Goal: Task Accomplishment & Management: Manage account settings

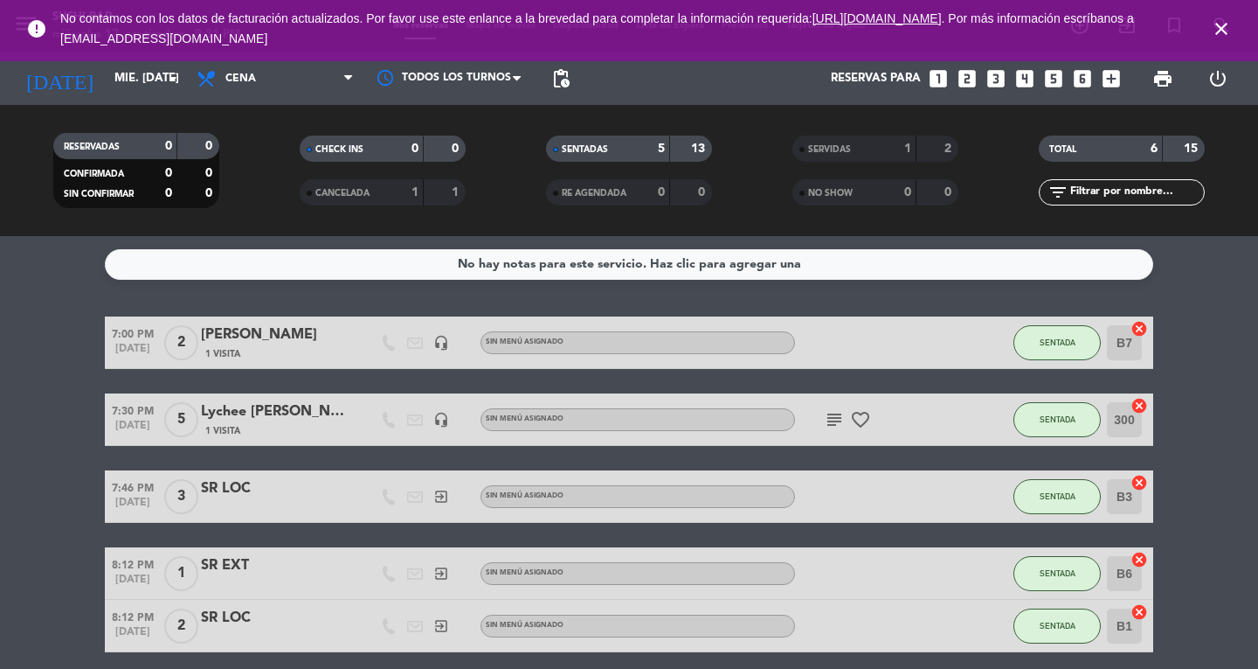
click at [1216, 34] on icon "close" at bounding box center [1221, 28] width 21 height 21
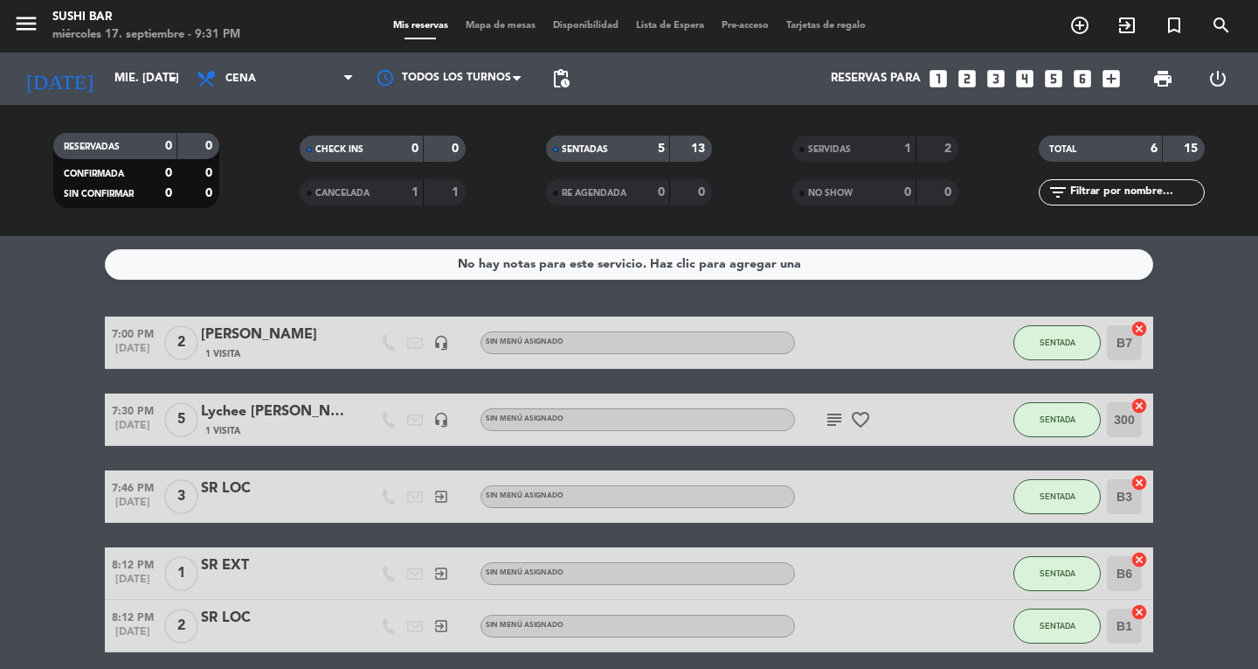
click at [491, 19] on div "Mis reservas Mapa de mesas Disponibilidad Lista de Espera Pre-acceso Tarjetas d…" at bounding box center [630, 26] width 490 height 16
click at [490, 23] on span "Mapa de mesas" at bounding box center [500, 26] width 87 height 10
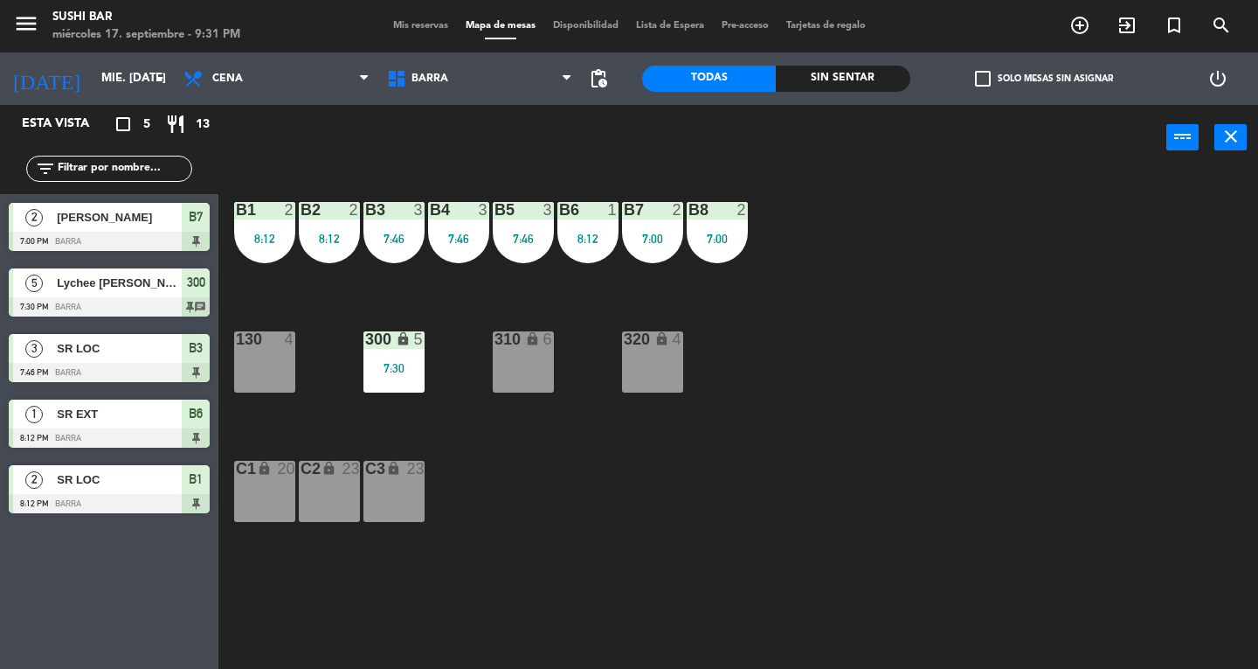
click at [710, 231] on div "B8 2 7:00" at bounding box center [717, 232] width 61 height 61
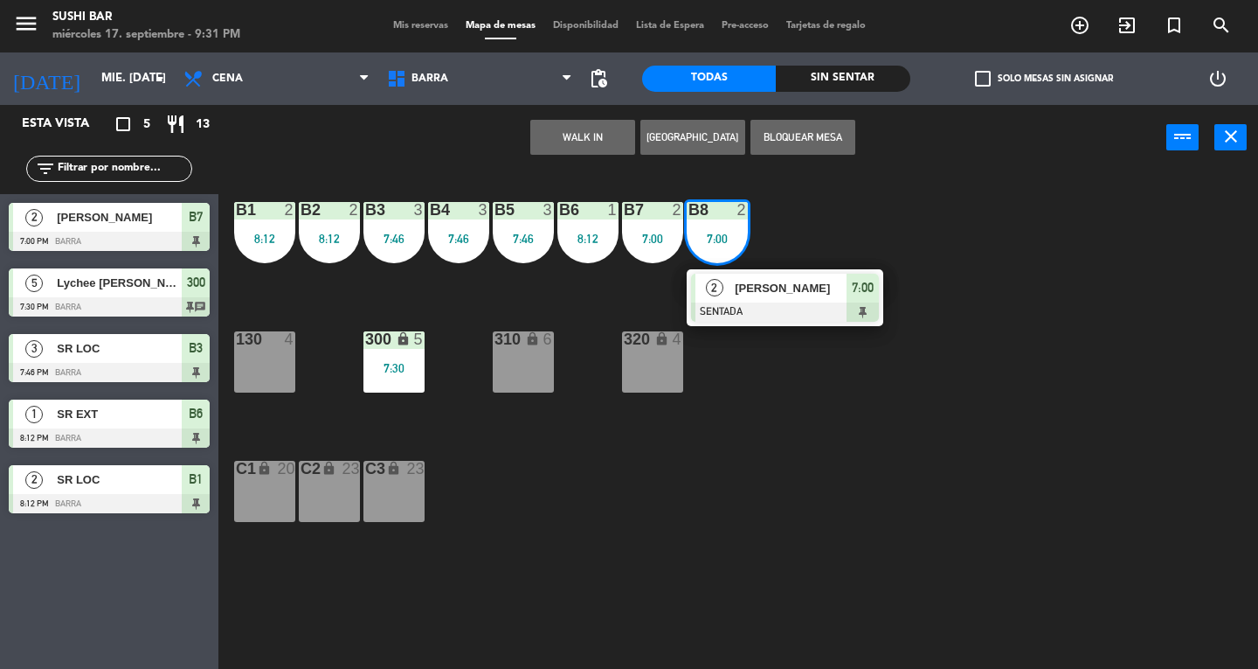
click at [821, 287] on span "[PERSON_NAME]" at bounding box center [791, 288] width 112 height 18
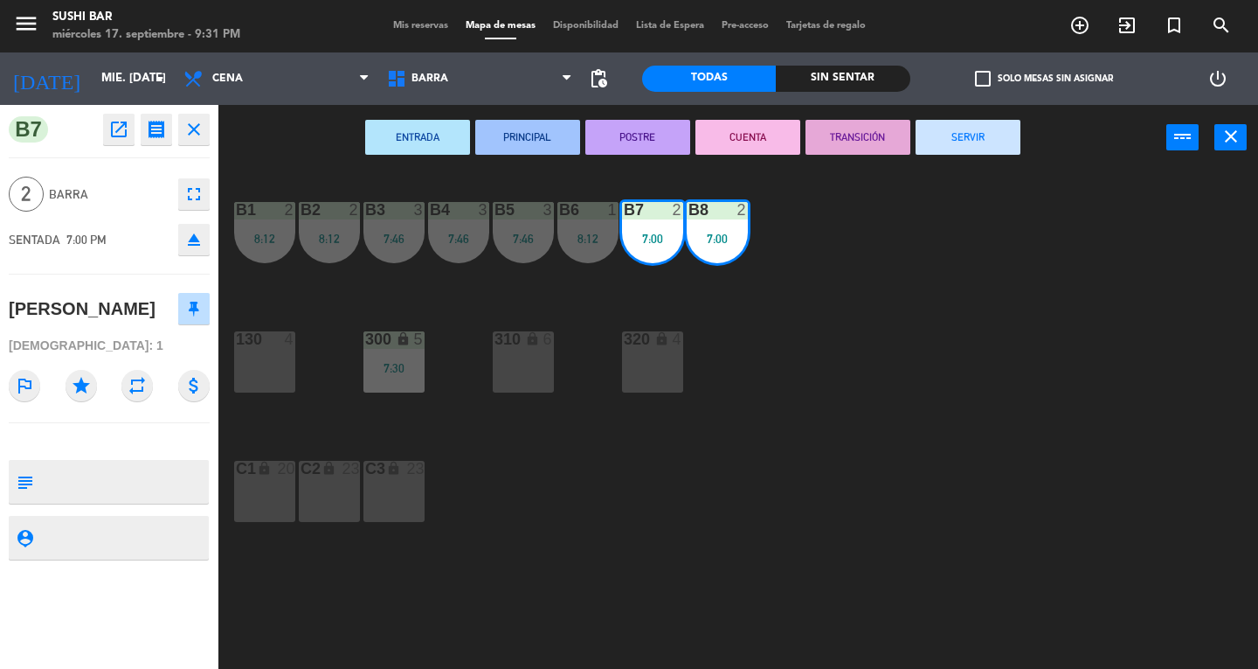
click at [968, 149] on button "SERVIR" at bounding box center [968, 137] width 105 height 35
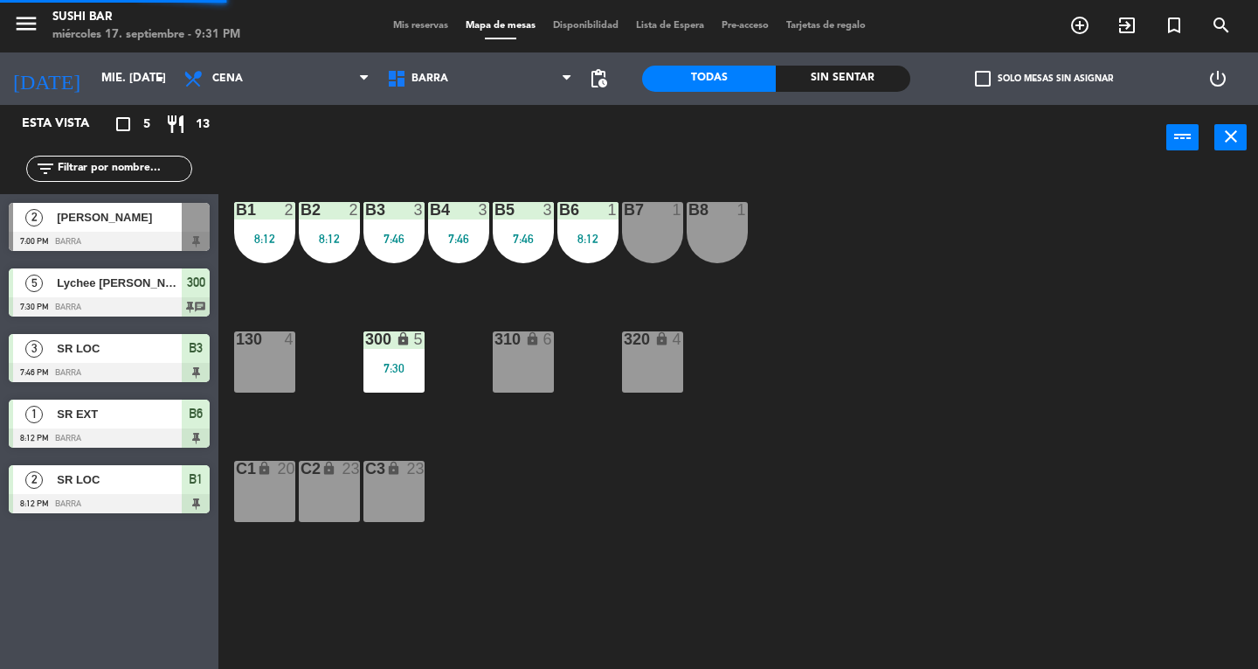
click at [585, 237] on div "8:12" at bounding box center [588, 238] width 61 height 12
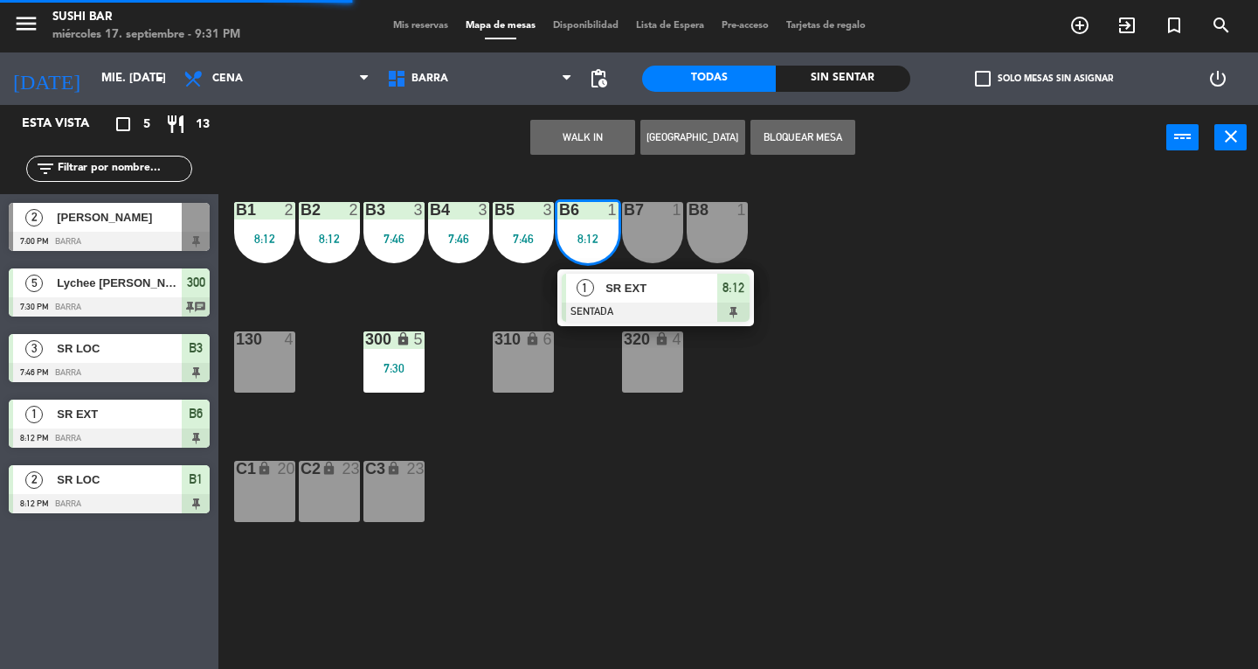
click at [650, 315] on div at bounding box center [656, 311] width 188 height 19
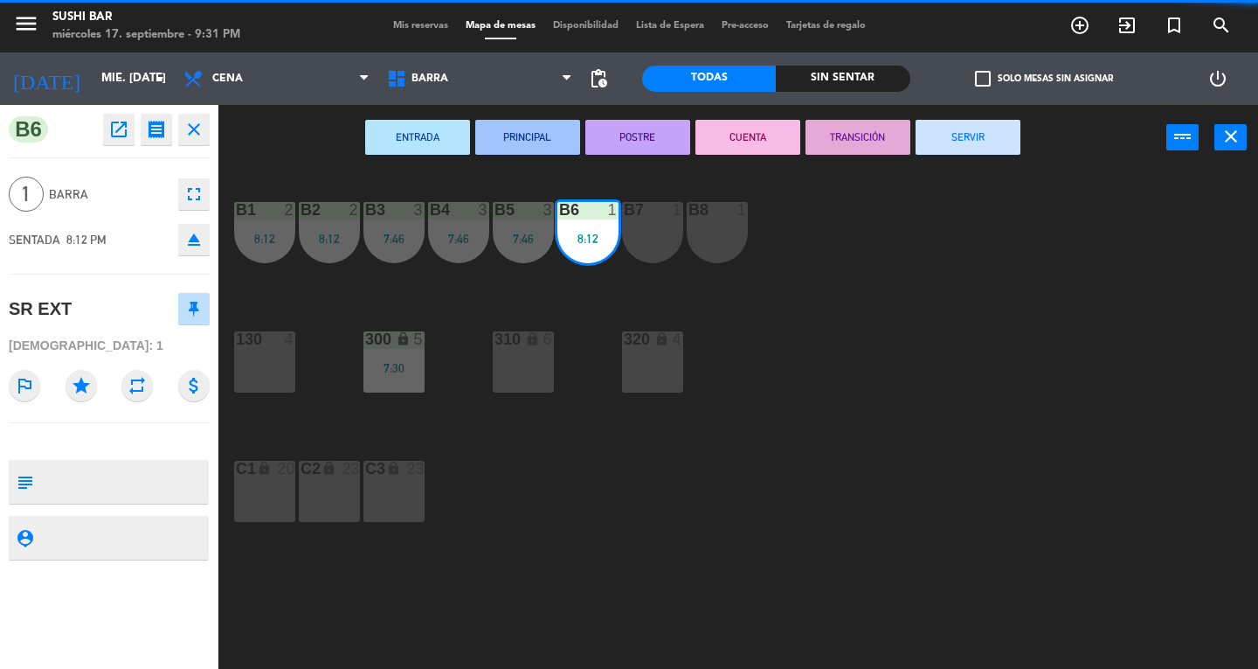
click at [976, 140] on button "SERVIR" at bounding box center [968, 137] width 105 height 35
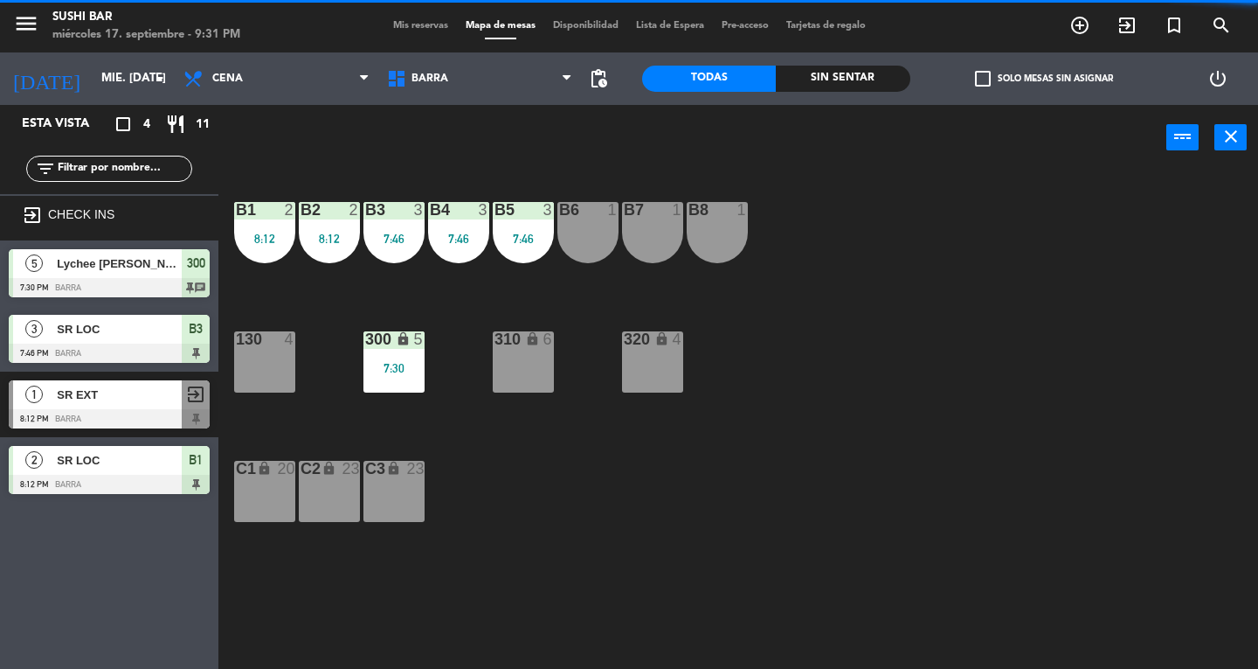
click at [729, 229] on div "B8 1" at bounding box center [717, 232] width 61 height 61
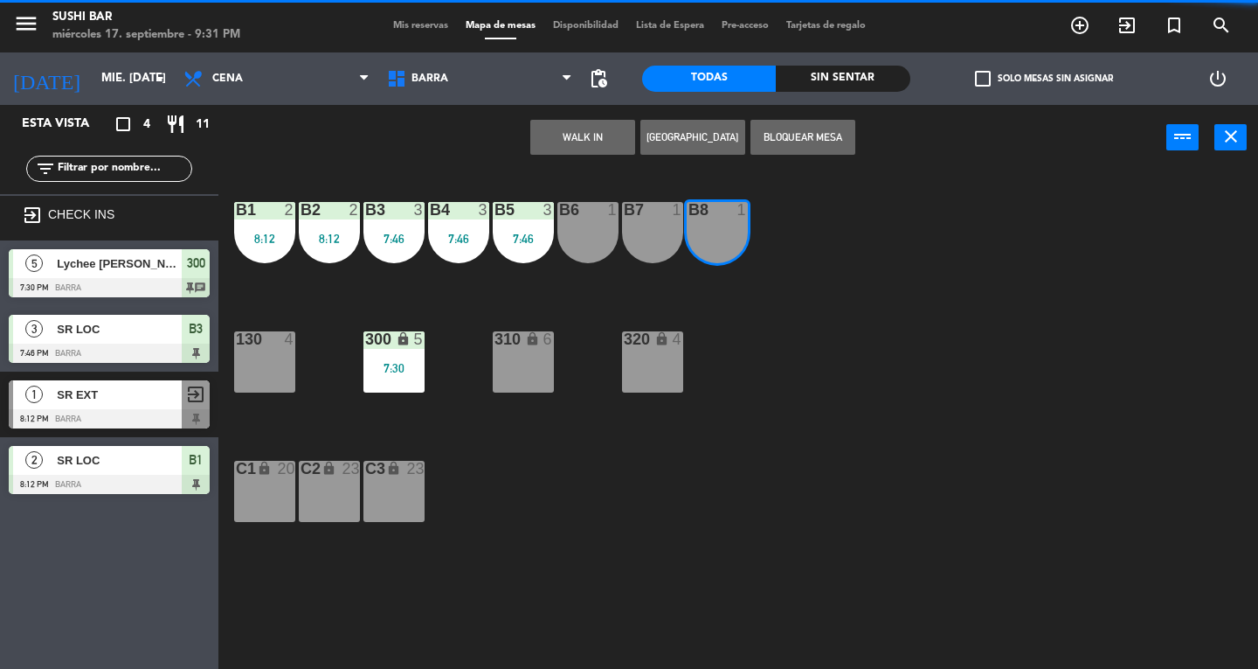
click at [674, 231] on div "B7 1" at bounding box center [652, 232] width 61 height 61
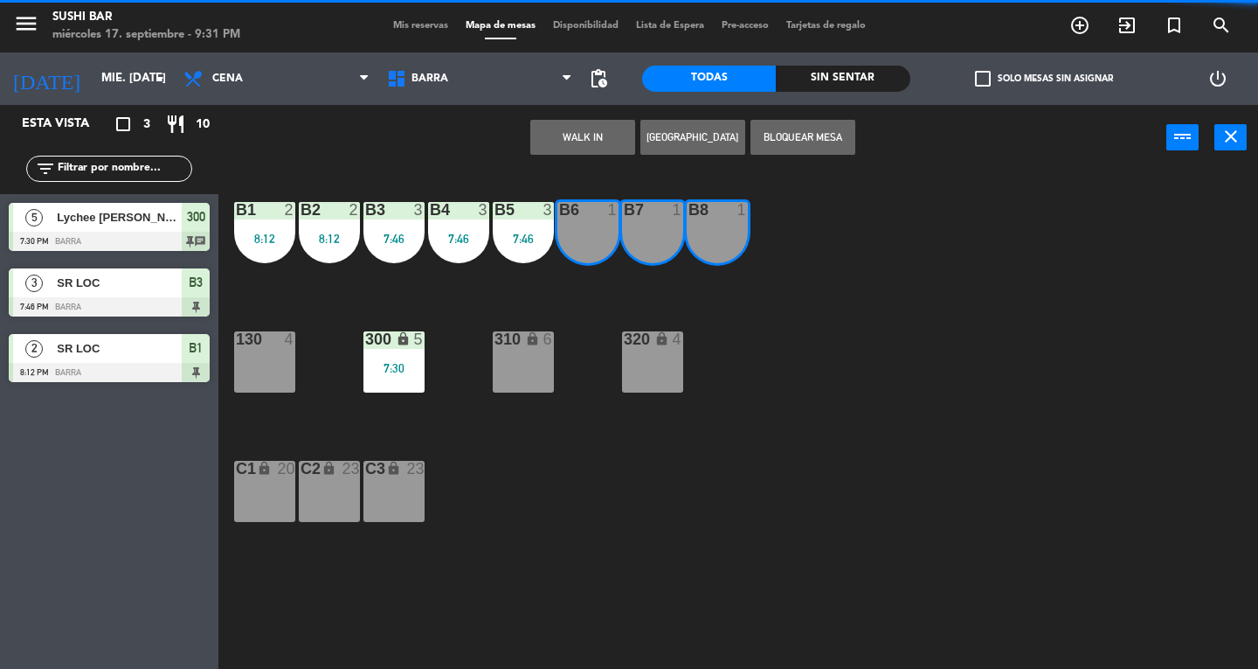
click at [587, 148] on button "WALK IN" at bounding box center [582, 137] width 105 height 35
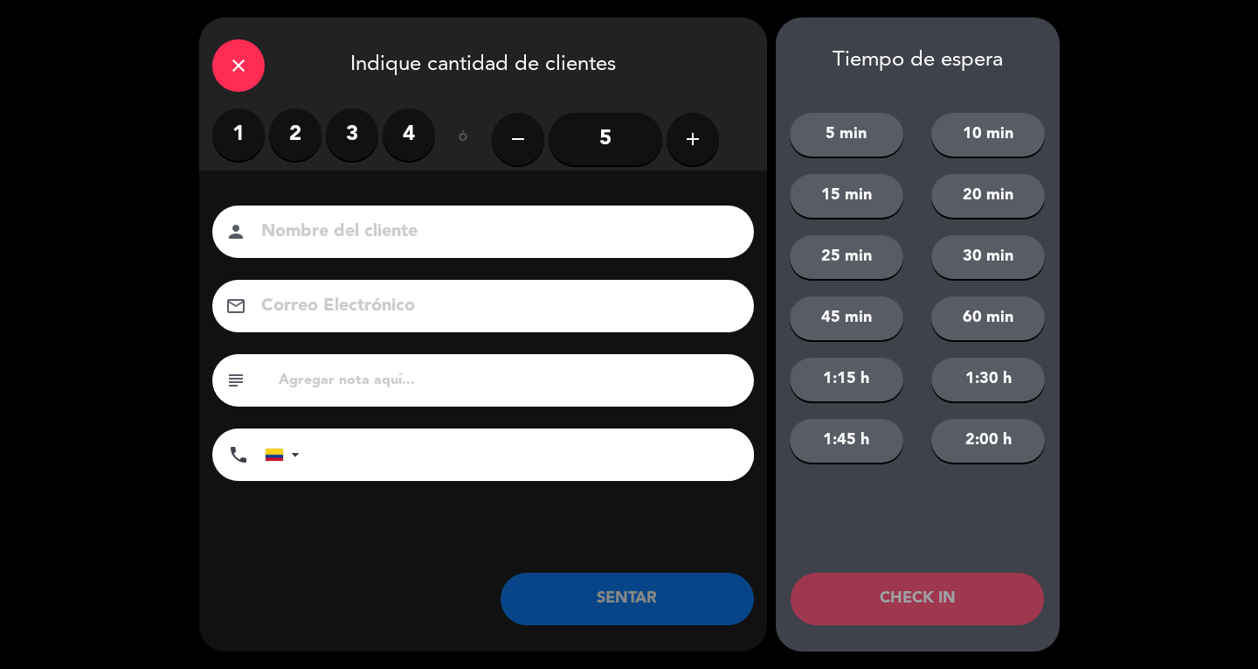
click at [355, 132] on label "3" at bounding box center [352, 134] width 52 height 52
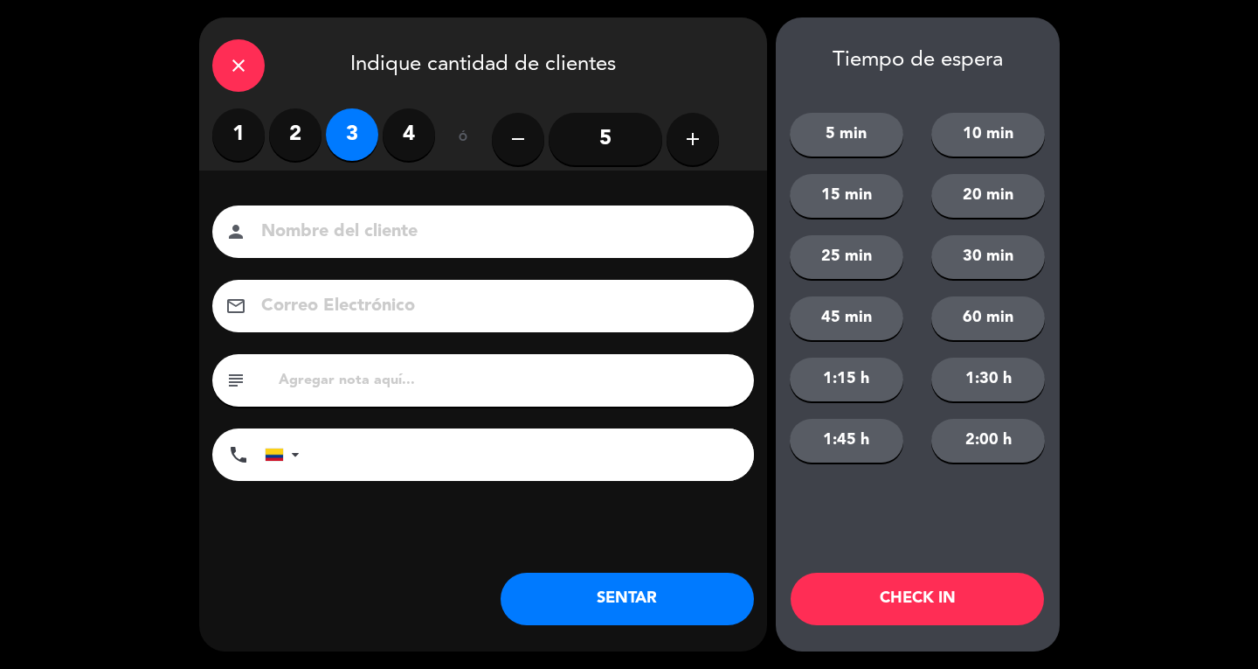
click at [365, 218] on input at bounding box center [496, 232] width 472 height 31
type input "SR EXT"
click at [641, 609] on button "SENTAR" at bounding box center [627, 598] width 253 height 52
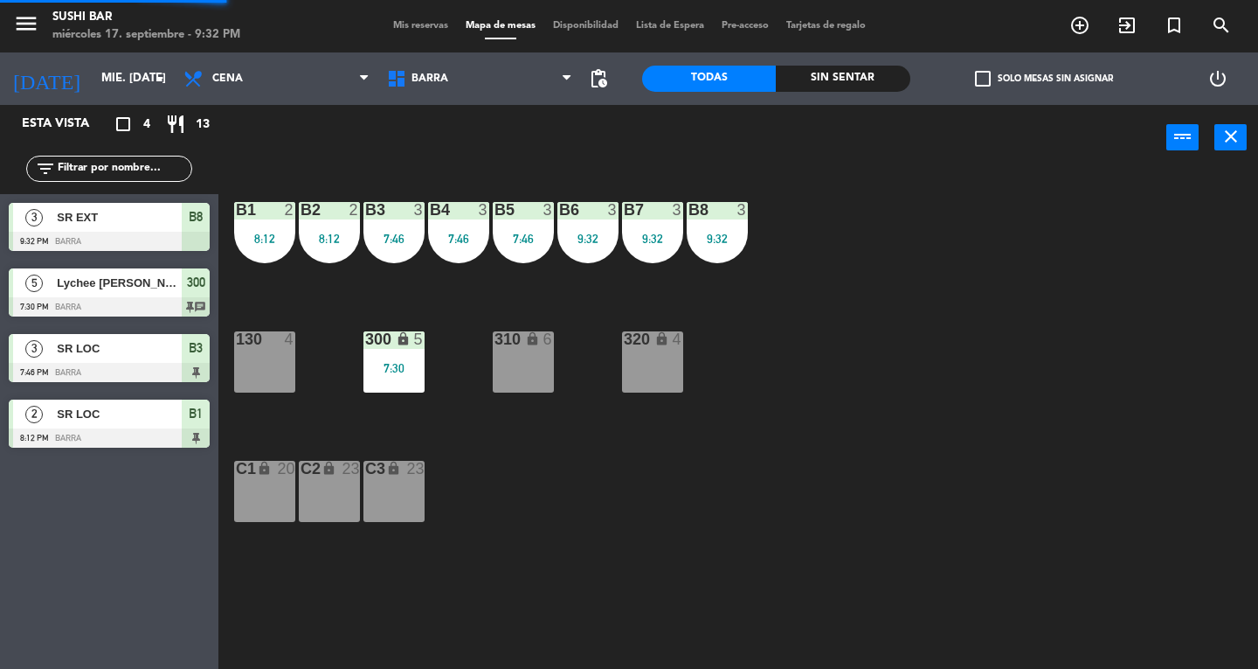
click at [518, 229] on div "B5 3 7:46" at bounding box center [523, 232] width 61 height 61
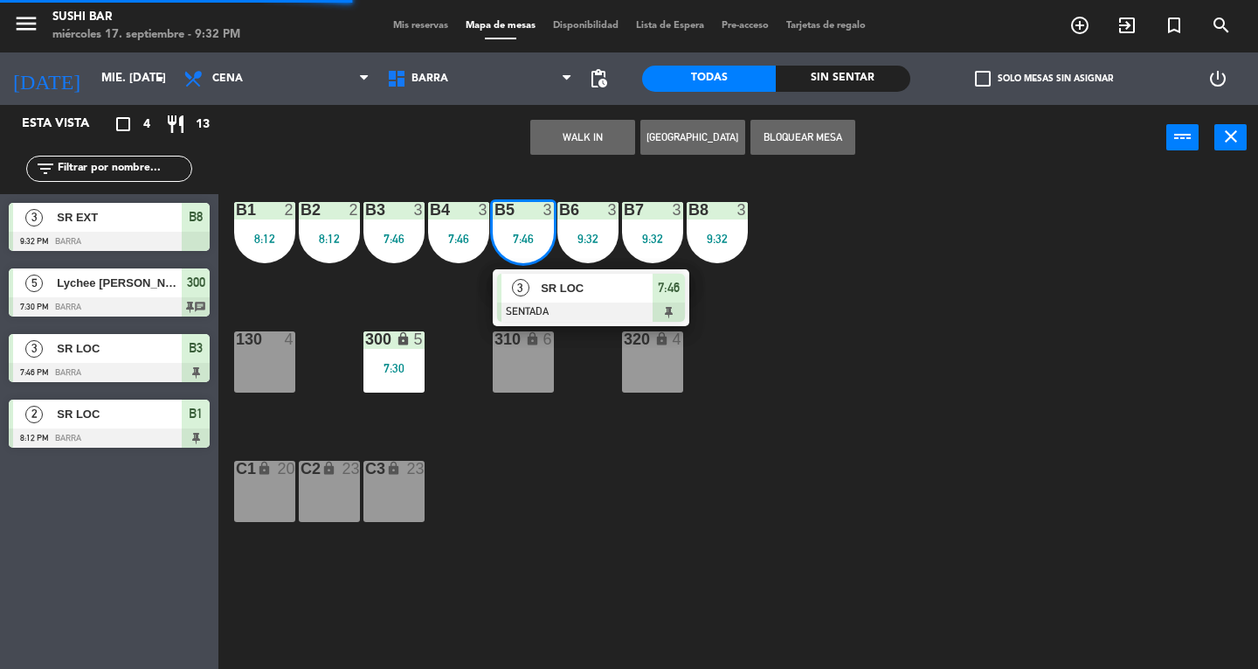
click at [563, 314] on div at bounding box center [591, 311] width 188 height 19
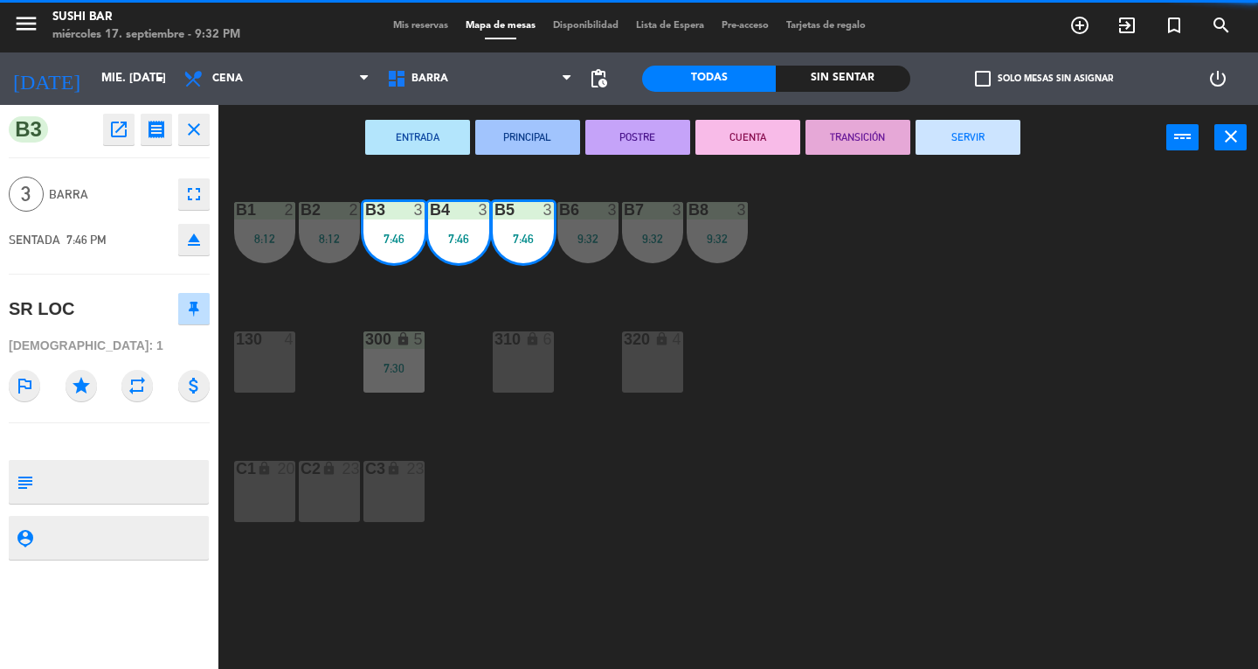
click at [972, 149] on button "SERVIR" at bounding box center [968, 137] width 105 height 35
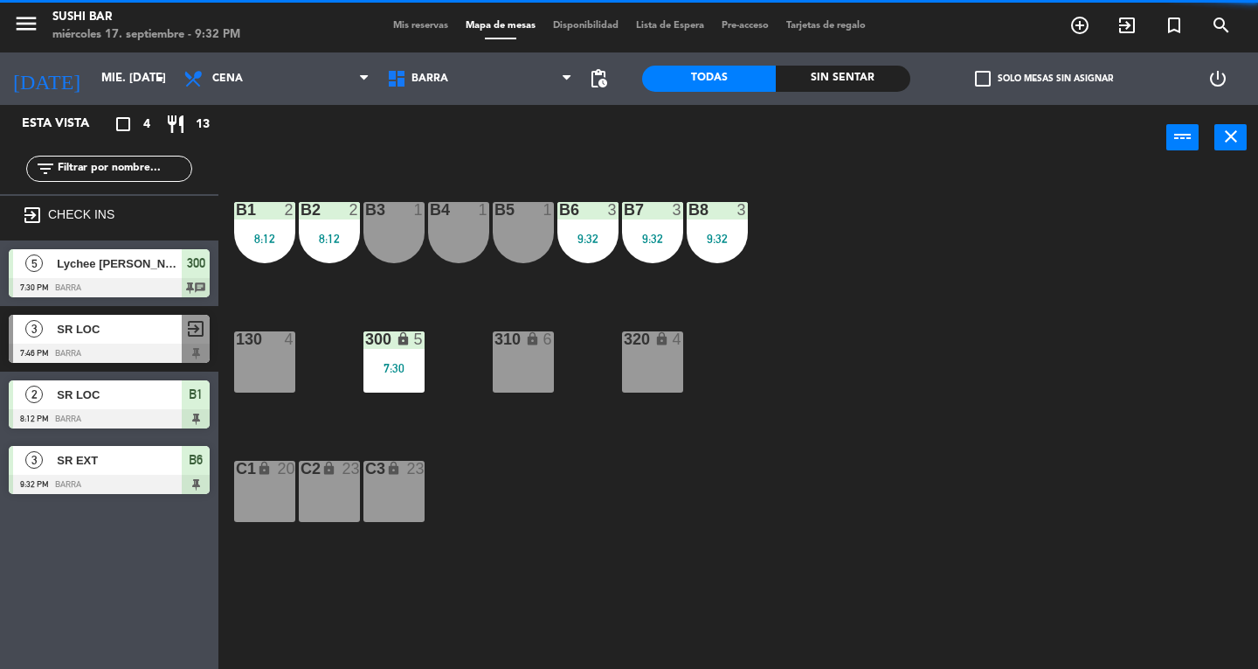
click at [301, 216] on div "B2" at bounding box center [301, 210] width 1 height 16
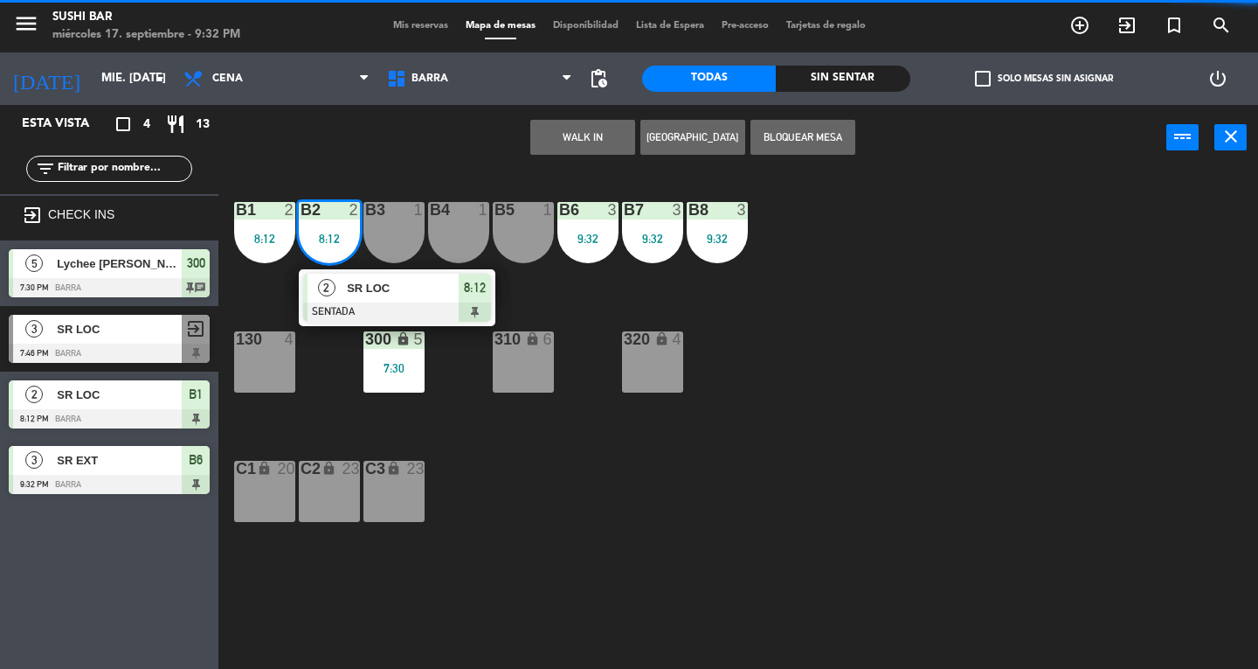
click at [404, 304] on div at bounding box center [397, 311] width 188 height 19
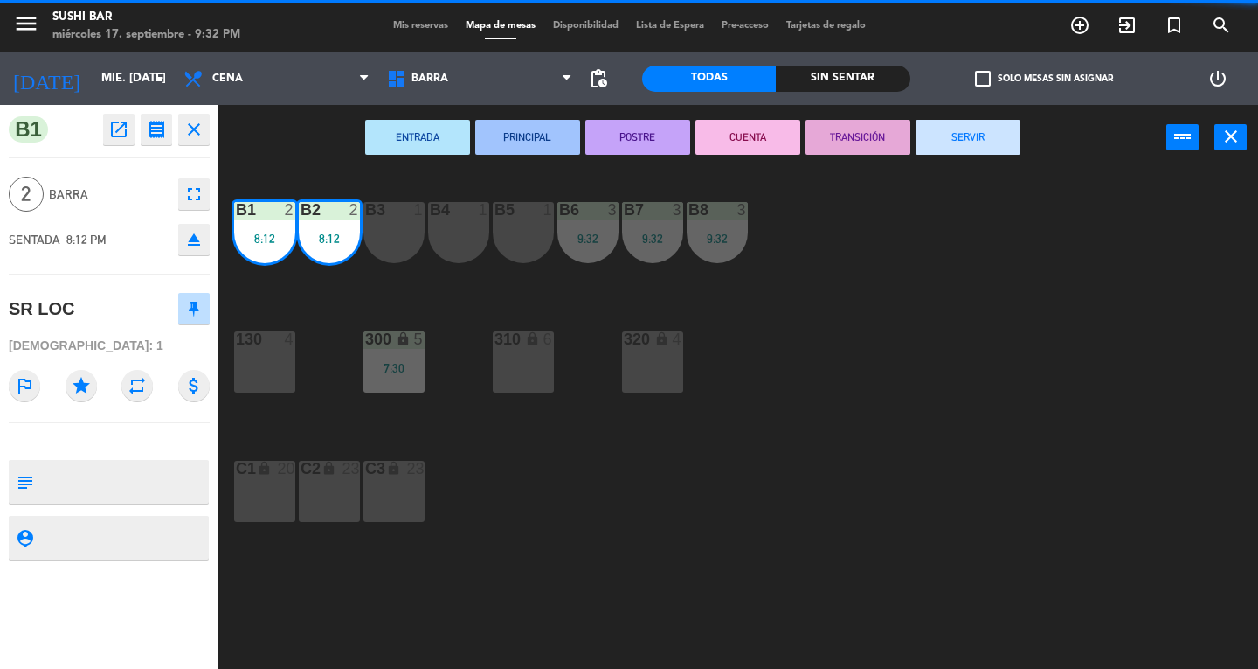
click at [969, 169] on div "ENTRADA PRINCIPAL POSTRE CUENTA TRANSICIÓN SERVIR power_input close" at bounding box center [692, 138] width 948 height 66
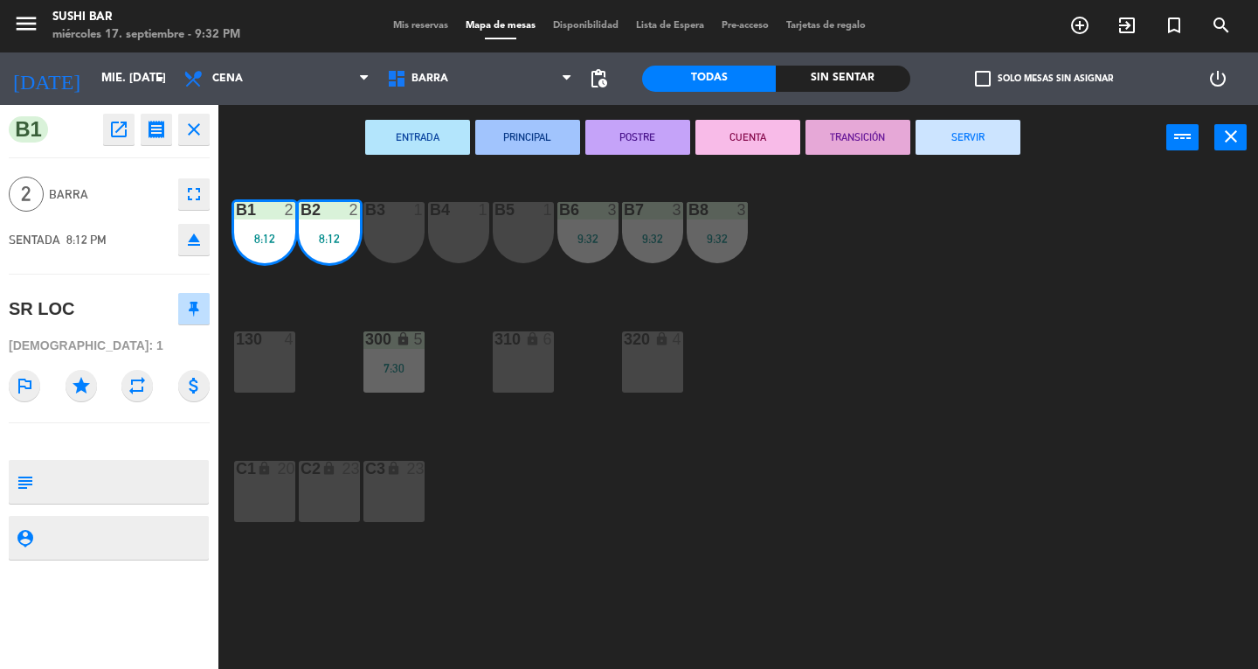
click at [963, 151] on button "SERVIR" at bounding box center [968, 137] width 105 height 35
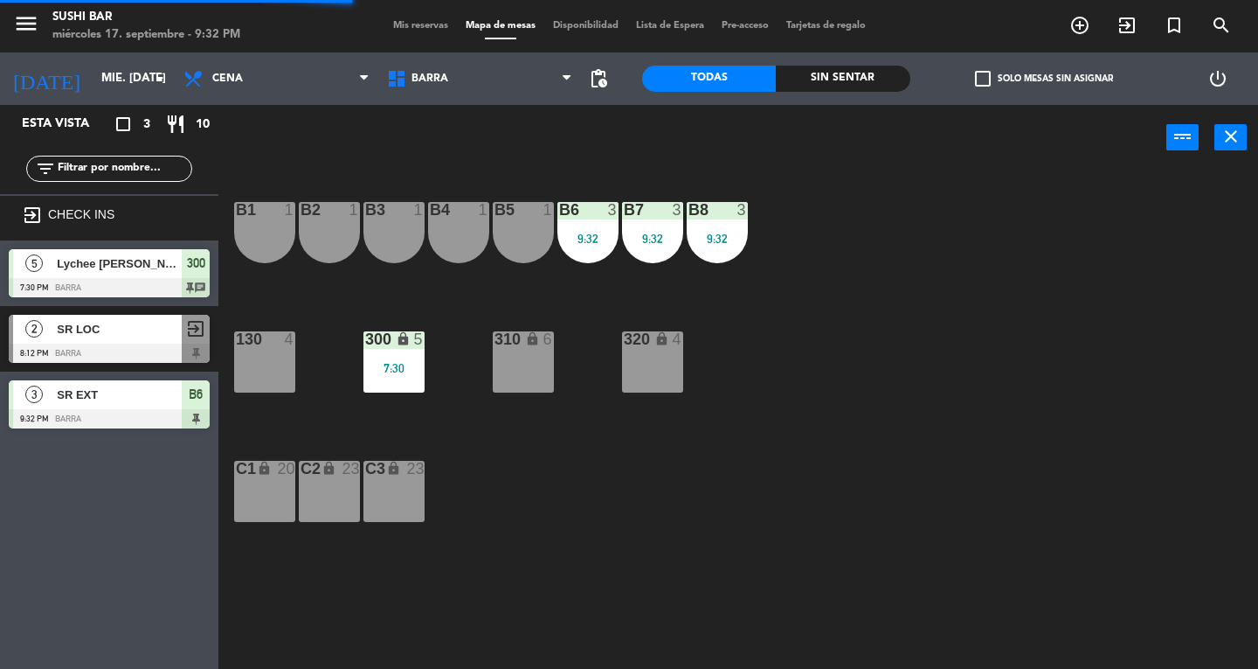
click at [404, 378] on div "300 lock 5 7:30" at bounding box center [394, 361] width 61 height 61
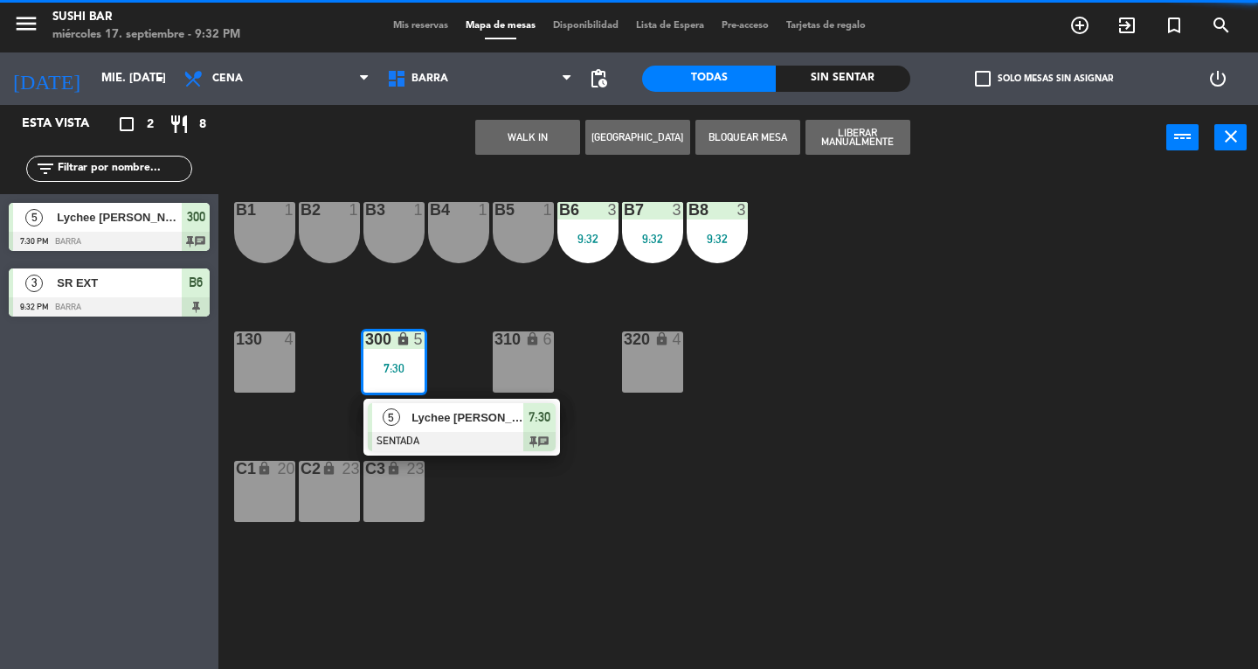
click at [512, 436] on div at bounding box center [462, 441] width 188 height 19
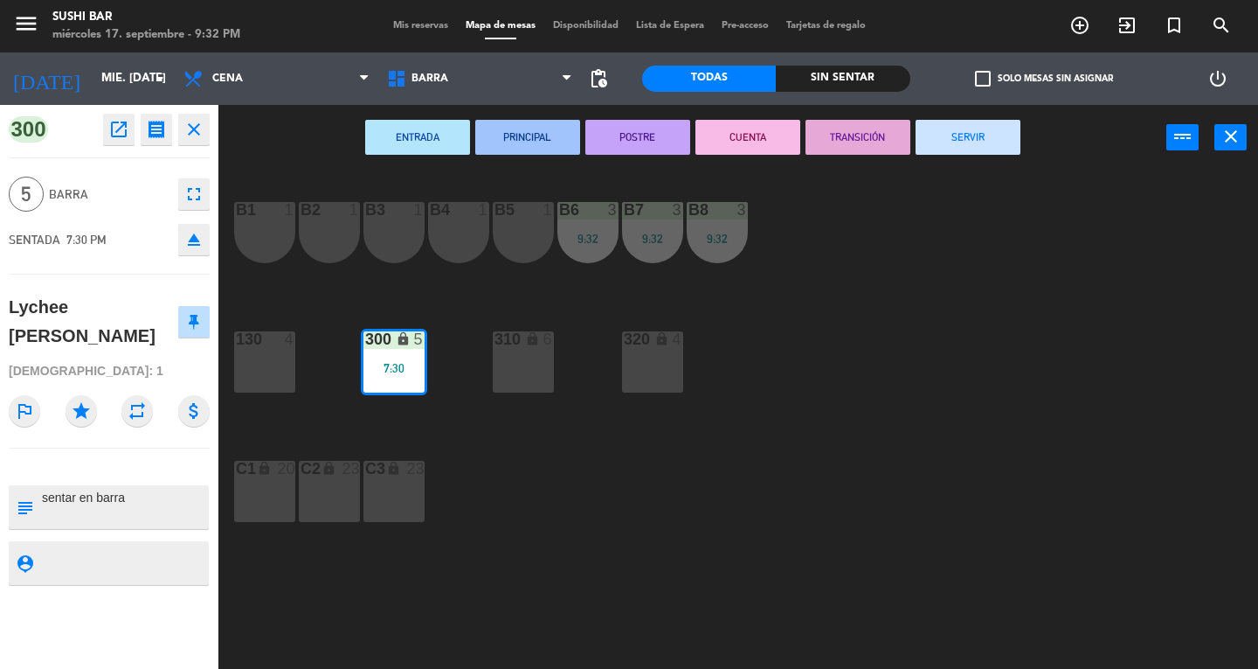
click at [991, 151] on button "SERVIR" at bounding box center [968, 137] width 105 height 35
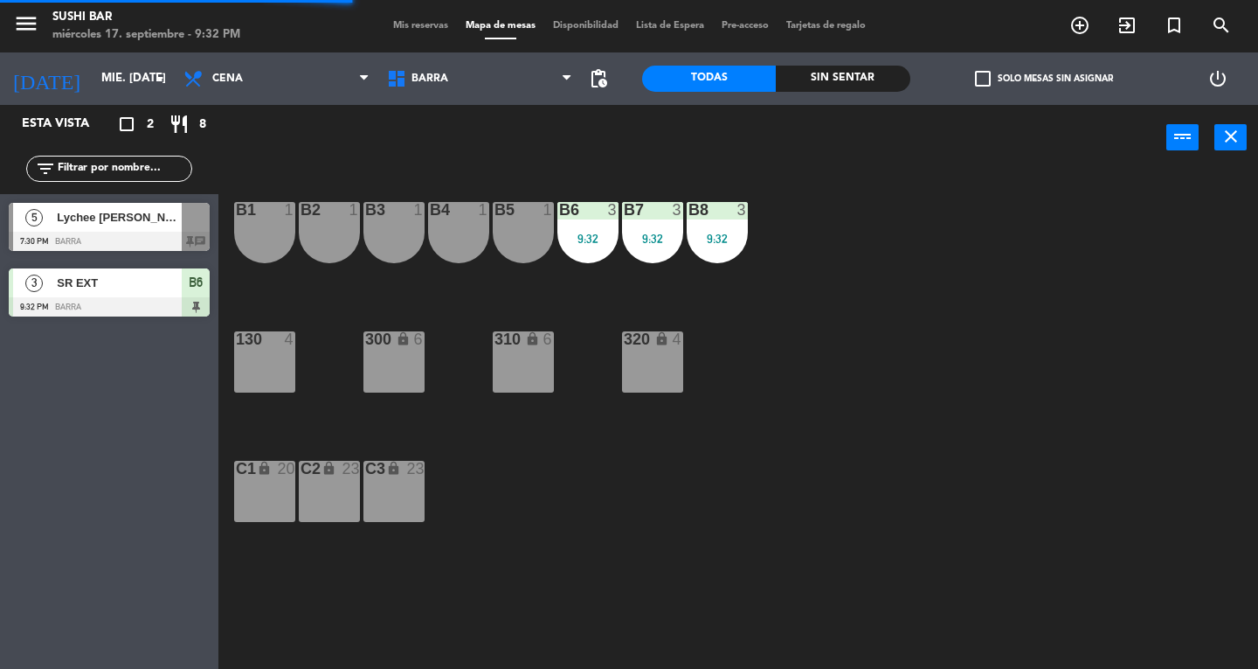
click at [1226, 146] on icon "close" at bounding box center [1231, 136] width 21 height 21
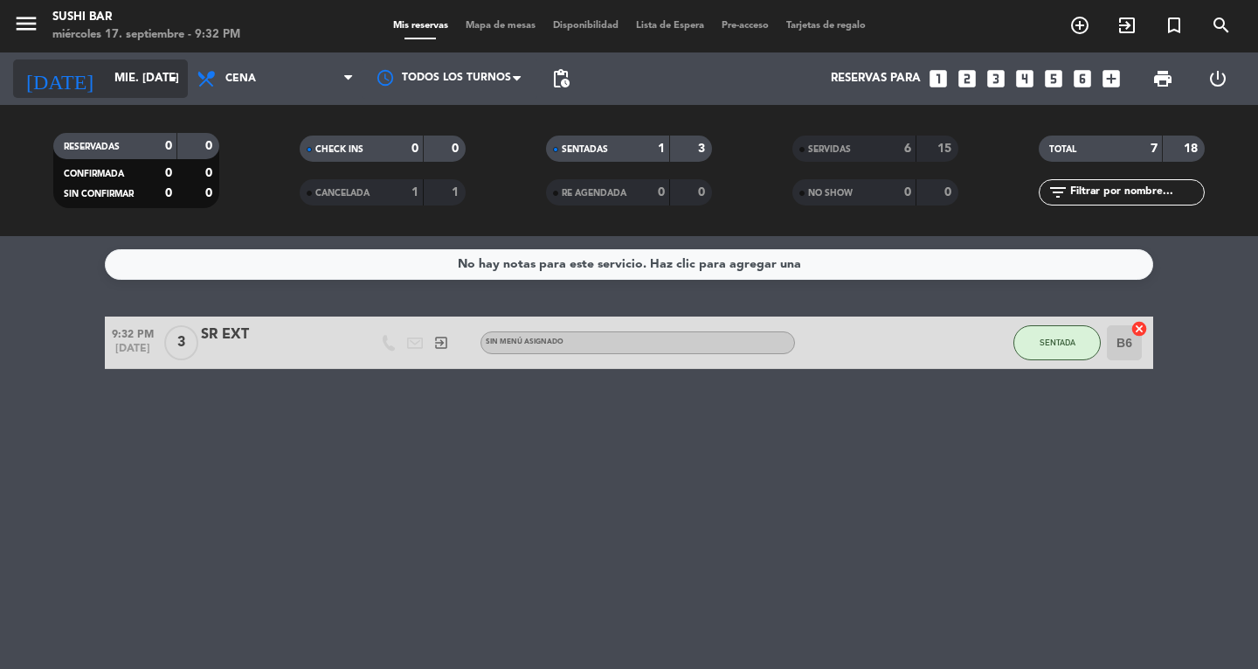
click at [106, 66] on input "mié. [DATE]" at bounding box center [183, 78] width 154 height 31
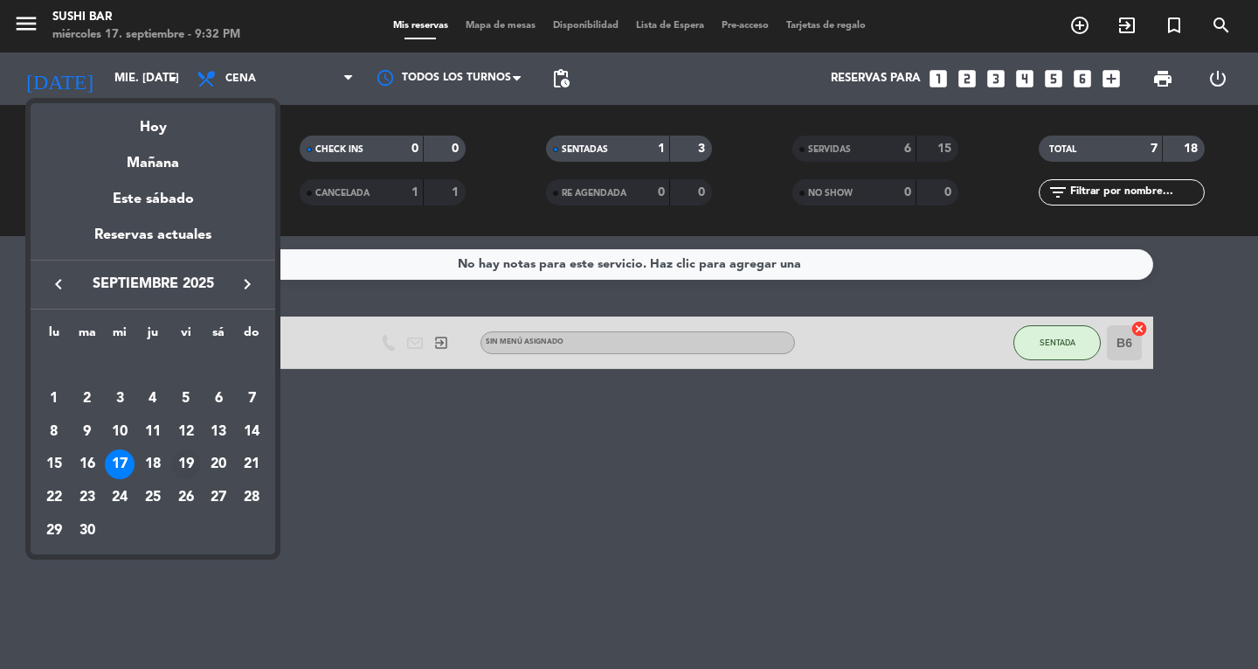
click at [185, 468] on div "19" at bounding box center [186, 464] width 30 height 30
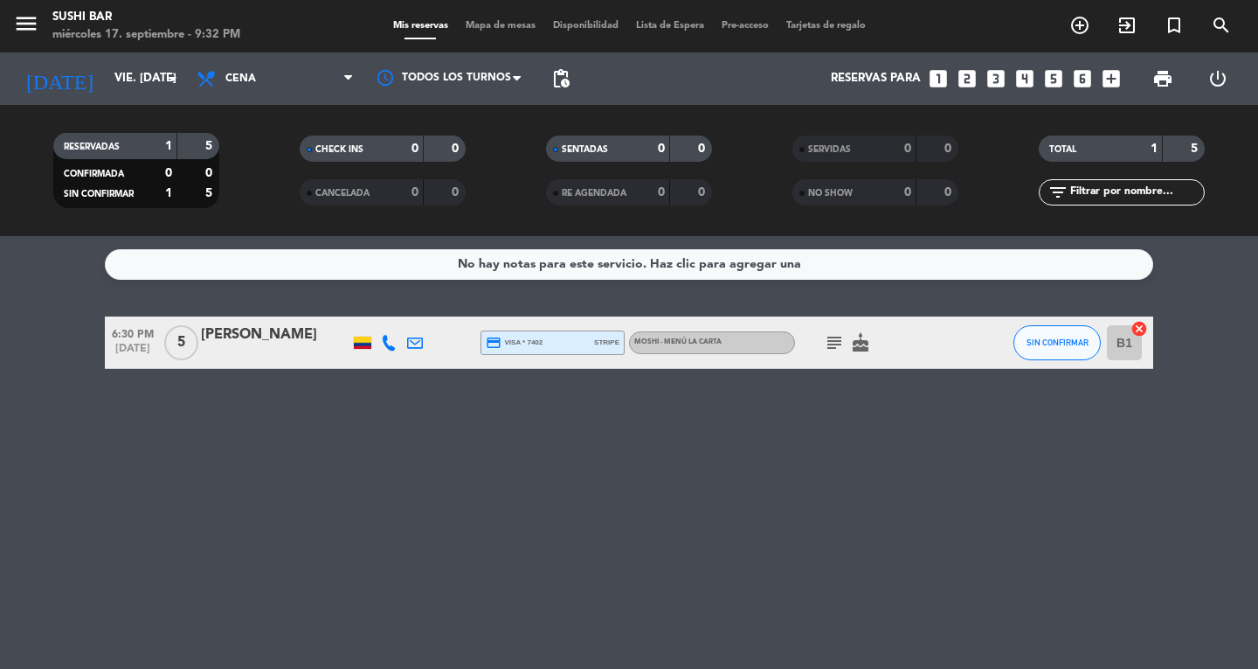
click at [830, 342] on icon "subject" at bounding box center [834, 342] width 21 height 21
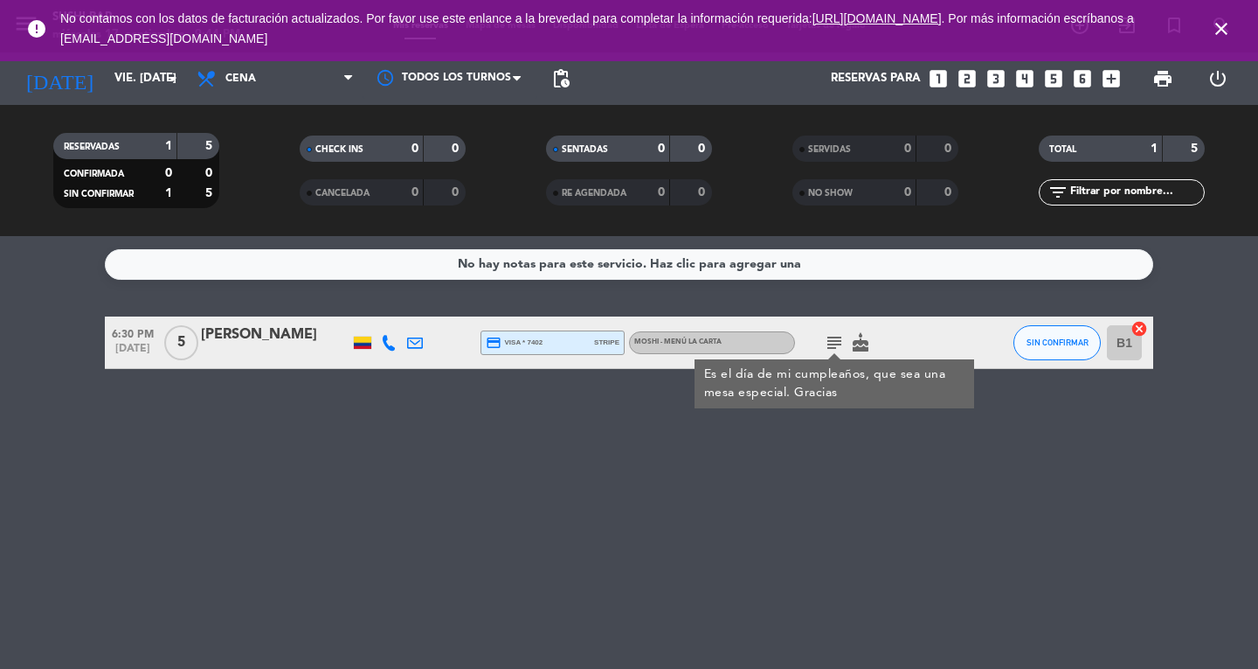
click at [1229, 32] on icon "close" at bounding box center [1221, 28] width 21 height 21
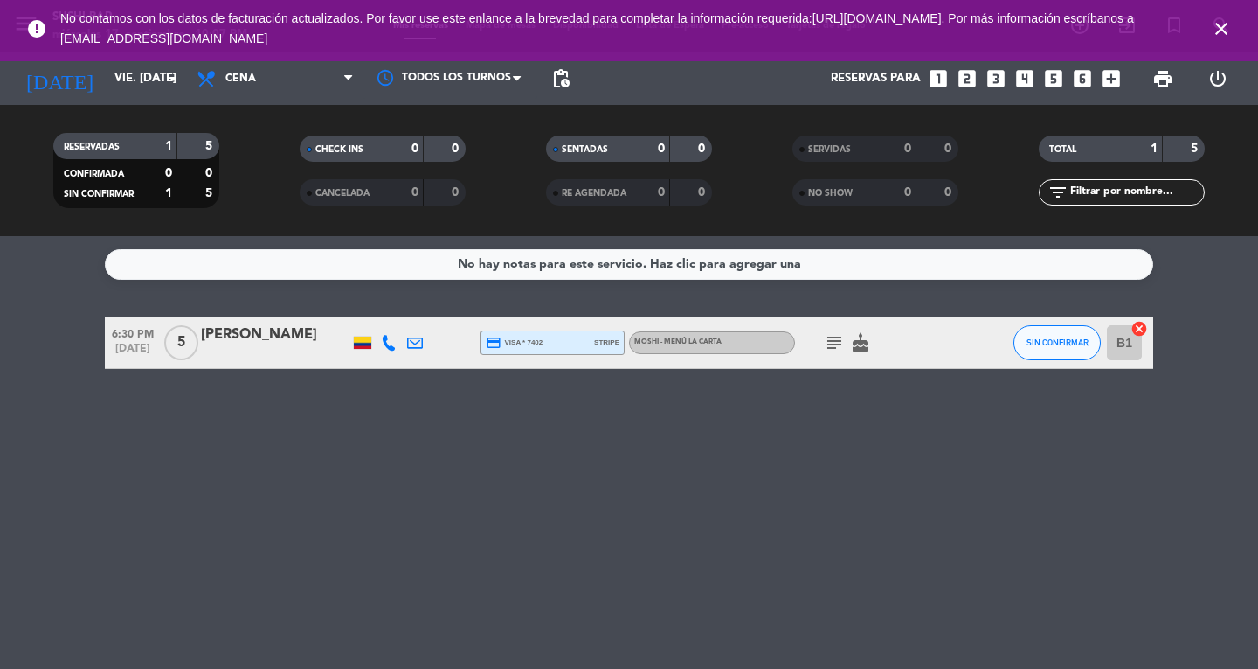
click at [1215, 69] on icon "power_settings_new" at bounding box center [1218, 78] width 21 height 21
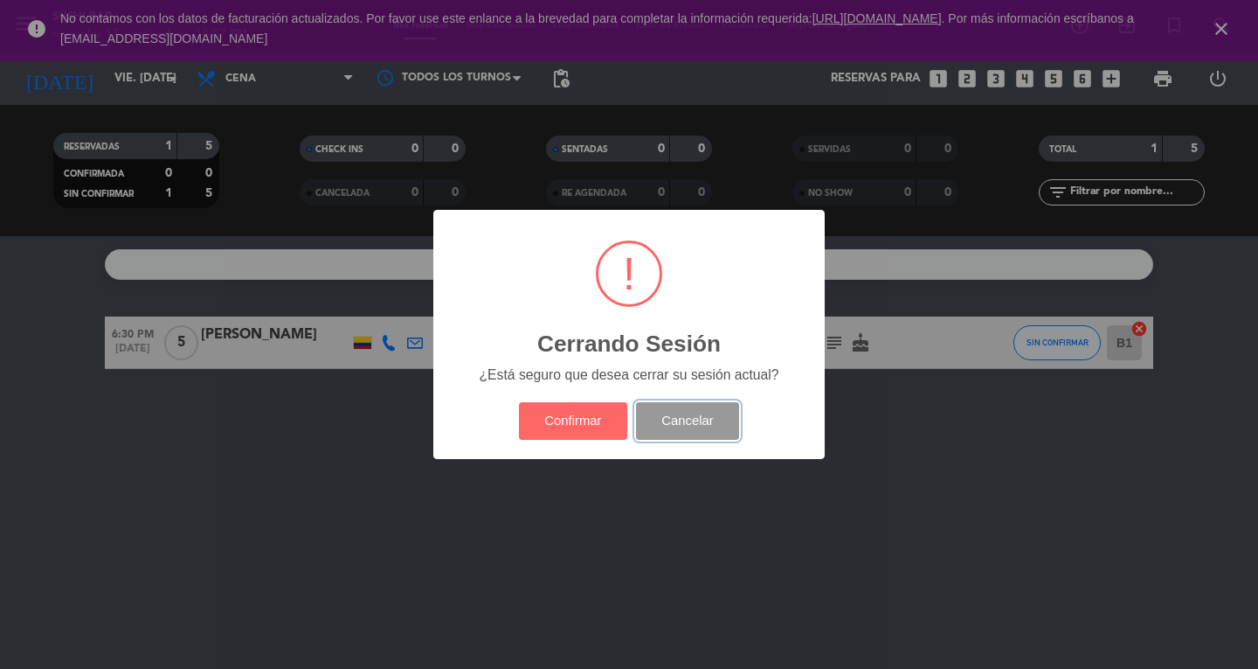
click at [703, 432] on button "Cancelar" at bounding box center [688, 421] width 104 height 38
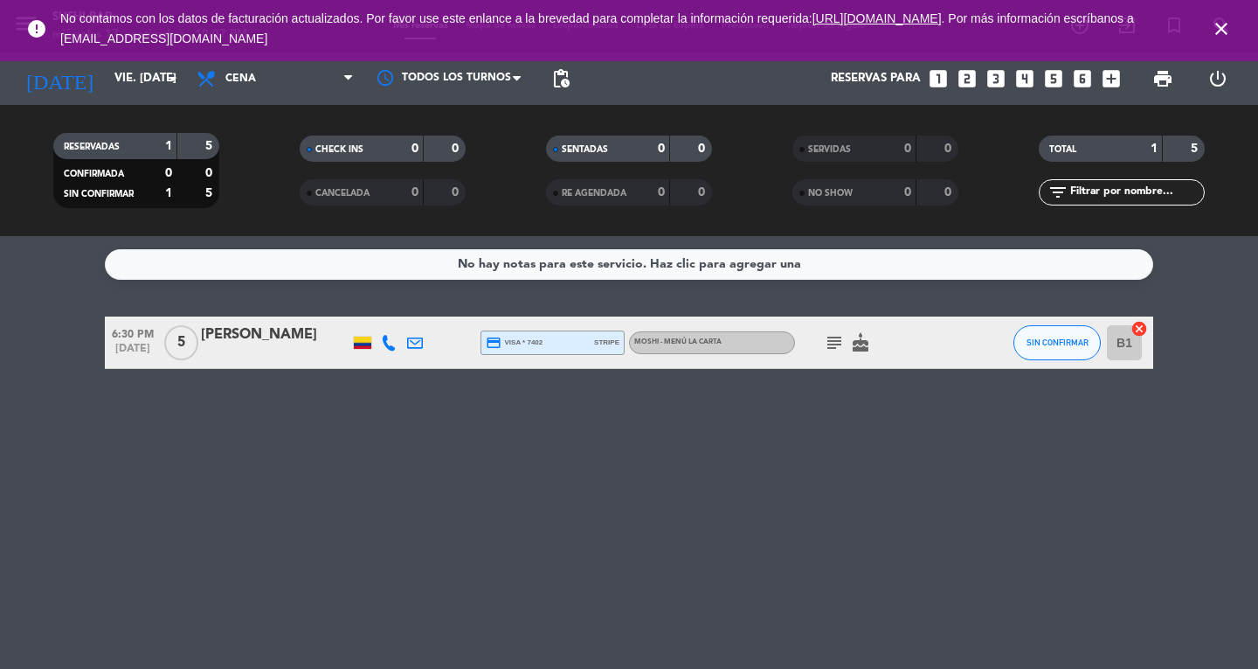
click at [1227, 30] on icon "close" at bounding box center [1221, 28] width 21 height 21
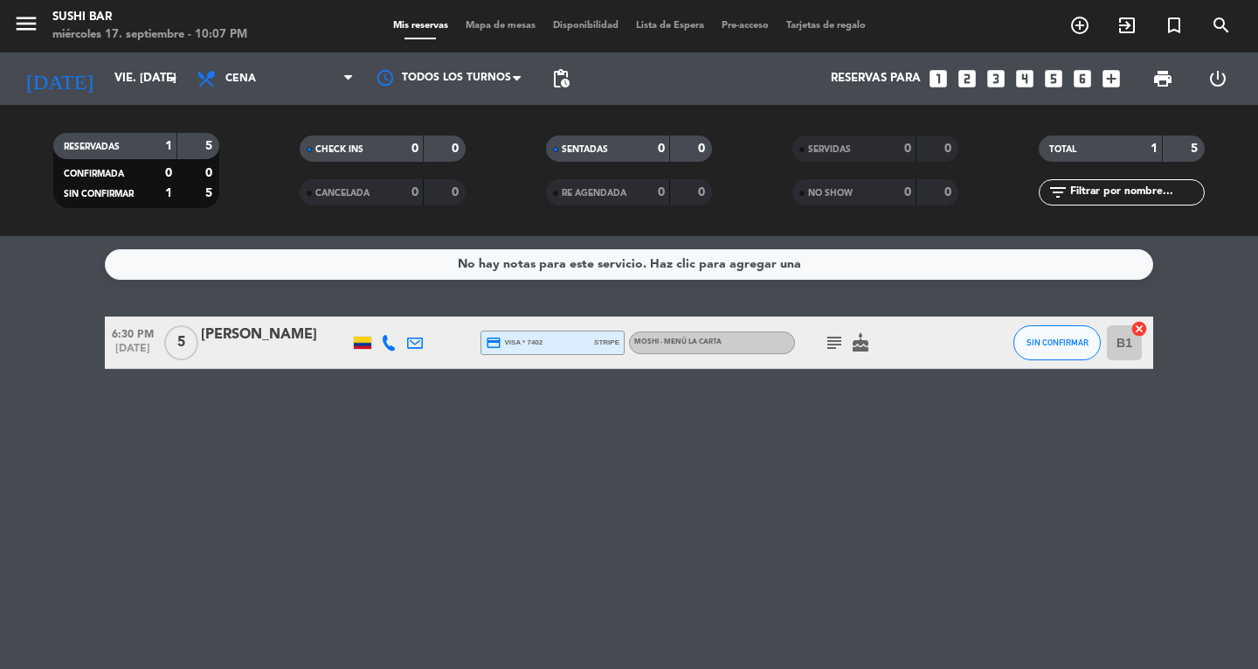
click at [17, 24] on icon "menu" at bounding box center [26, 23] width 26 height 26
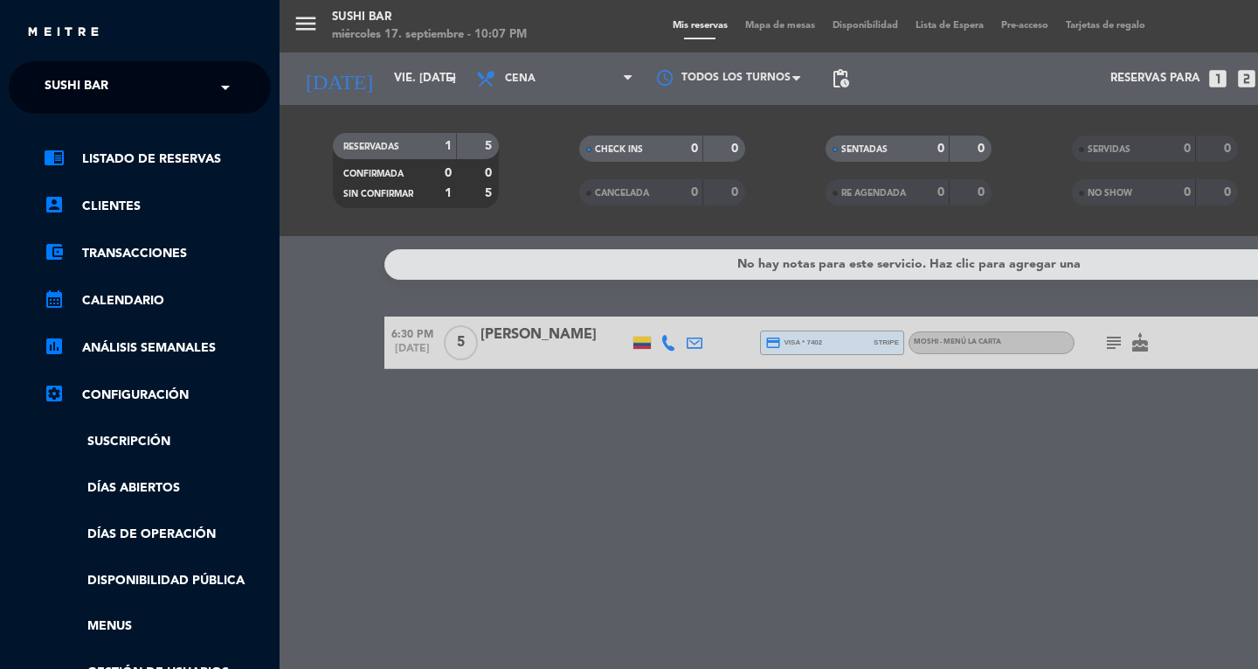
click at [57, 74] on span "SUSHI BAR" at bounding box center [77, 87] width 64 height 37
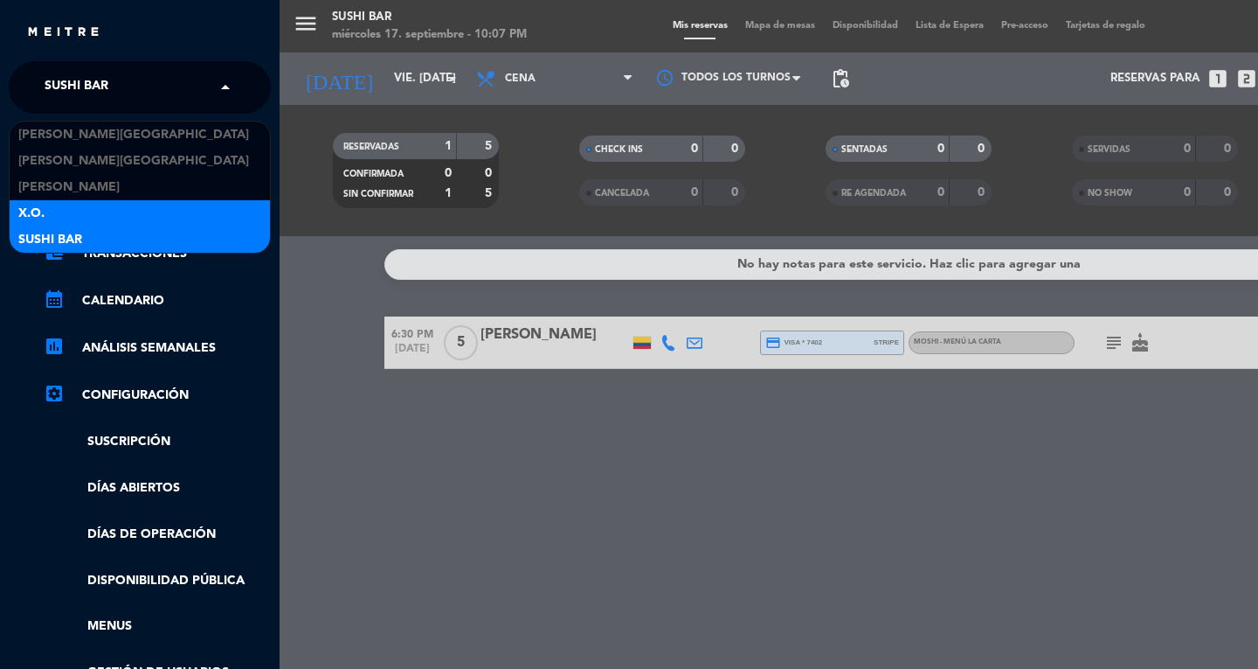
click at [80, 221] on div "X.O." at bounding box center [140, 213] width 260 height 26
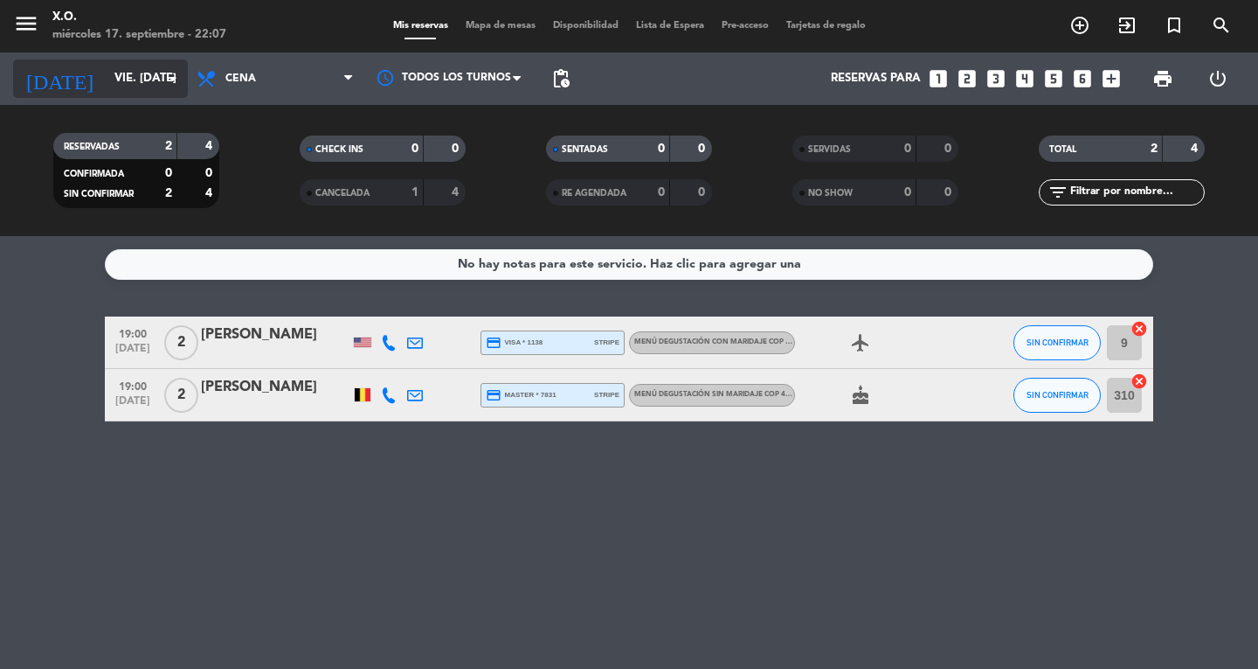
click at [159, 67] on input "vie. [DATE]" at bounding box center [183, 78] width 154 height 31
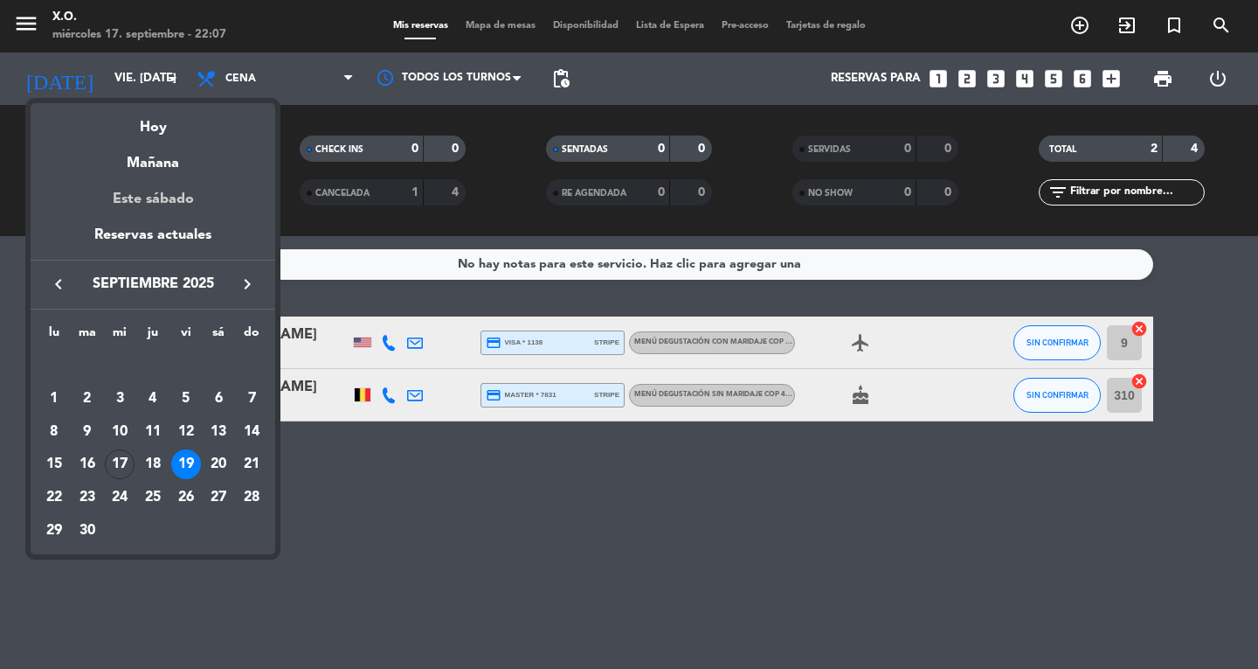
click at [175, 178] on div "Este sábado" at bounding box center [153, 199] width 245 height 49
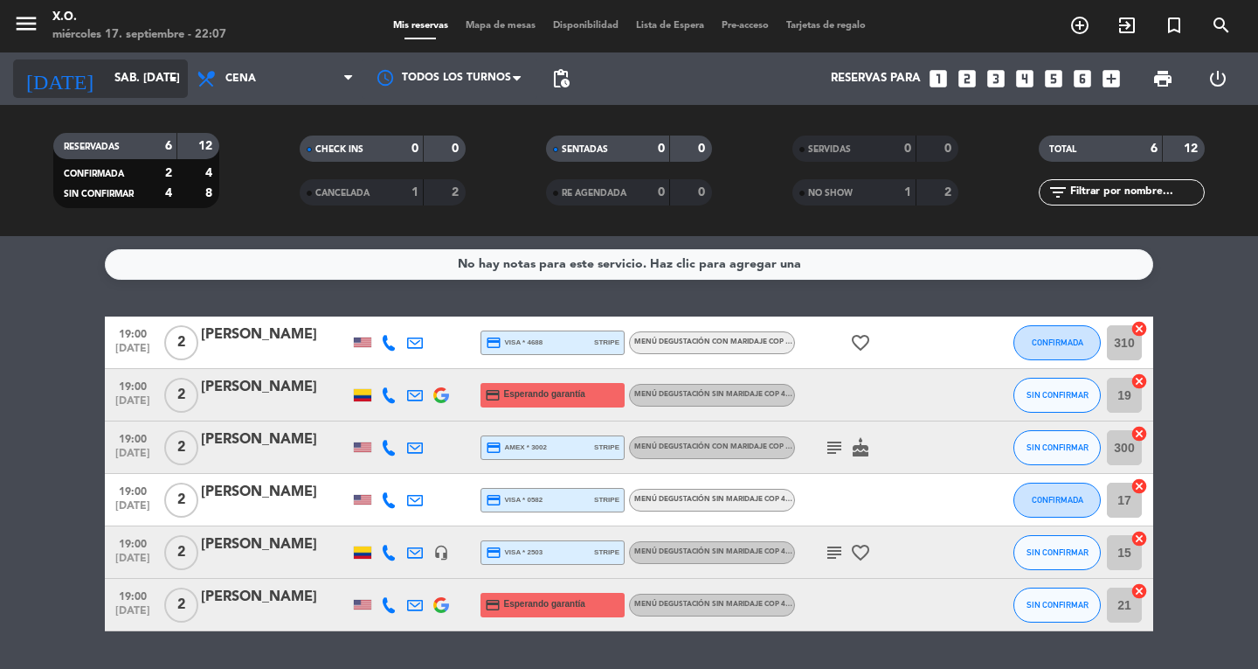
click at [161, 63] on input "sáb. [DATE]" at bounding box center [183, 78] width 154 height 31
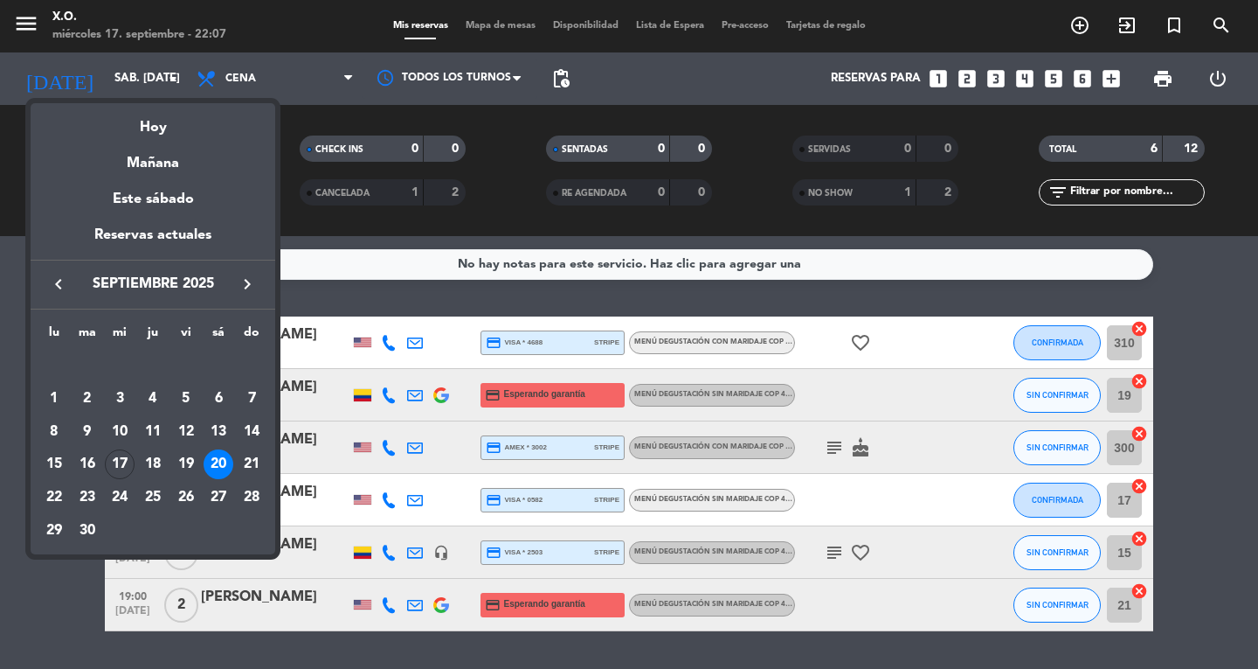
click at [1217, 565] on div at bounding box center [629, 334] width 1258 height 669
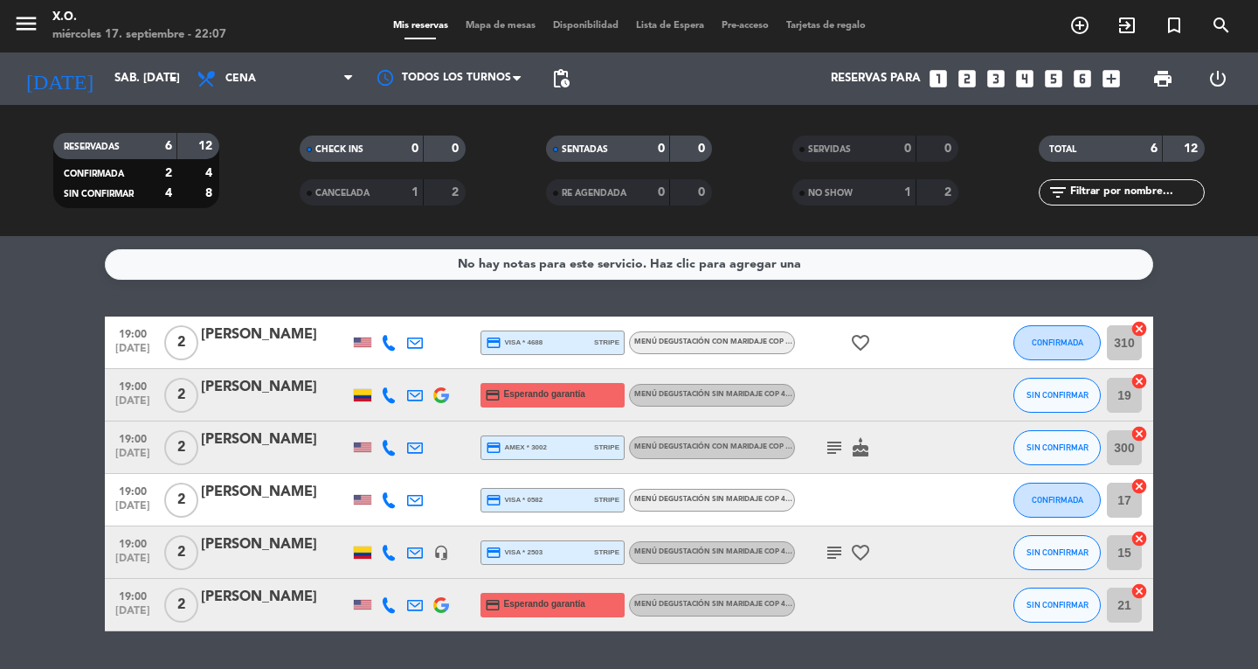
click at [391, 603] on icon at bounding box center [389, 605] width 16 height 16
click at [395, 575] on span "content_paste" at bounding box center [401, 575] width 13 height 13
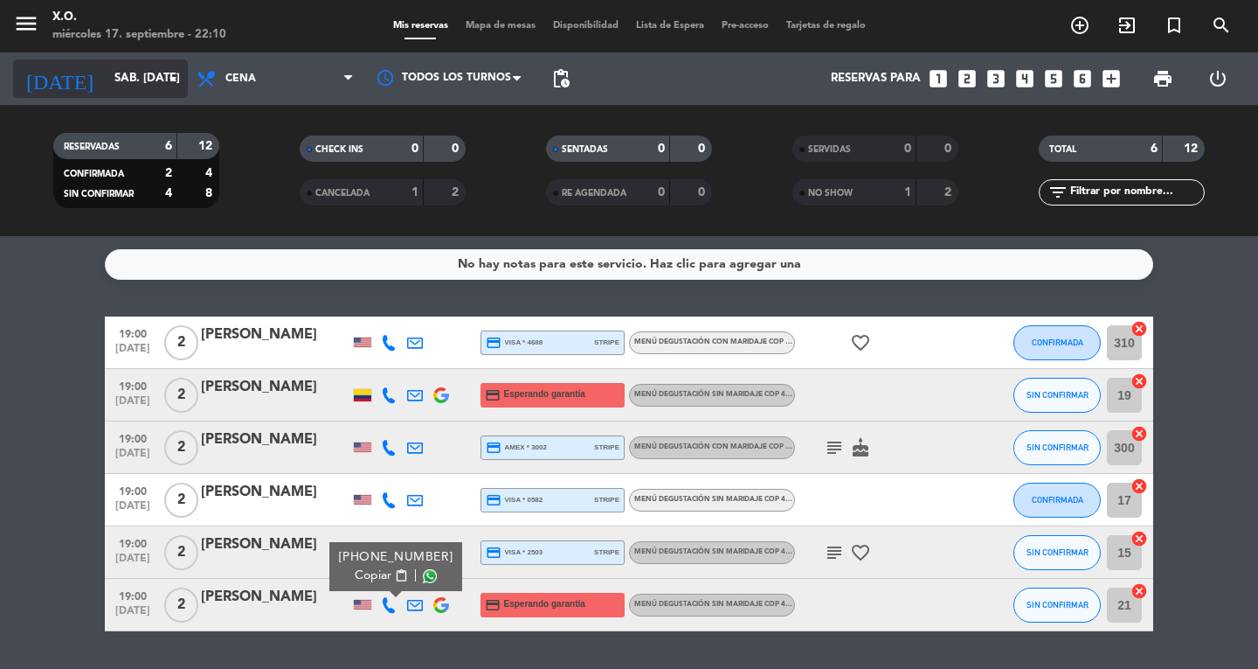
click at [136, 68] on input "sáb. [DATE]" at bounding box center [183, 78] width 154 height 31
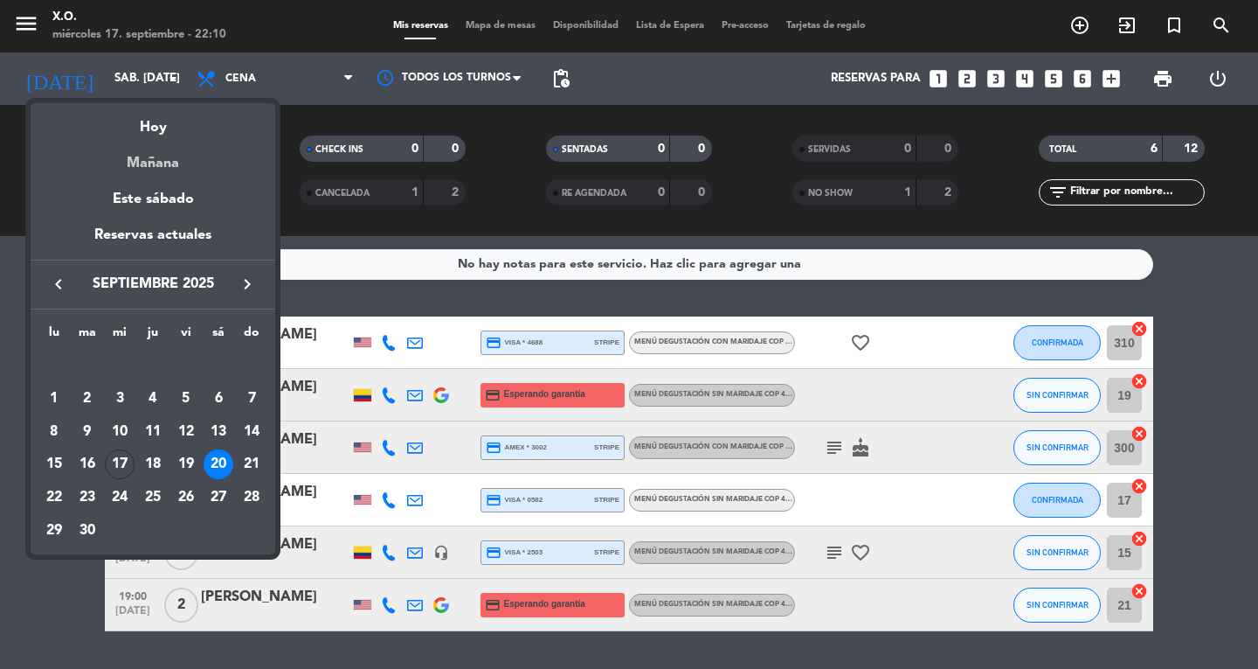
click at [165, 166] on div "Mañana" at bounding box center [153, 157] width 245 height 36
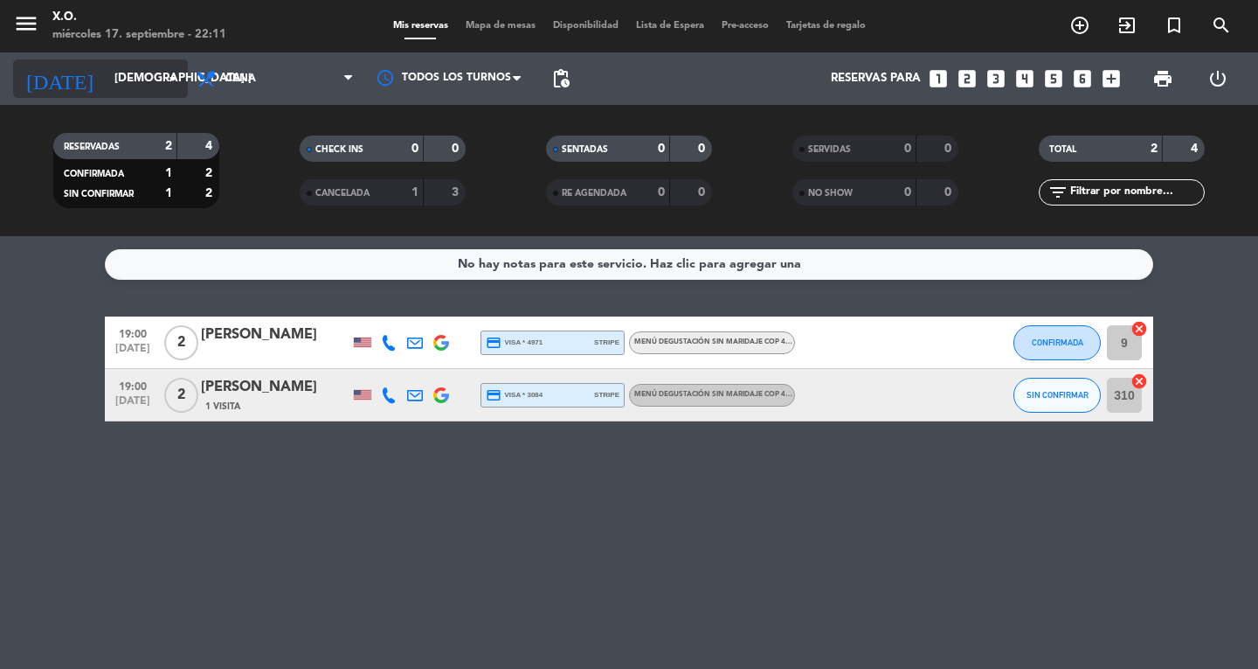
click at [119, 81] on input "[DEMOGRAPHIC_DATA] [DATE]" at bounding box center [183, 78] width 154 height 31
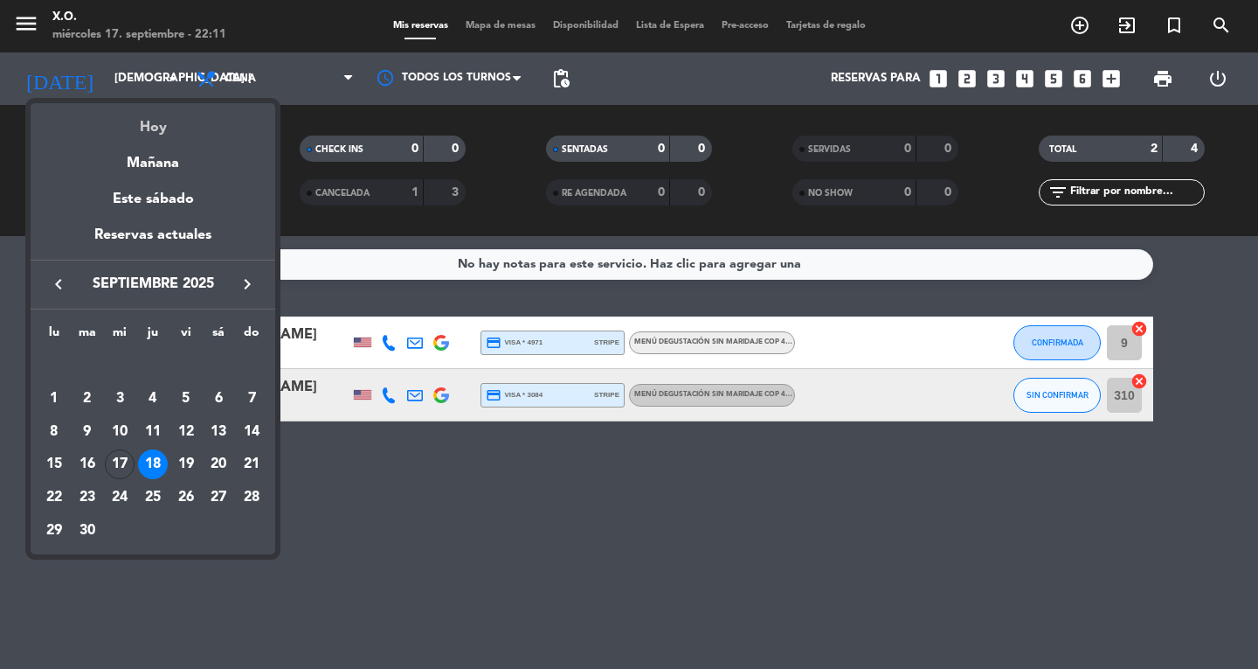
click at [158, 128] on div "Hoy" at bounding box center [153, 121] width 245 height 36
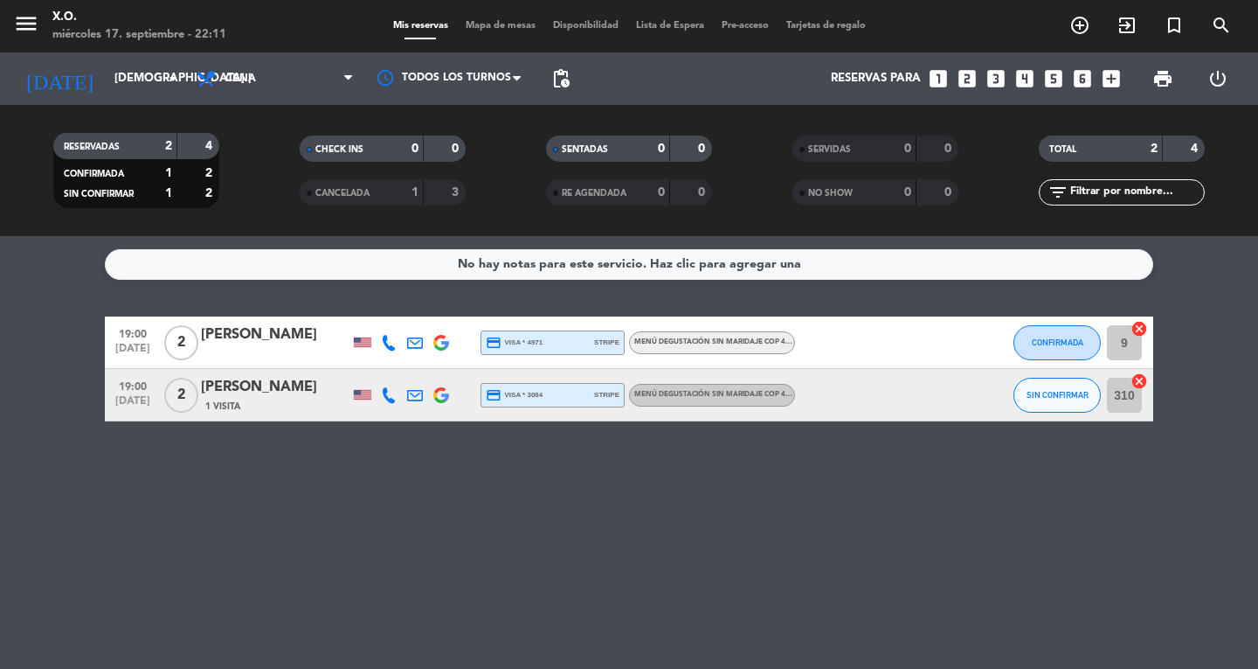
type input "mié. [DATE]"
click at [37, 26] on icon "menu" at bounding box center [26, 23] width 26 height 26
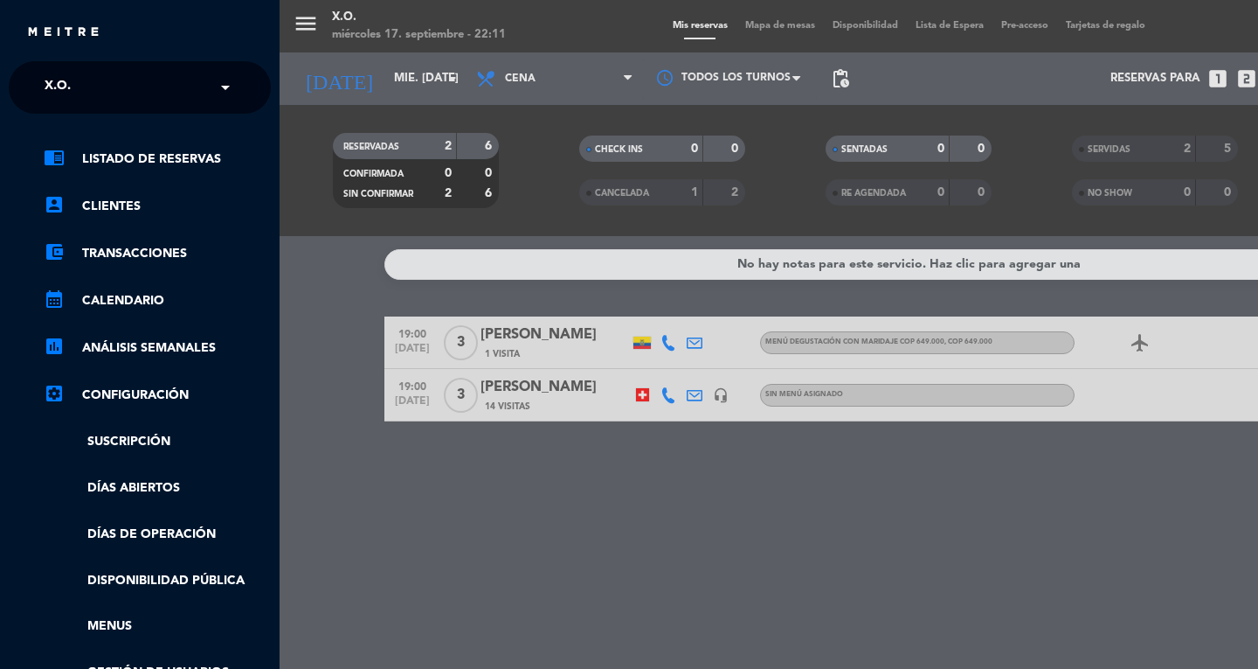
click at [559, 549] on div "menu X.O. miércoles 17. septiembre - 22:11 Mis reservas Mapa de mesas Disponibi…" at bounding box center [909, 334] width 1258 height 669
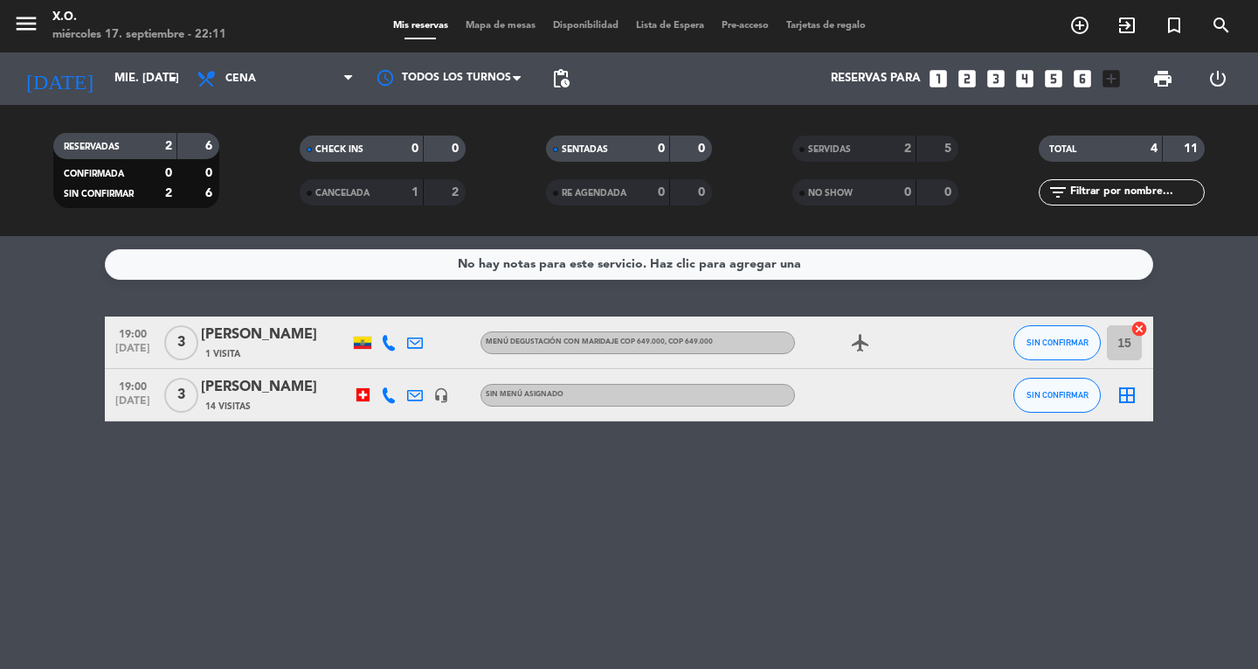
click at [1051, 405] on button "SIN CONFIRMAR" at bounding box center [1057, 395] width 87 height 35
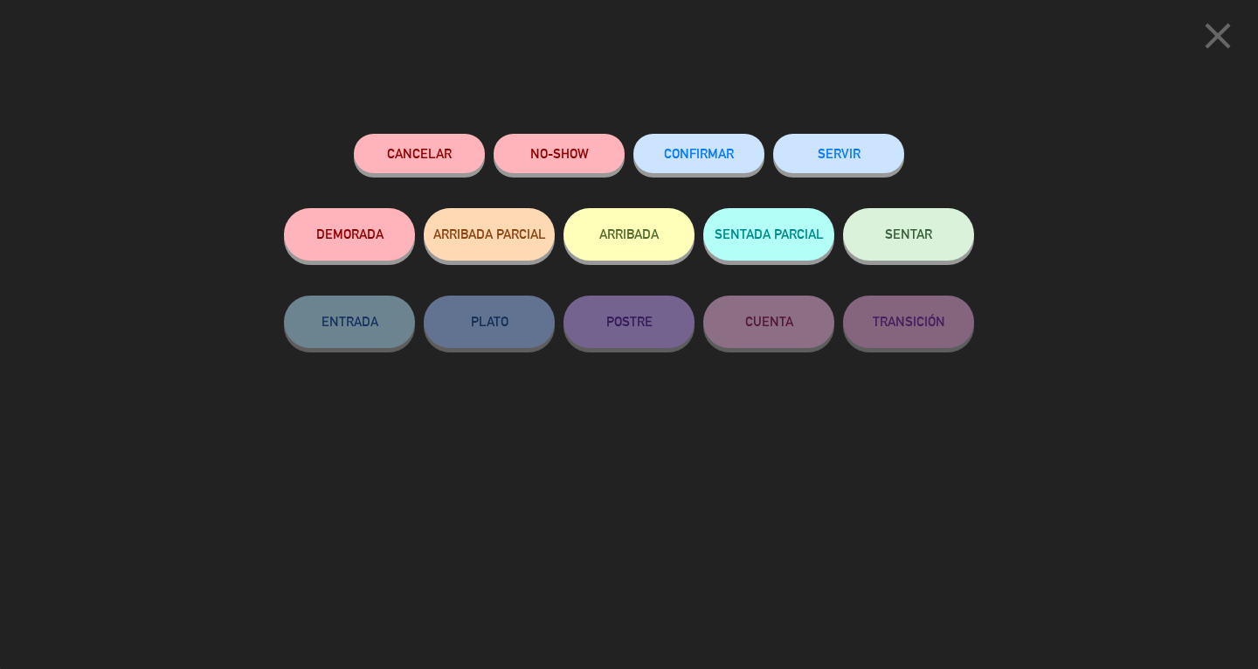
click at [842, 165] on button "SERVIR" at bounding box center [838, 153] width 131 height 39
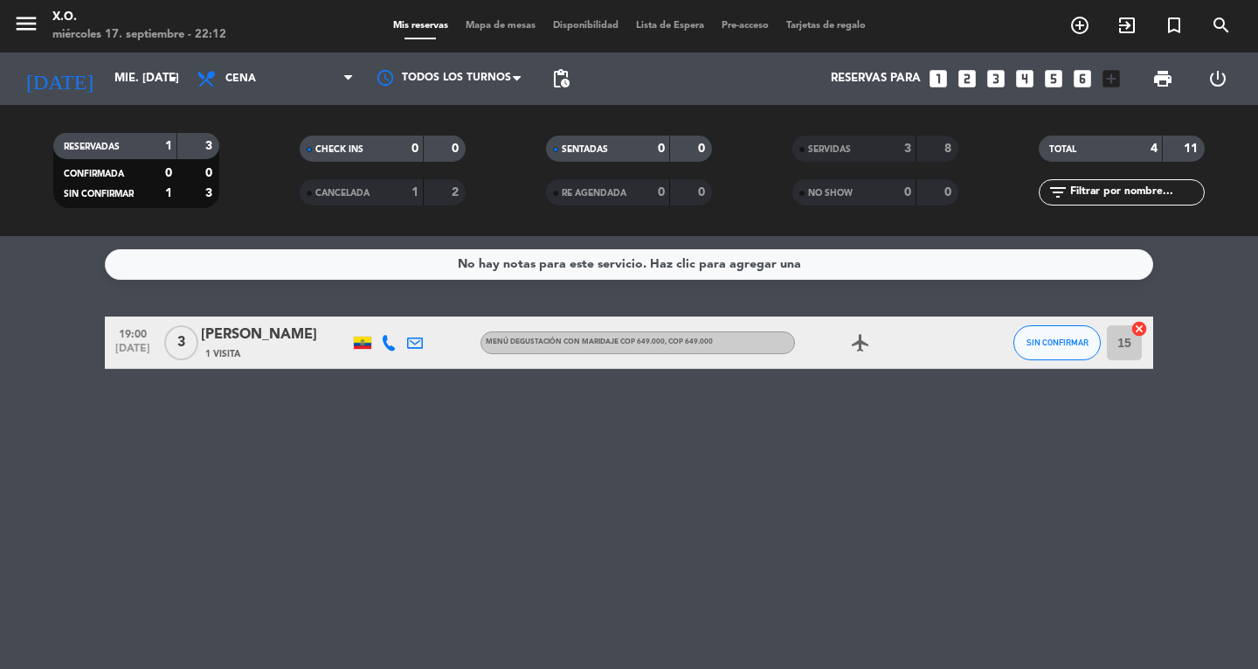
click at [26, 38] on button "menu" at bounding box center [26, 26] width 26 height 32
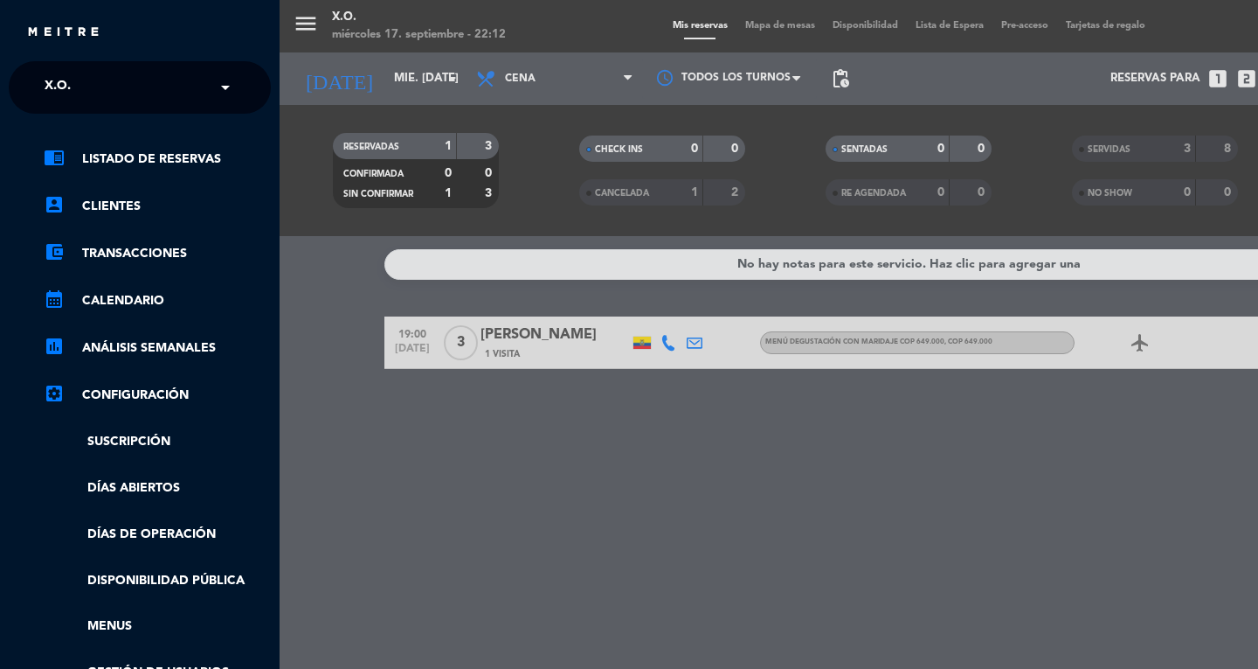
click at [84, 84] on div "× X.O." at bounding box center [67, 87] width 59 height 37
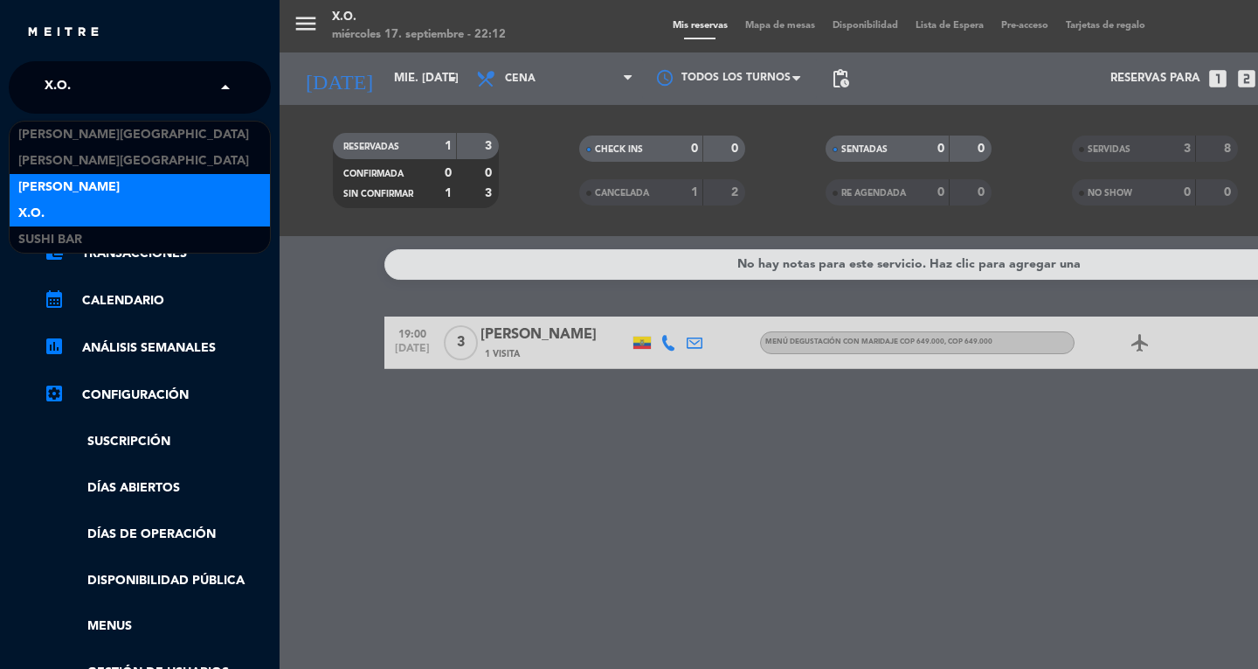
click at [118, 186] on div "[PERSON_NAME]" at bounding box center [140, 187] width 260 height 26
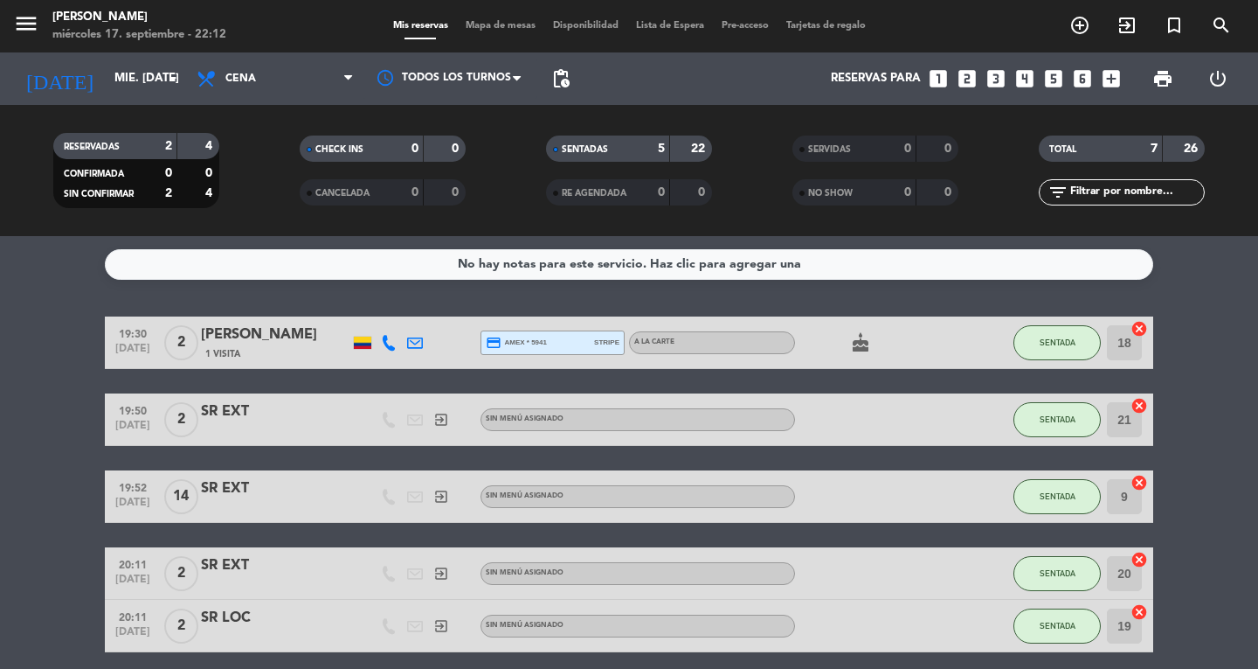
click at [482, 28] on span "Mapa de mesas" at bounding box center [500, 26] width 87 height 10
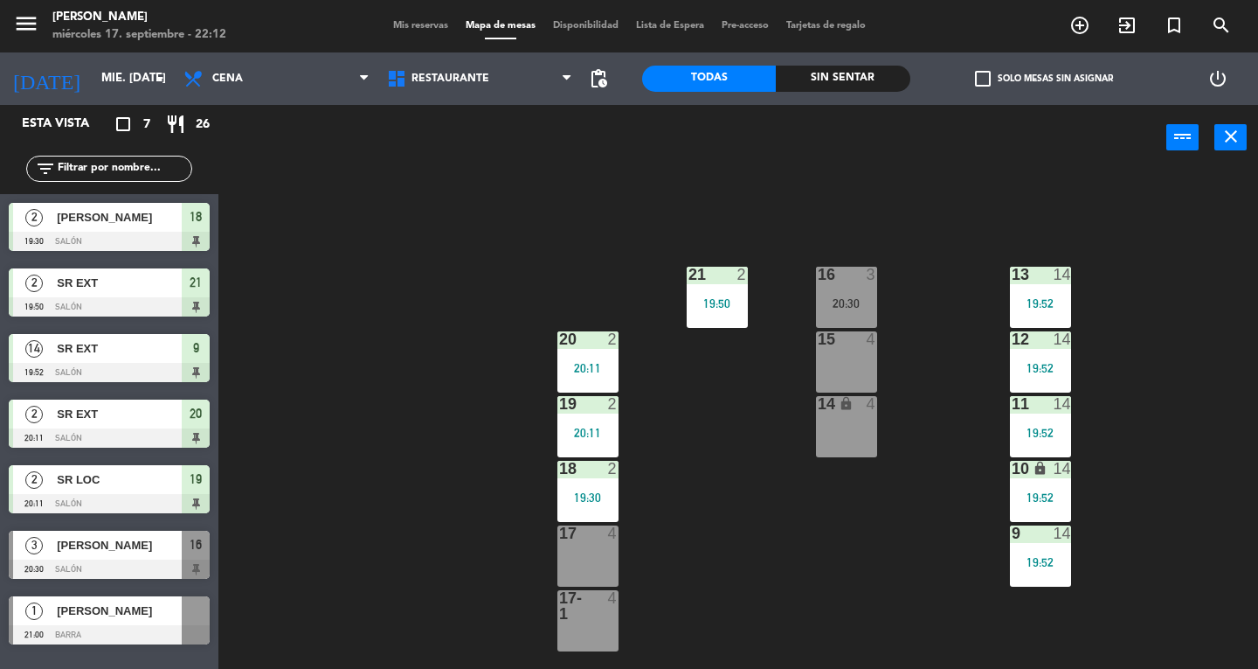
click at [710, 274] on div at bounding box center [717, 275] width 29 height 16
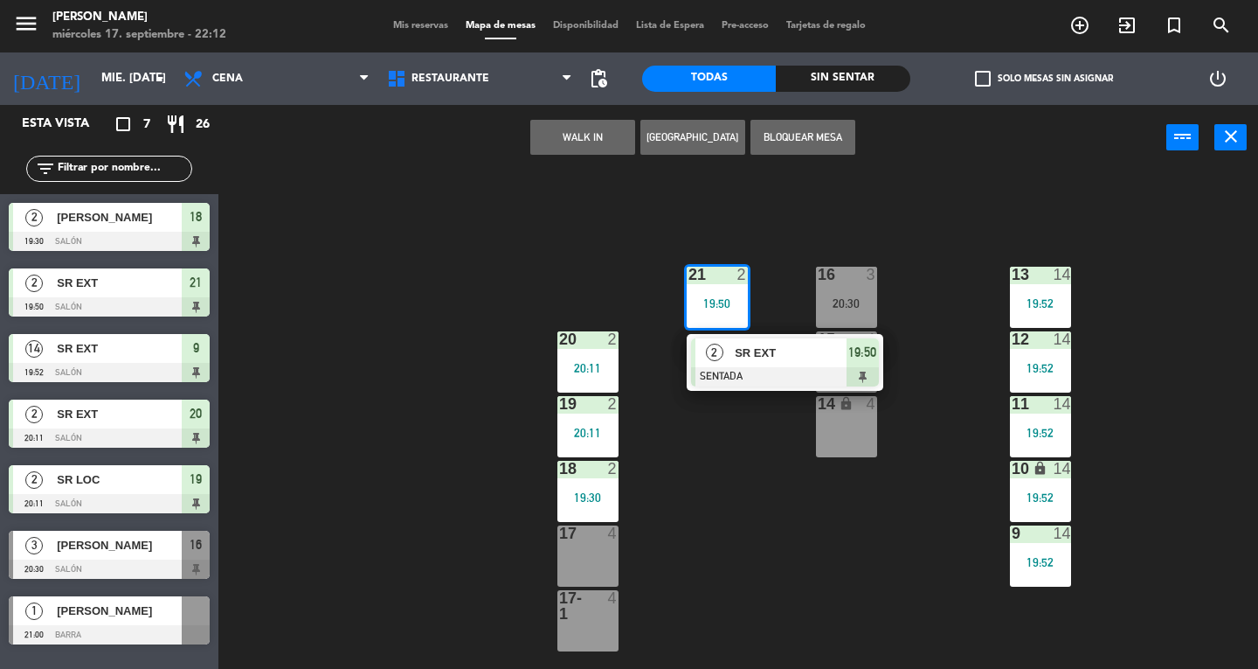
click at [757, 385] on div at bounding box center [785, 376] width 188 height 19
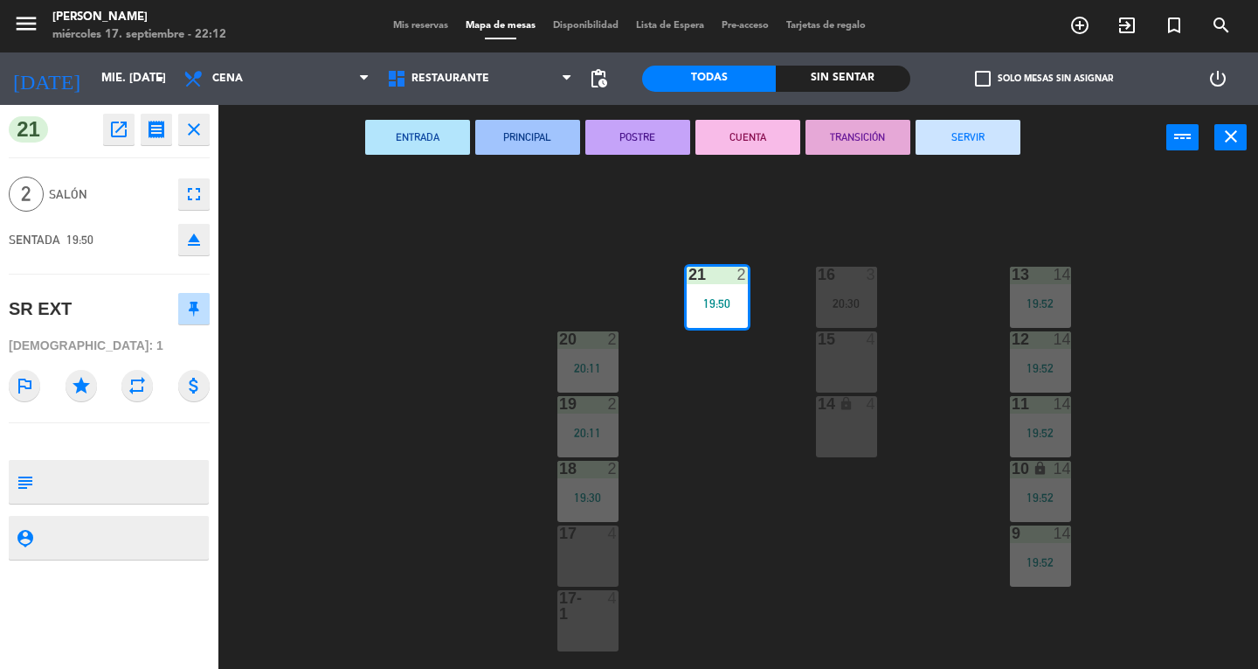
click at [980, 144] on button "SERVIR" at bounding box center [968, 137] width 105 height 35
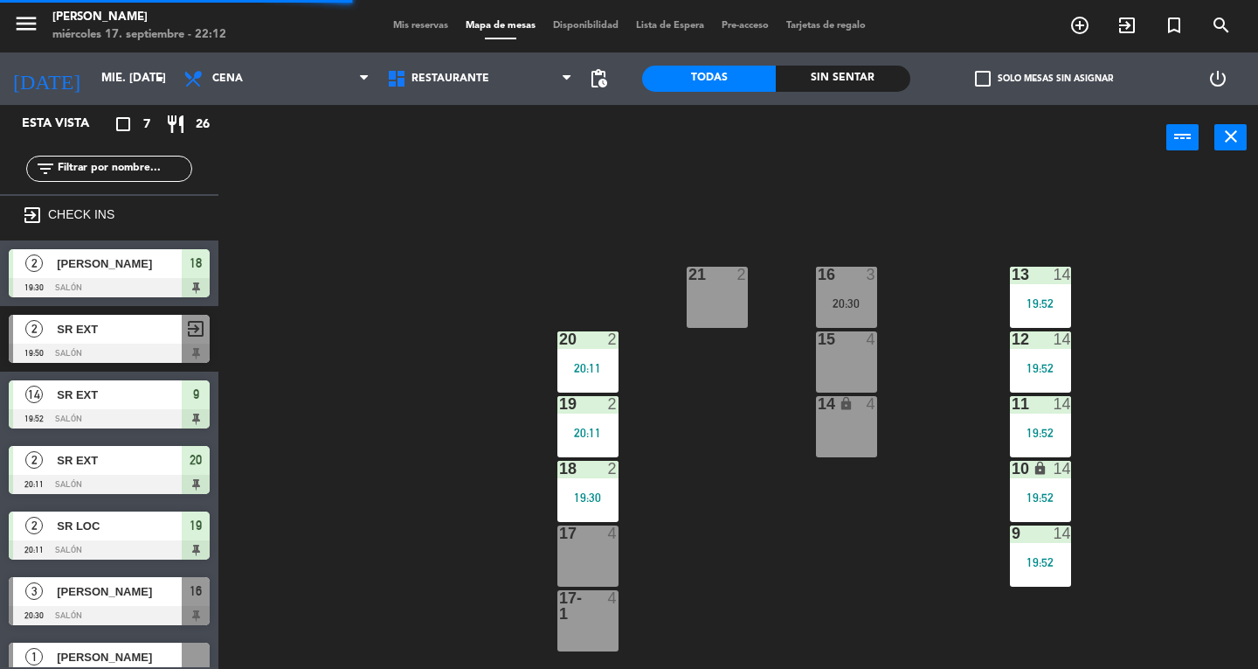
click at [592, 362] on div "20:11" at bounding box center [588, 368] width 61 height 12
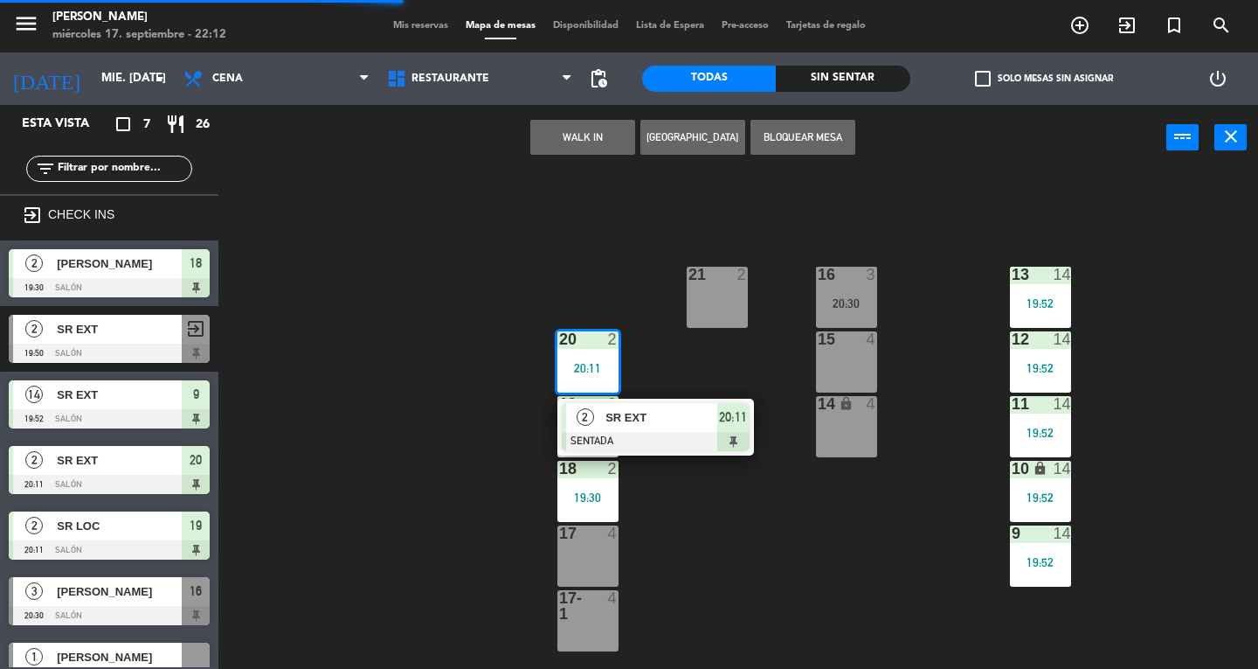
click at [679, 421] on span "SR EXT" at bounding box center [662, 417] width 112 height 18
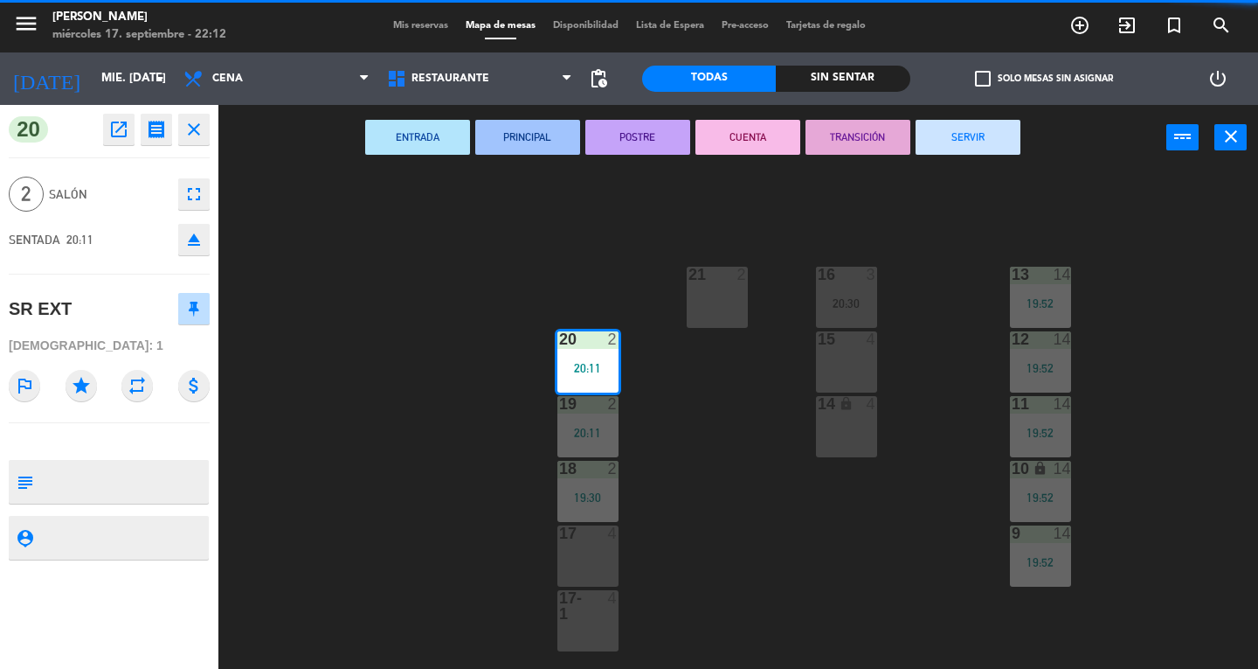
click at [961, 123] on button "SERVIR" at bounding box center [968, 137] width 105 height 35
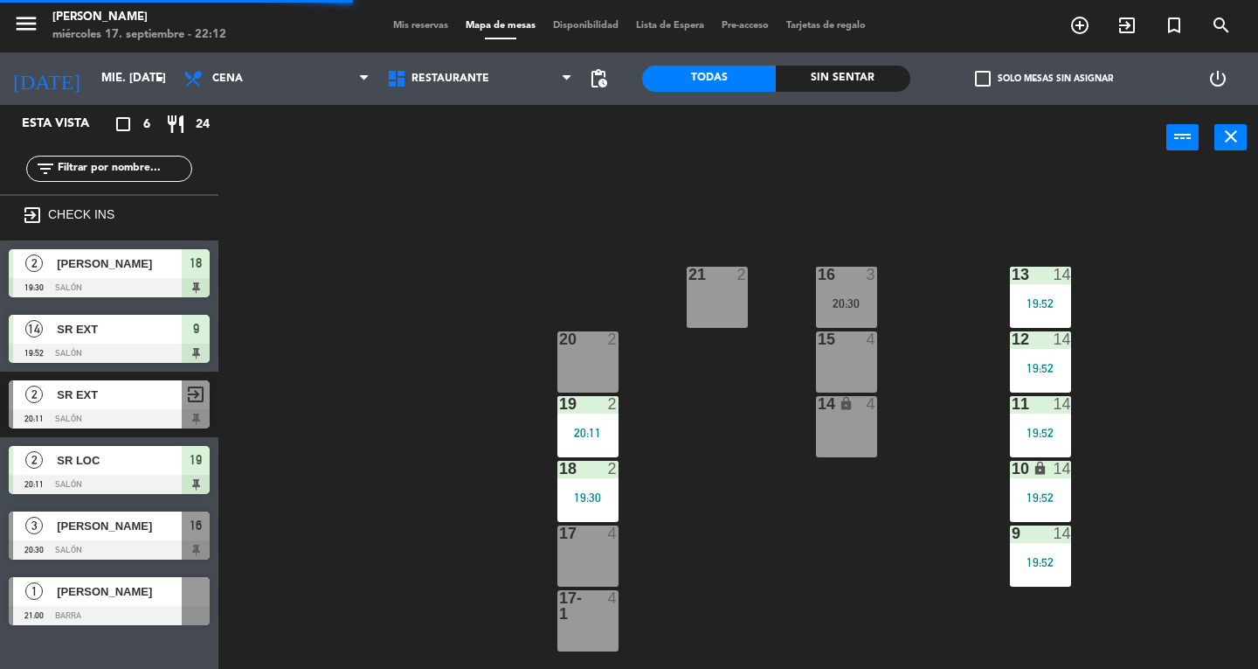
click at [596, 440] on div "19 2 20:11" at bounding box center [588, 426] width 61 height 61
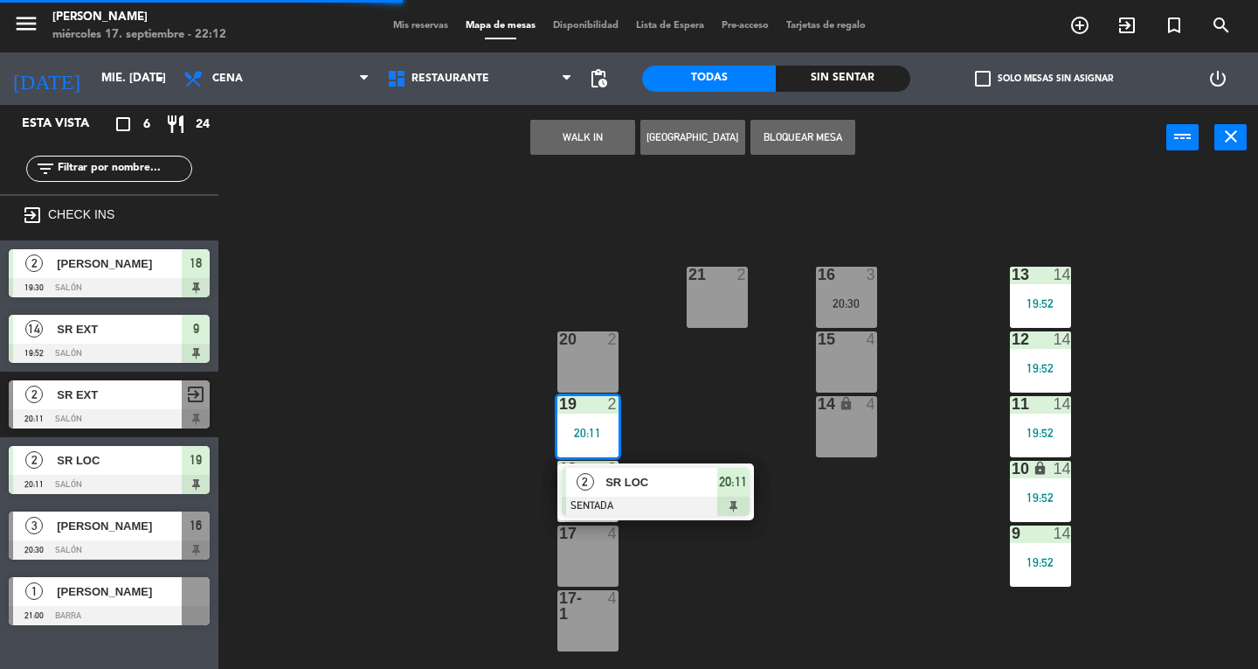
click at [678, 500] on div at bounding box center [656, 505] width 188 height 19
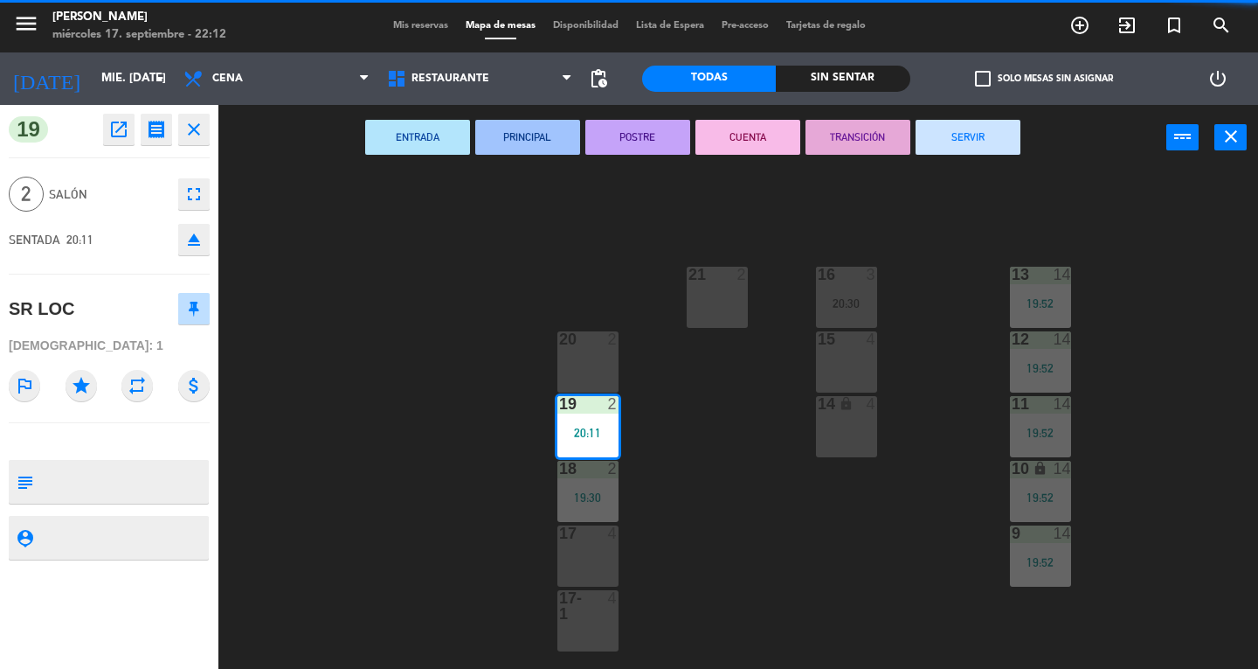
click at [1015, 133] on button "SERVIR" at bounding box center [968, 137] width 105 height 35
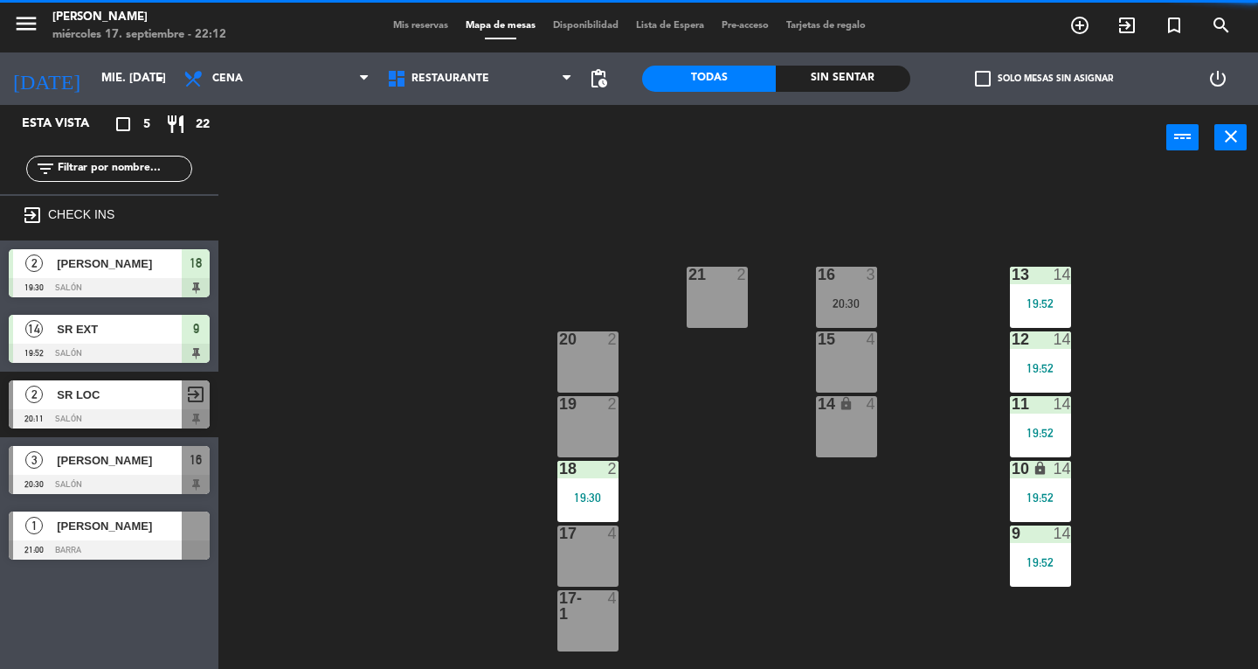
click at [692, 564] on div "13 14 19:52 16 3 20:30 21 2 12 14 19:52 15 4 20 2 11 14 19:52 14 lock 4 19 2 10…" at bounding box center [745, 419] width 1028 height 498
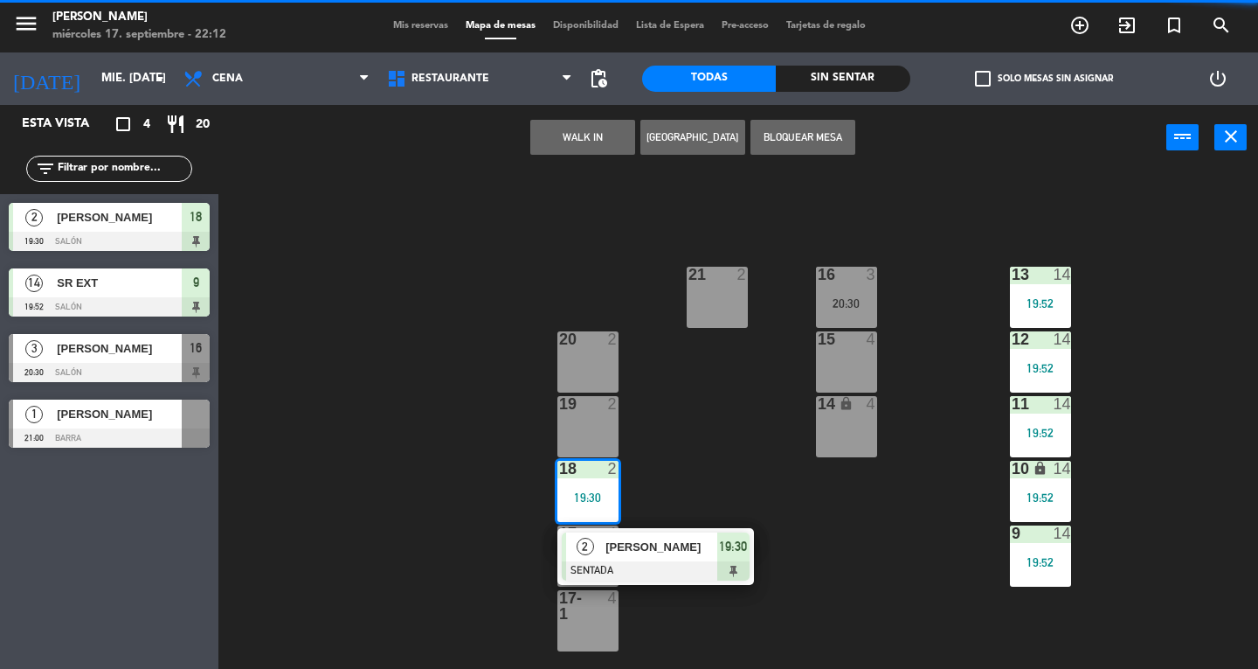
click at [692, 561] on div at bounding box center [656, 570] width 188 height 19
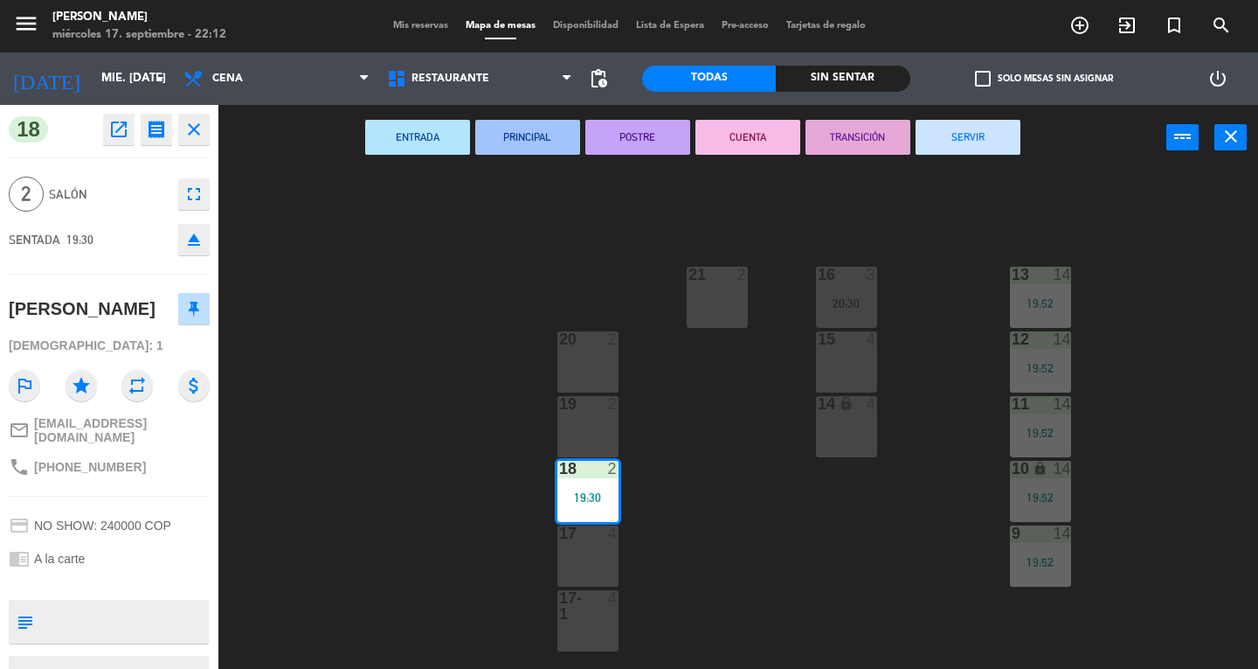
click at [970, 138] on button "SERVIR" at bounding box center [968, 137] width 105 height 35
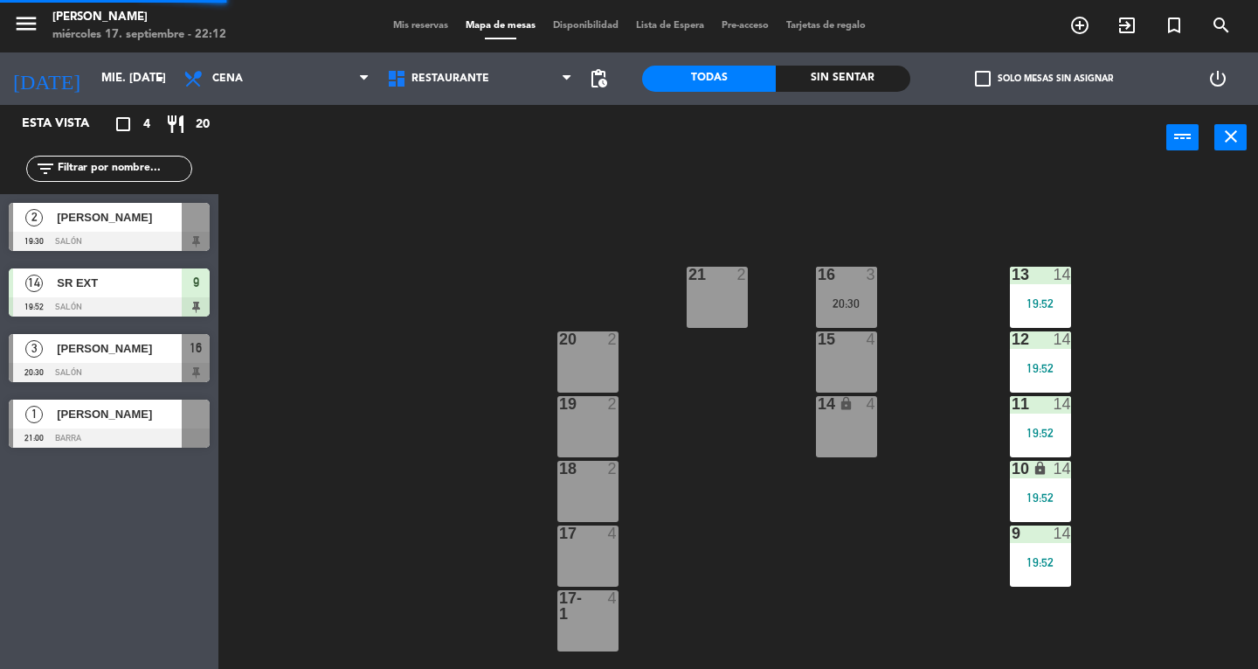
click at [1068, 294] on div "13 14 19:52" at bounding box center [1040, 297] width 61 height 61
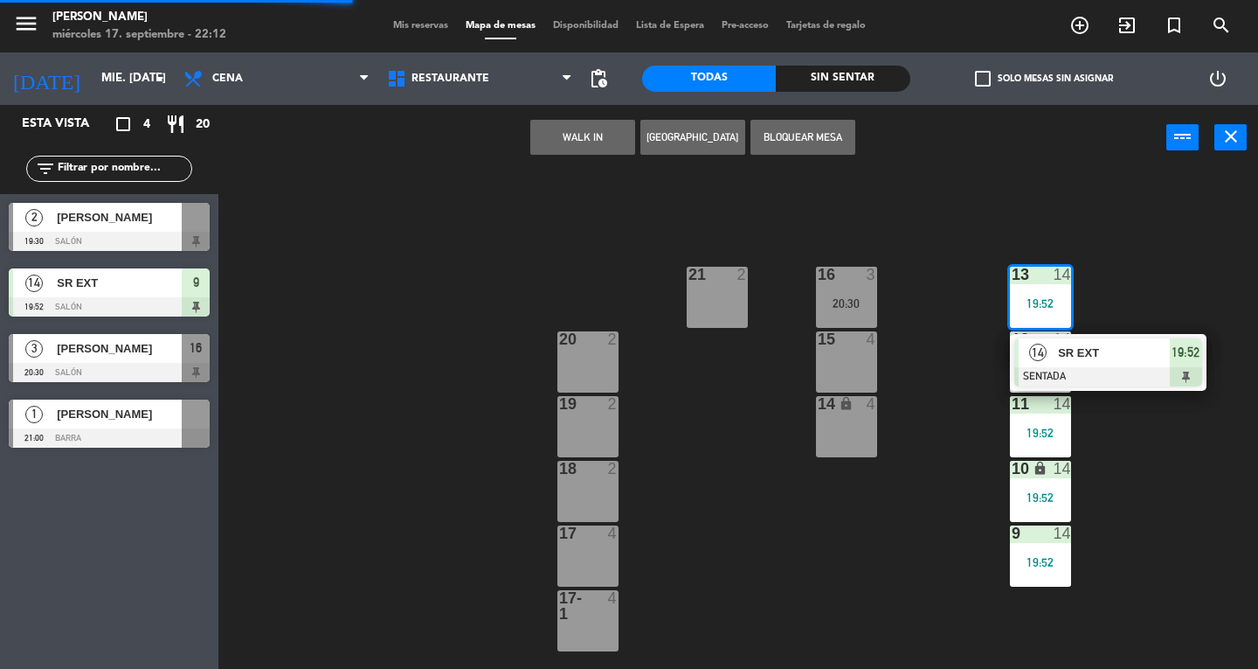
click at [1188, 383] on div at bounding box center [1109, 376] width 188 height 19
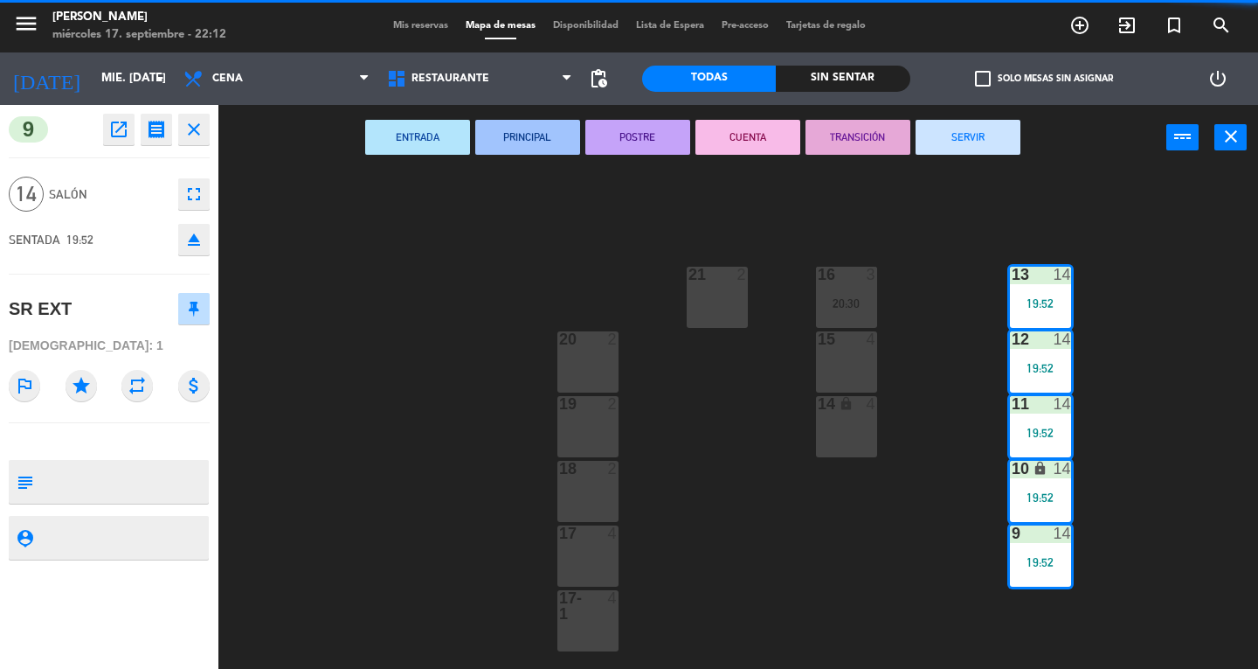
click at [1009, 142] on button "SERVIR" at bounding box center [968, 137] width 105 height 35
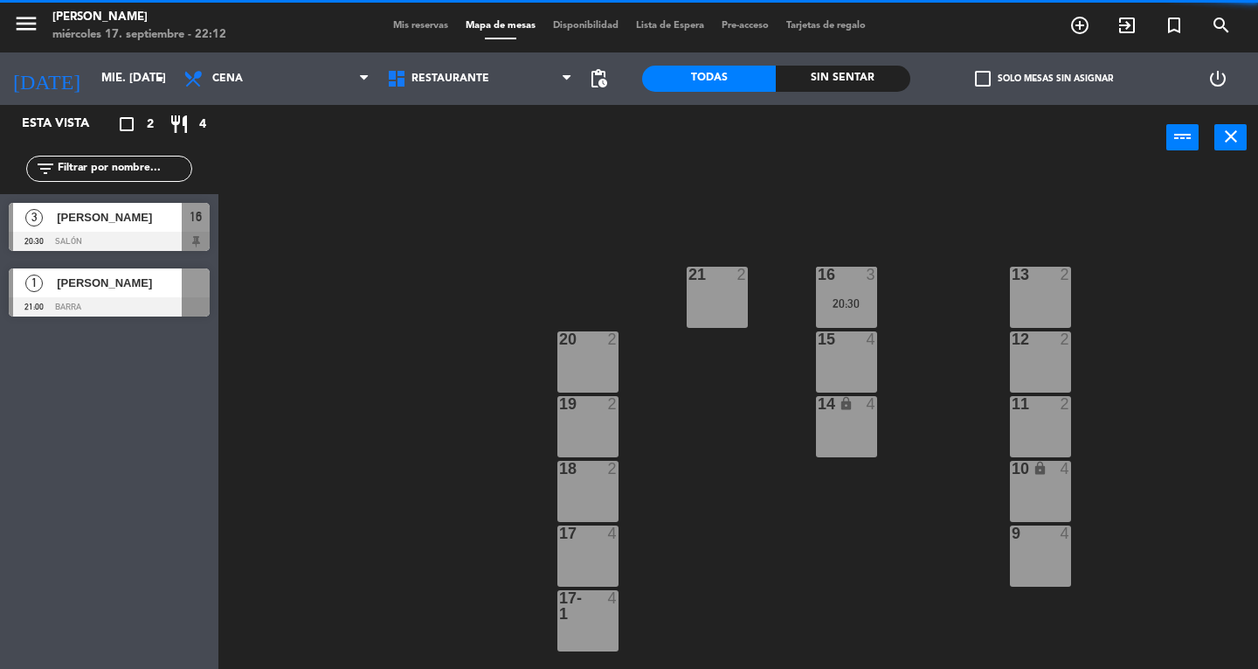
click at [860, 309] on div "20:30" at bounding box center [846, 303] width 61 height 12
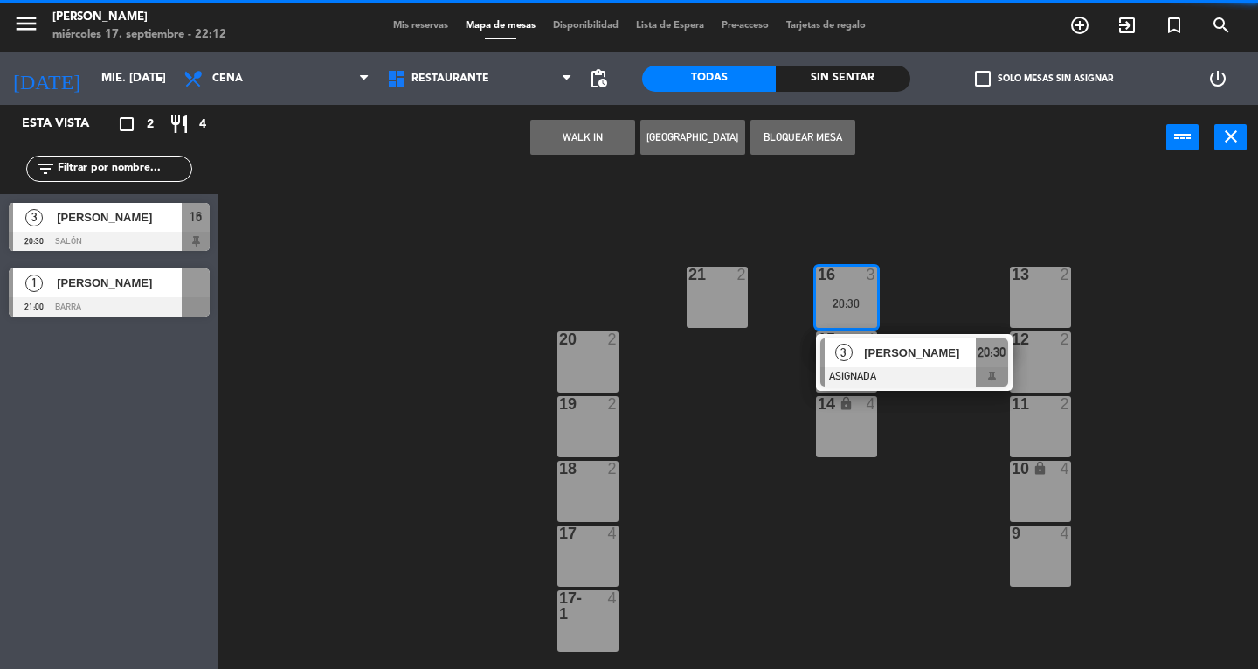
click at [949, 364] on div "[PERSON_NAME]" at bounding box center [920, 352] width 114 height 29
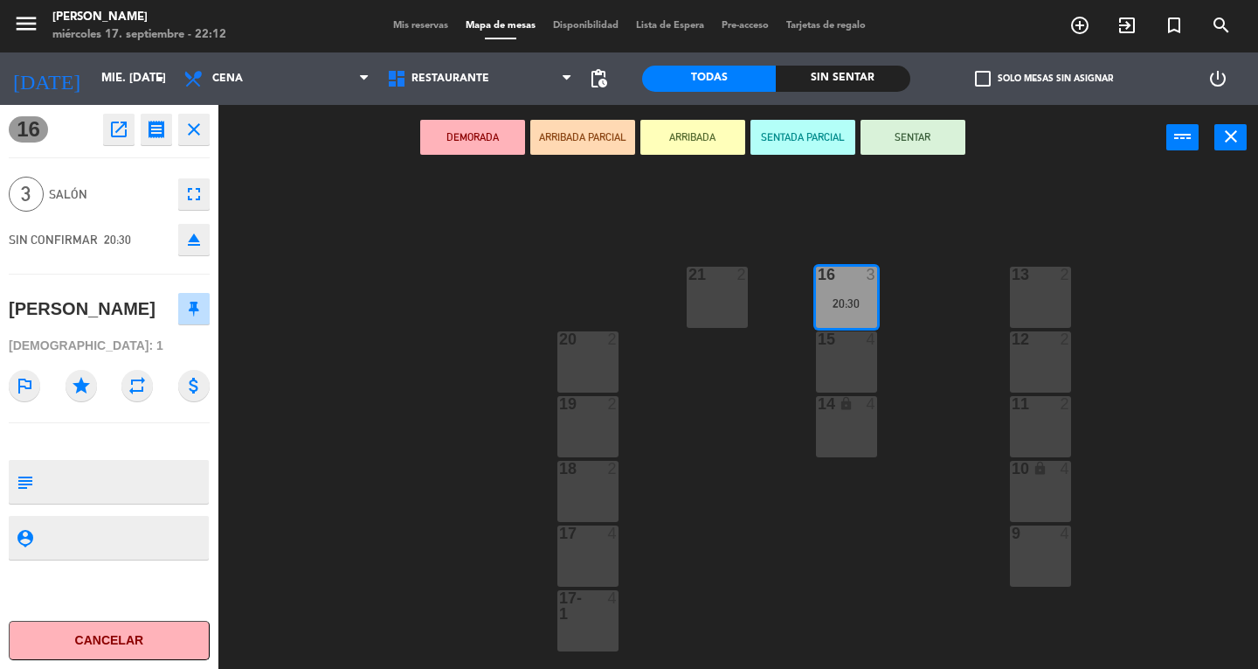
click at [954, 131] on button "SENTAR" at bounding box center [913, 137] width 105 height 35
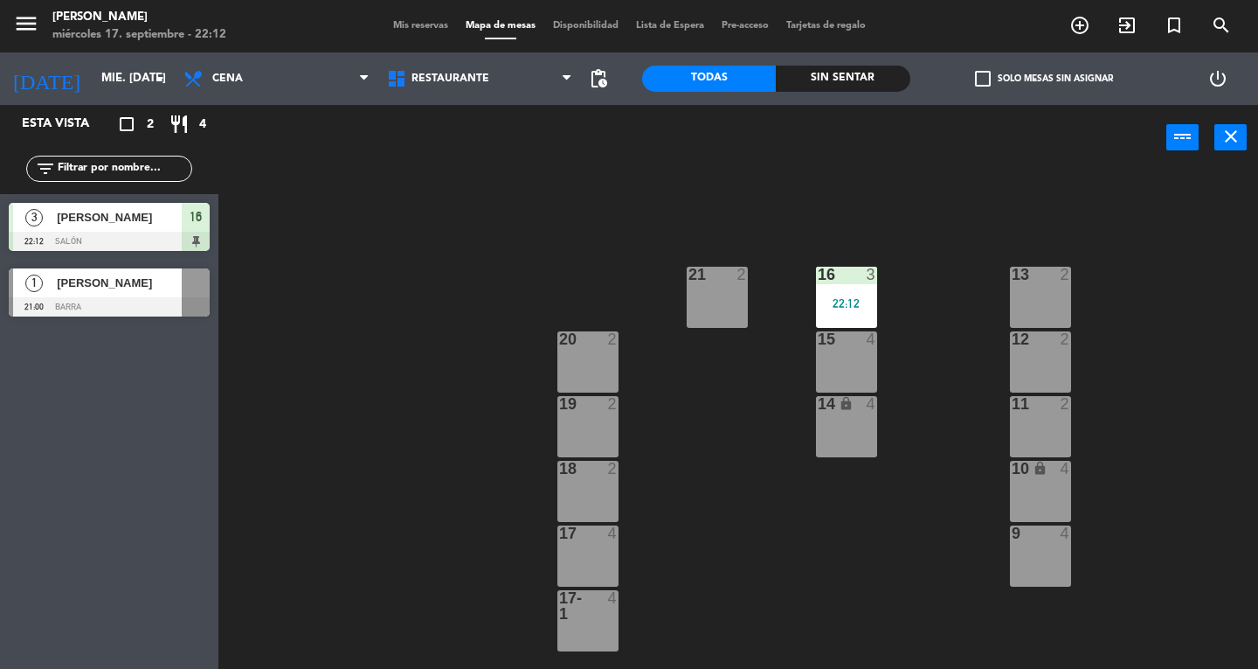
click at [854, 306] on div "22:12" at bounding box center [846, 303] width 61 height 12
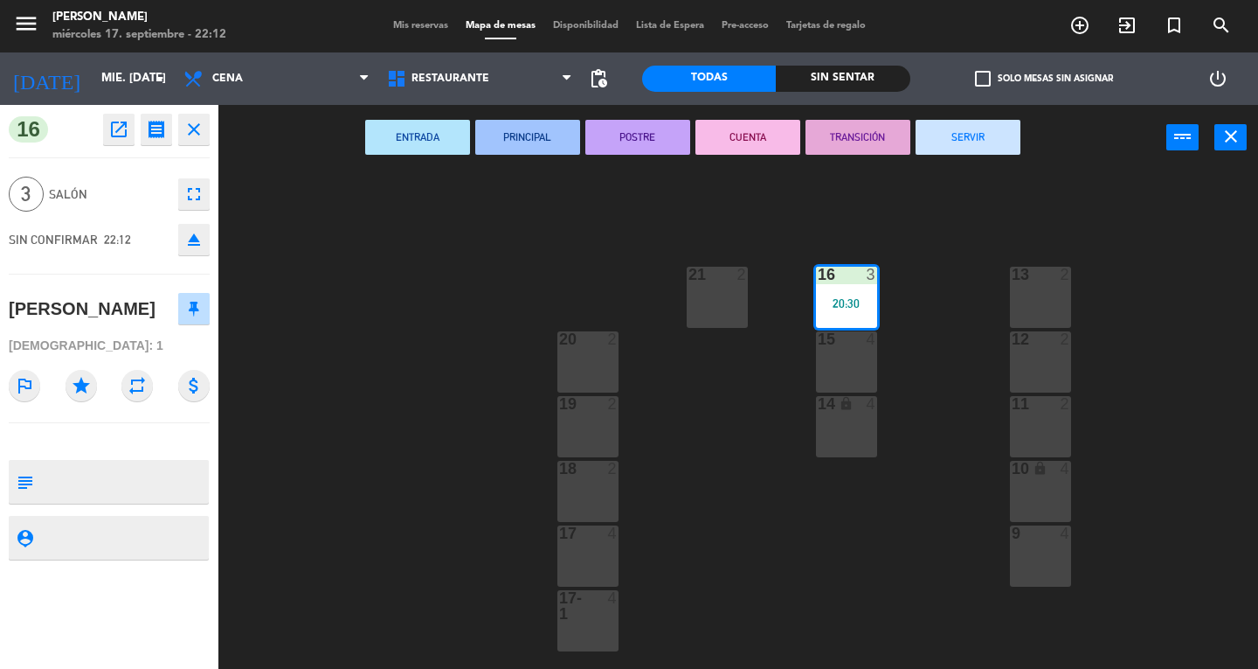
click at [1001, 148] on button "SERVIR" at bounding box center [968, 137] width 105 height 35
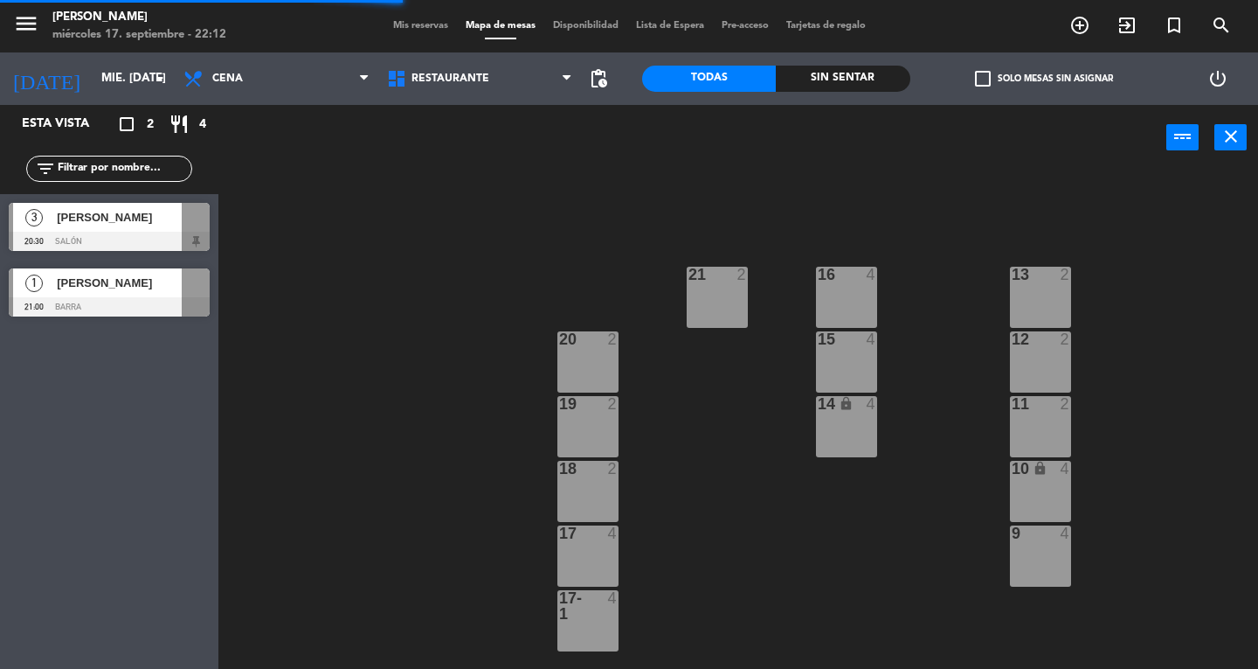
click at [170, 301] on div at bounding box center [109, 306] width 201 height 19
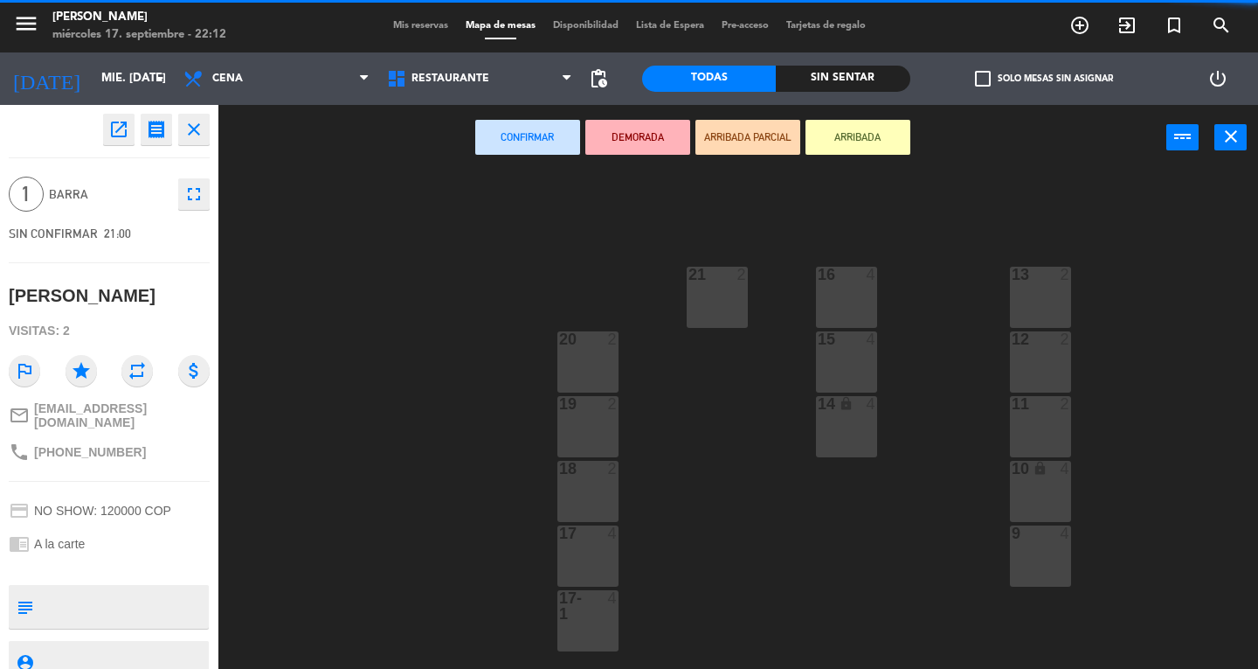
click at [862, 439] on div "14 lock 4" at bounding box center [846, 426] width 61 height 61
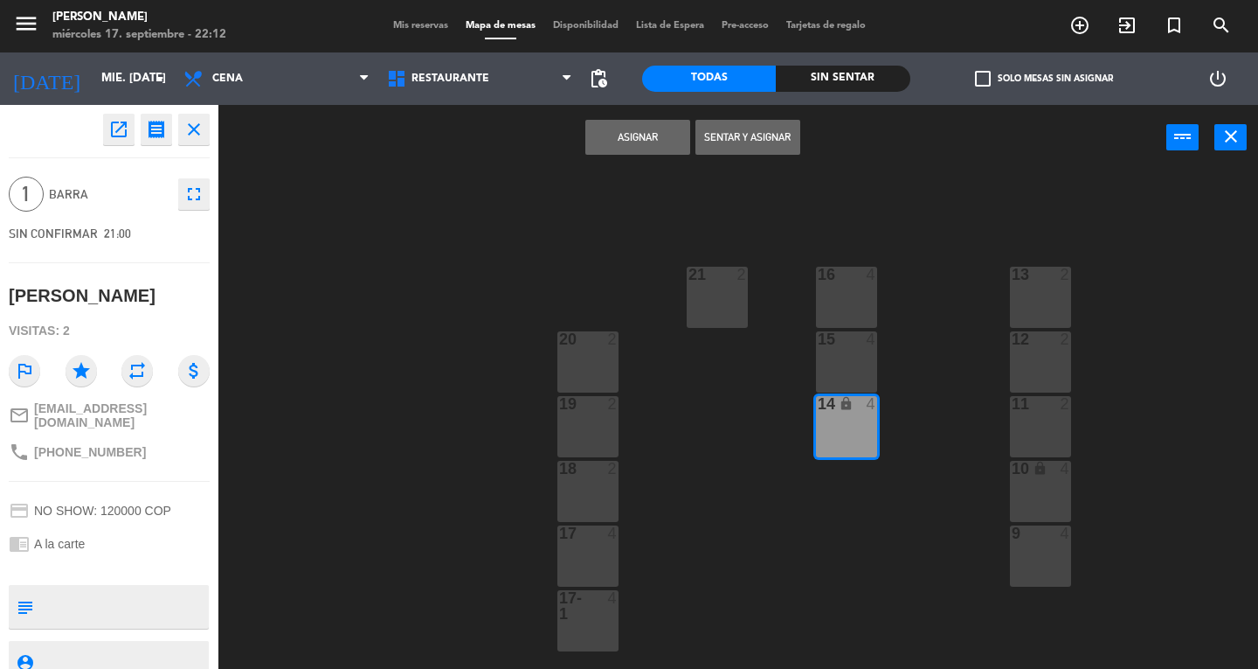
click at [636, 133] on button "Asignar" at bounding box center [637, 137] width 105 height 35
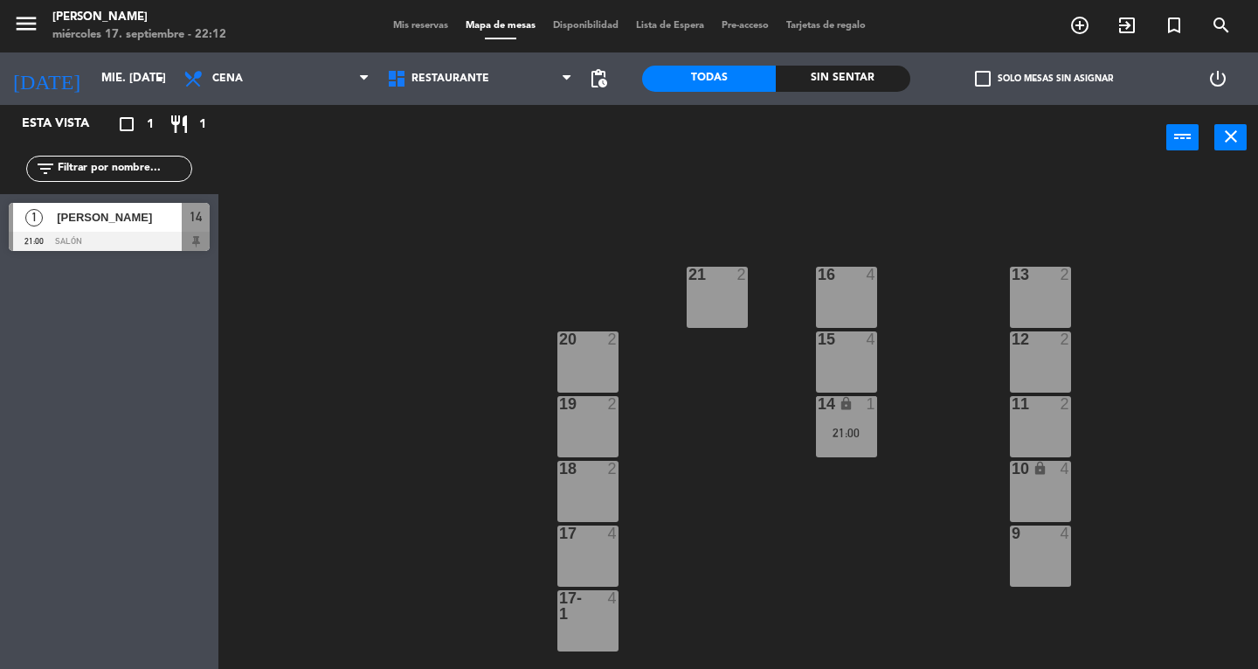
click at [870, 440] on div "14 lock 1 21:00" at bounding box center [846, 426] width 61 height 61
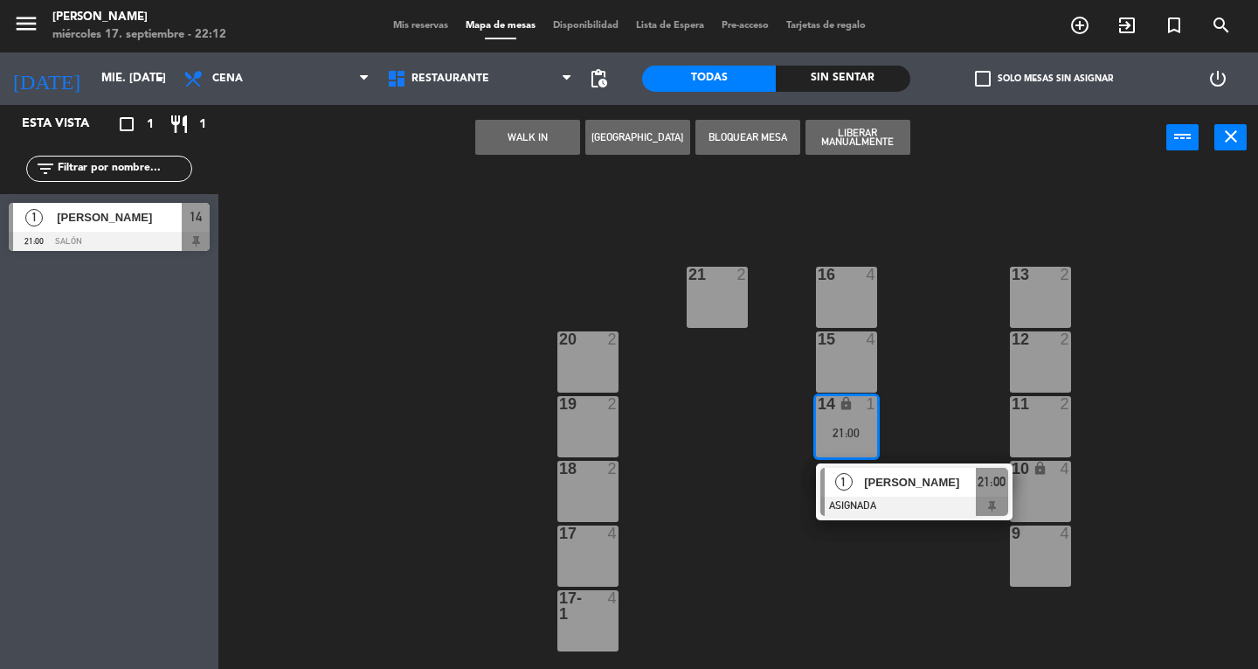
click at [918, 494] on div "[PERSON_NAME]" at bounding box center [920, 482] width 114 height 29
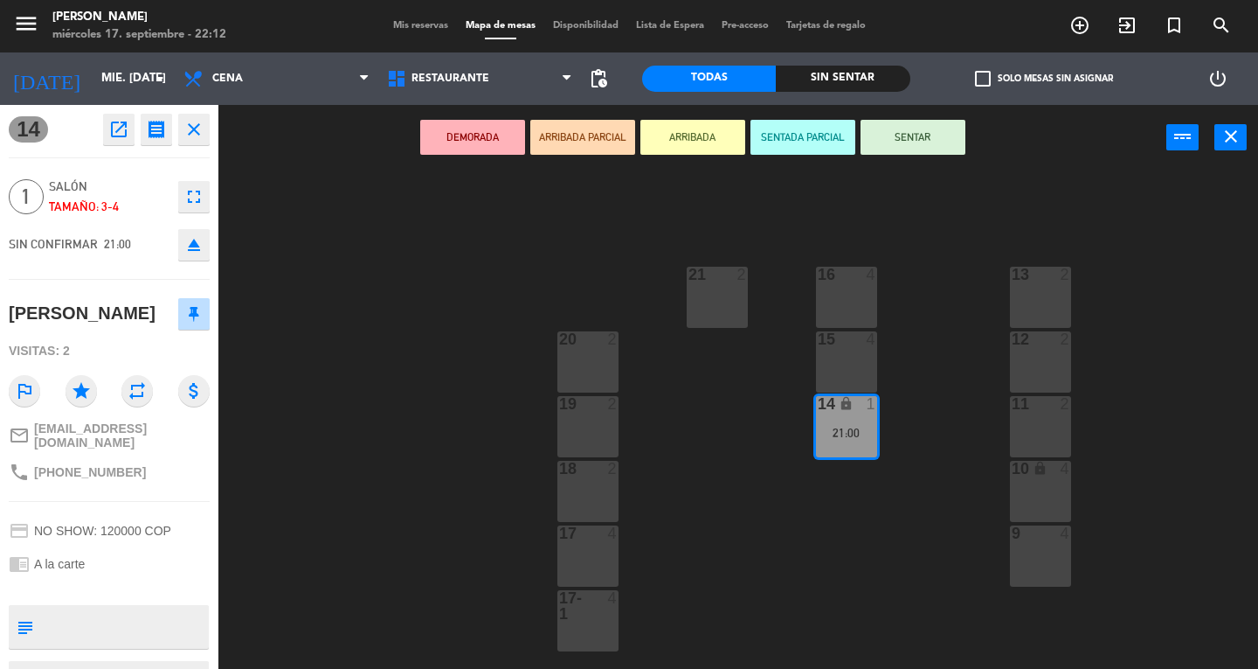
click at [894, 150] on button "SENTAR" at bounding box center [913, 137] width 105 height 35
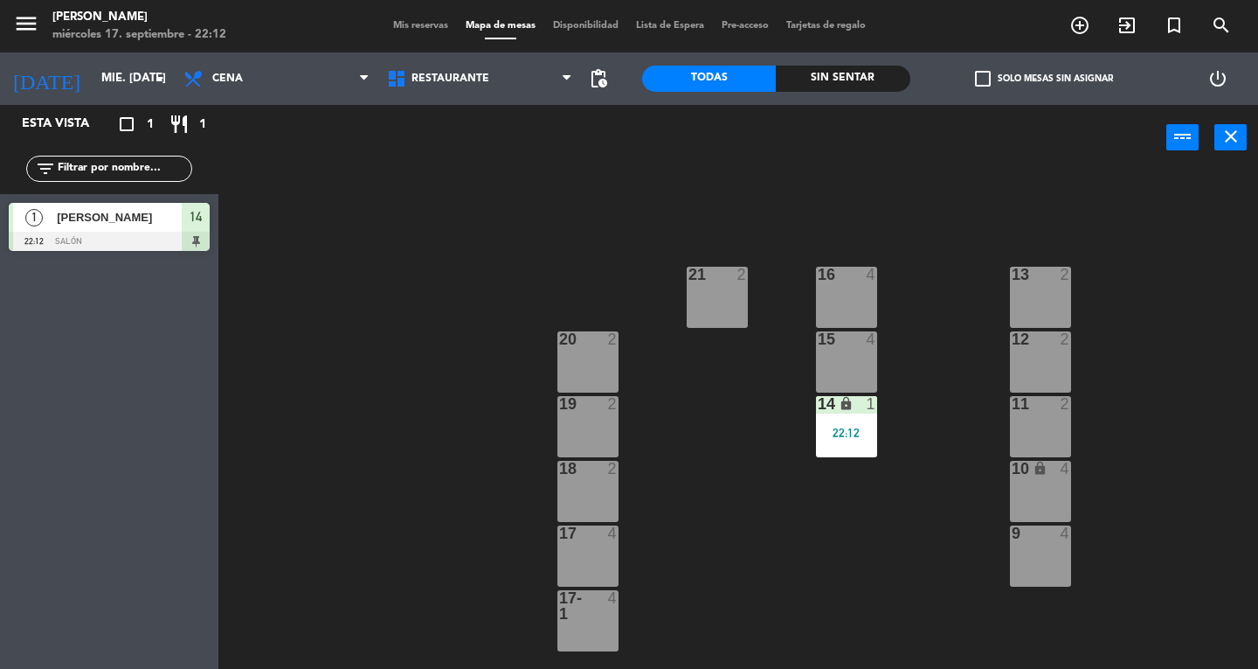
click at [853, 435] on div "22:12" at bounding box center [846, 432] width 61 height 12
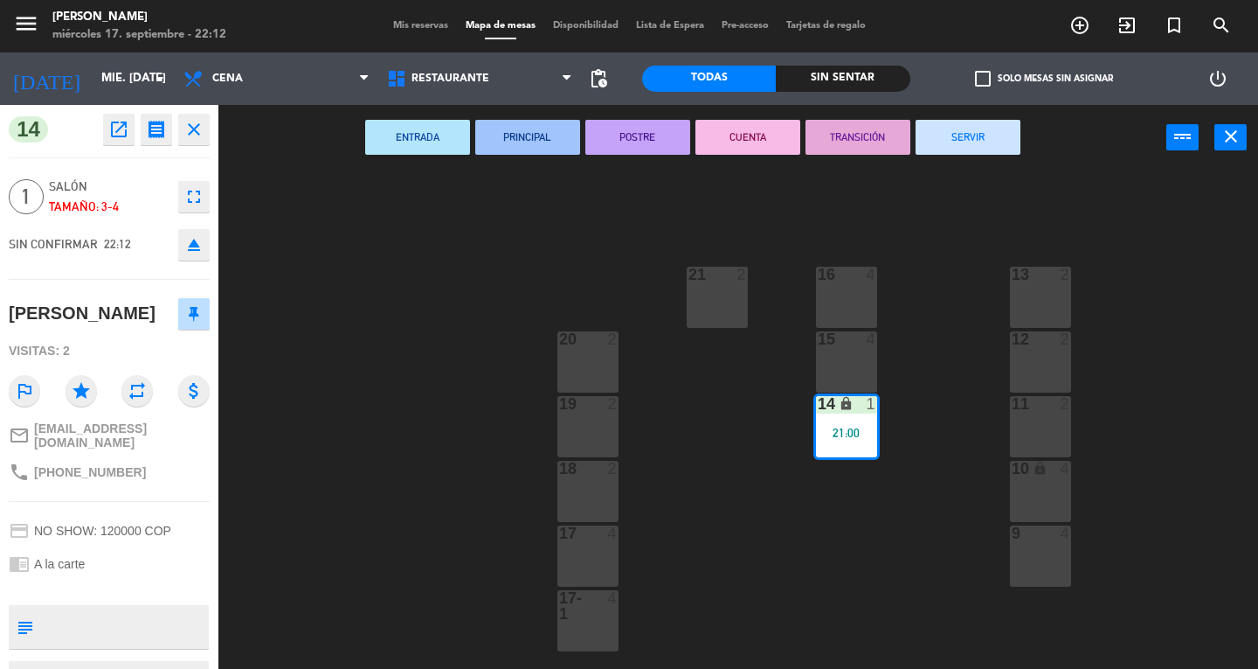
click at [967, 138] on button "SERVIR" at bounding box center [968, 137] width 105 height 35
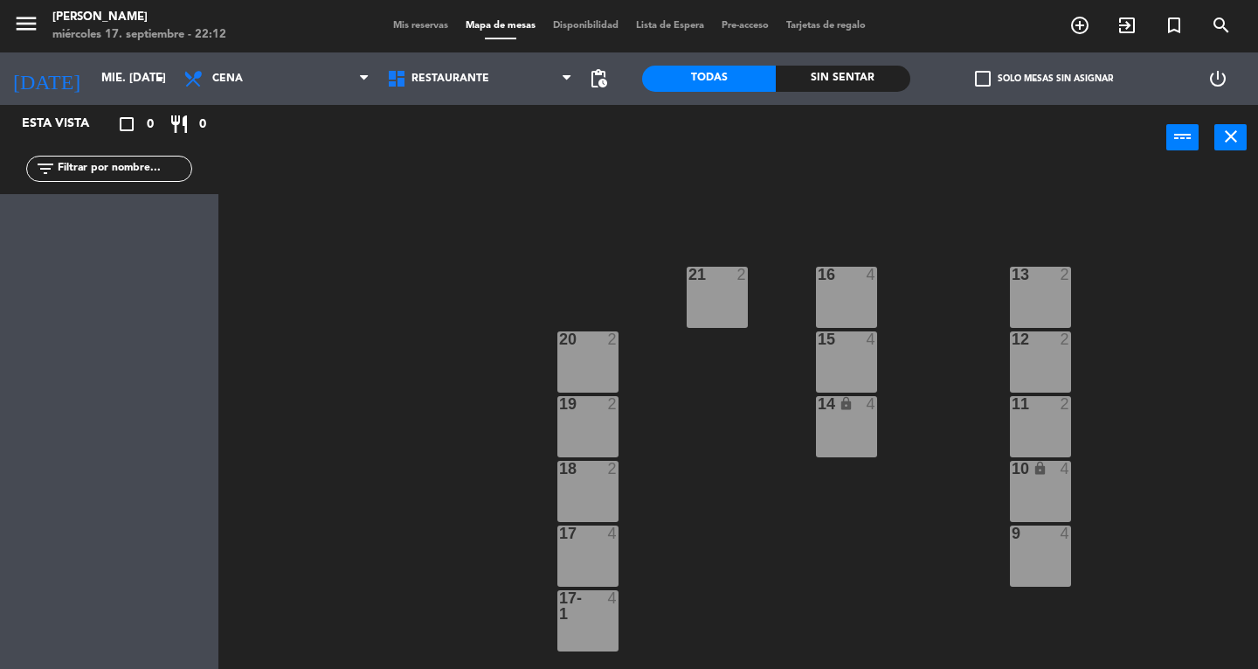
click at [1230, 138] on icon "close" at bounding box center [1231, 136] width 21 height 21
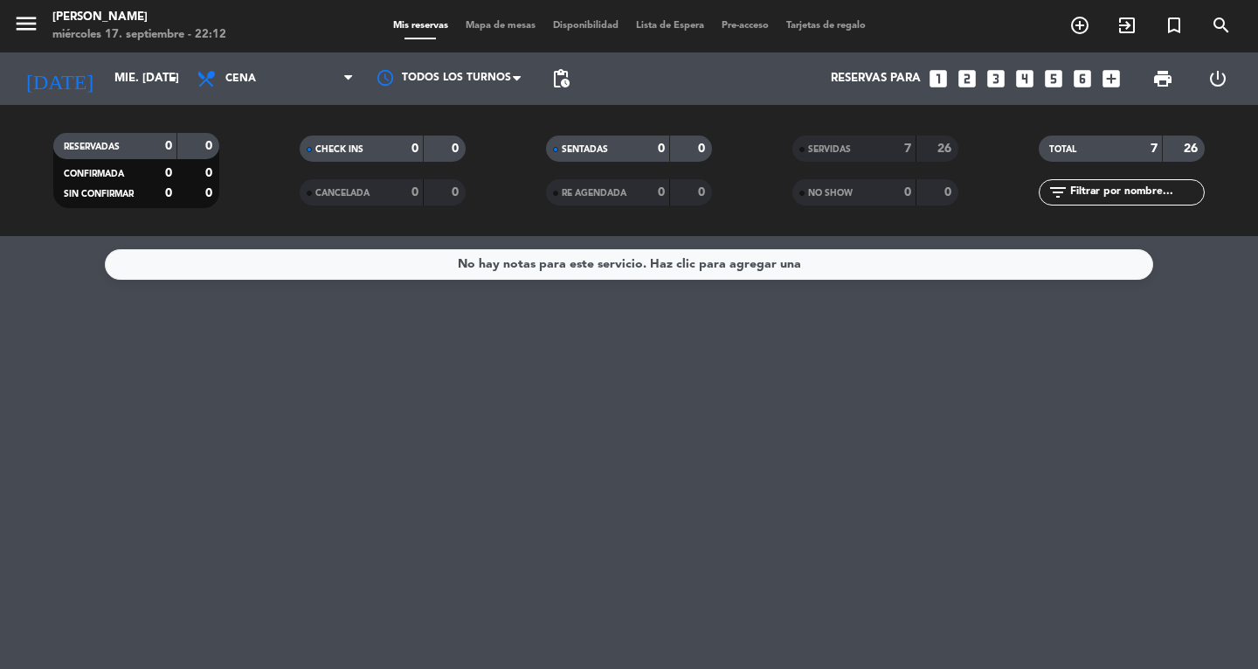
click at [38, 27] on icon "menu" at bounding box center [26, 23] width 26 height 26
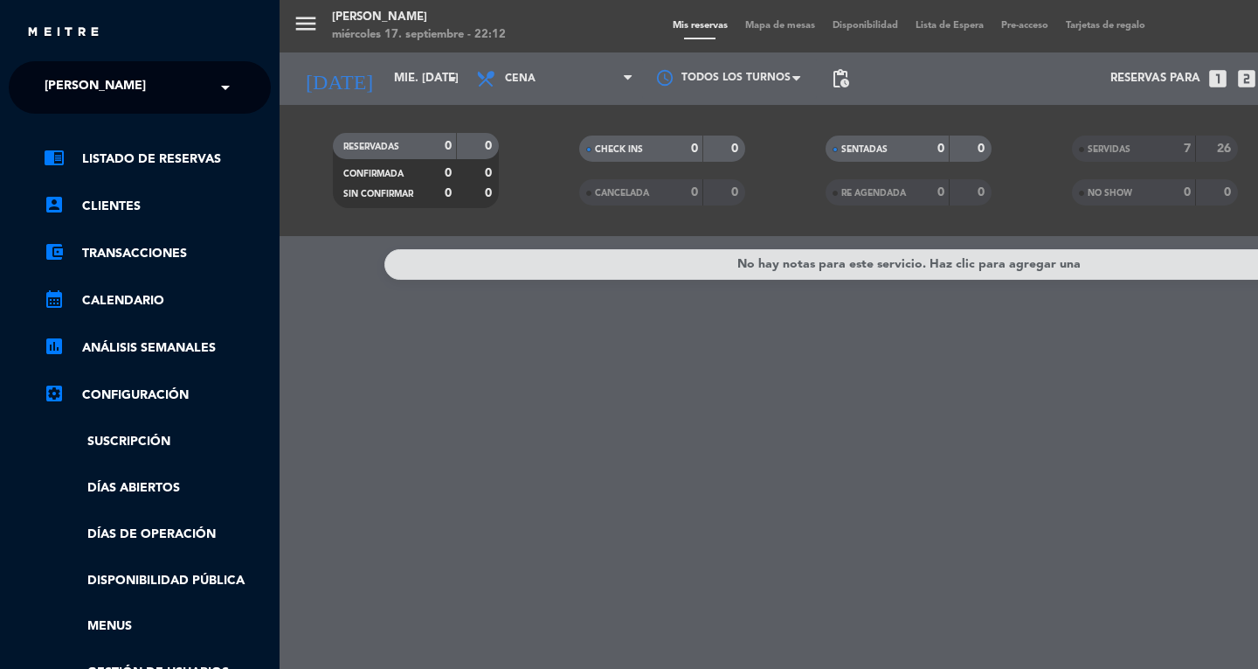
click at [59, 106] on ng-select "× [PERSON_NAME] ×" at bounding box center [140, 87] width 262 height 52
click at [186, 89] on input "text" at bounding box center [141, 88] width 213 height 38
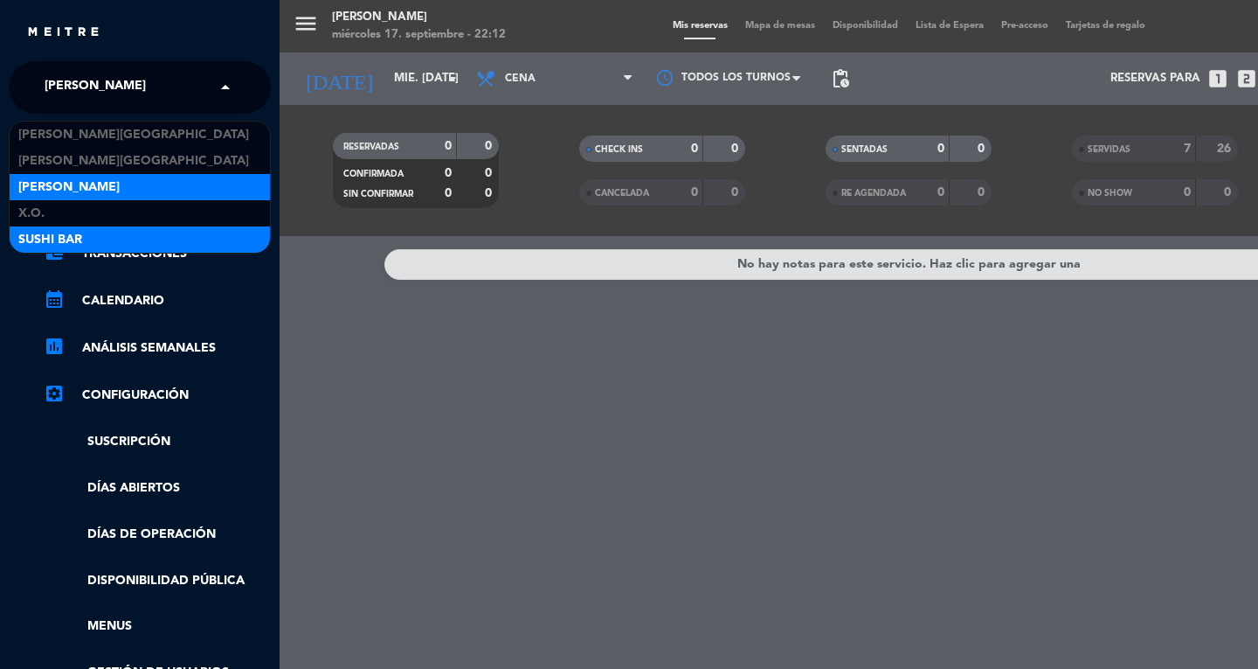
click at [120, 238] on div "SUSHI BAR" at bounding box center [140, 239] width 260 height 26
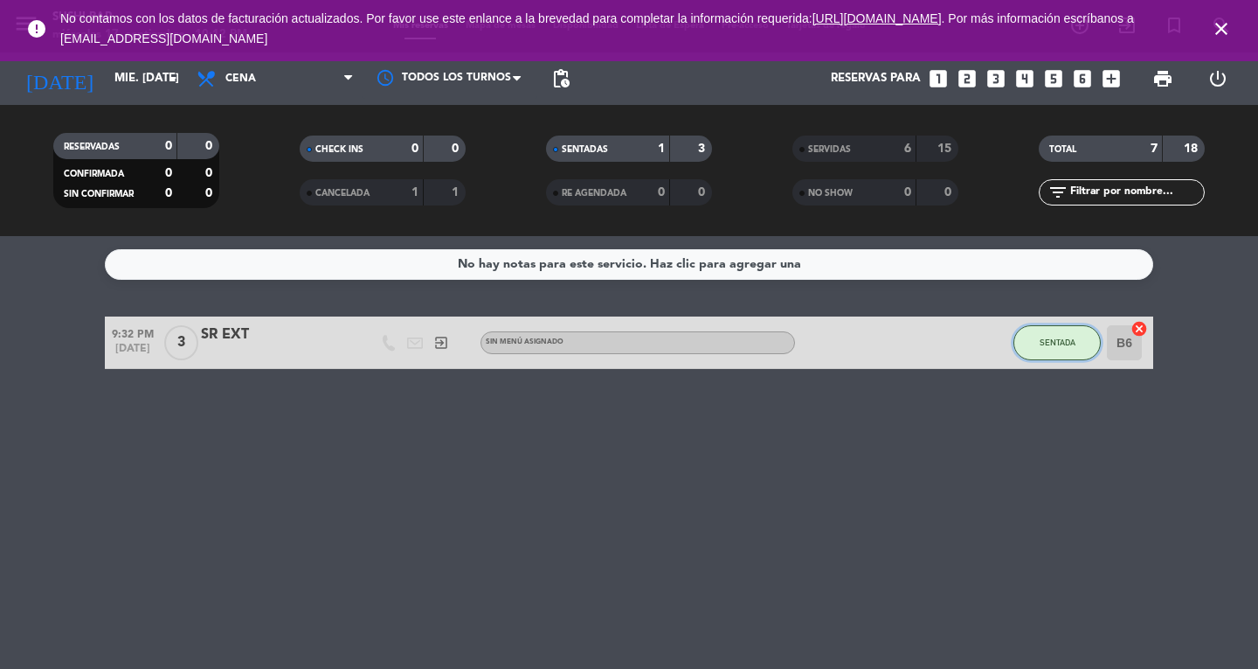
click at [1064, 346] on span "SENTADA" at bounding box center [1058, 342] width 36 height 10
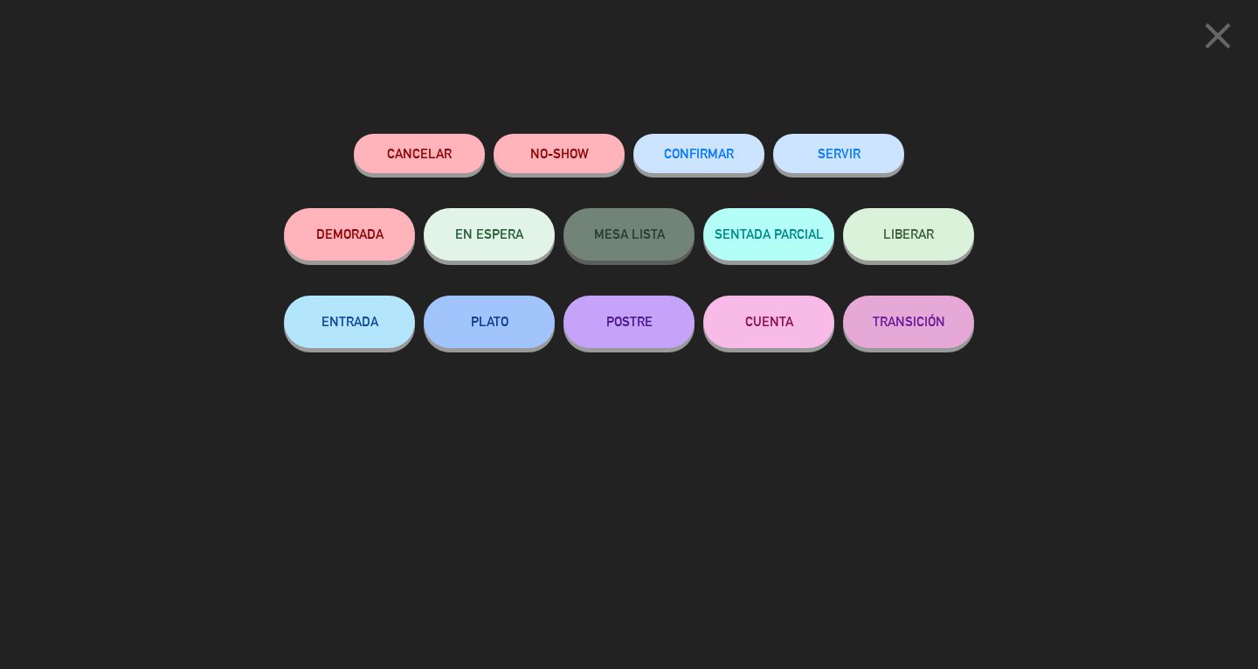
click at [858, 152] on button "SERVIR" at bounding box center [838, 153] width 131 height 39
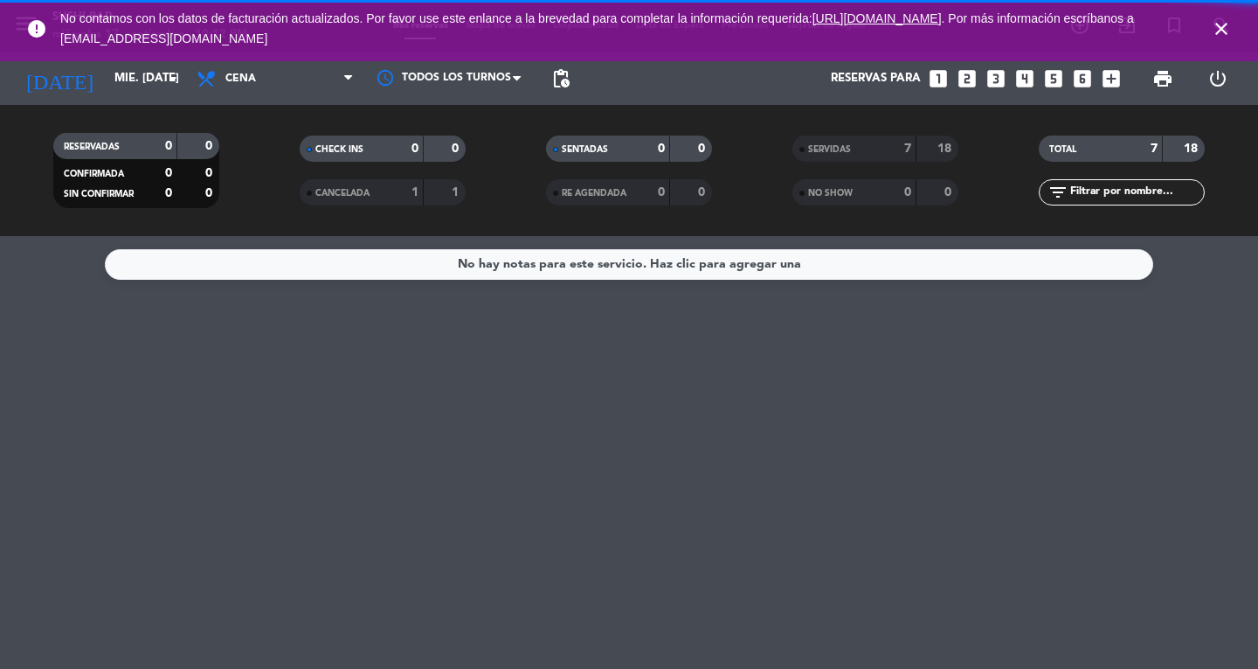
click at [1227, 26] on icon "close" at bounding box center [1221, 28] width 21 height 21
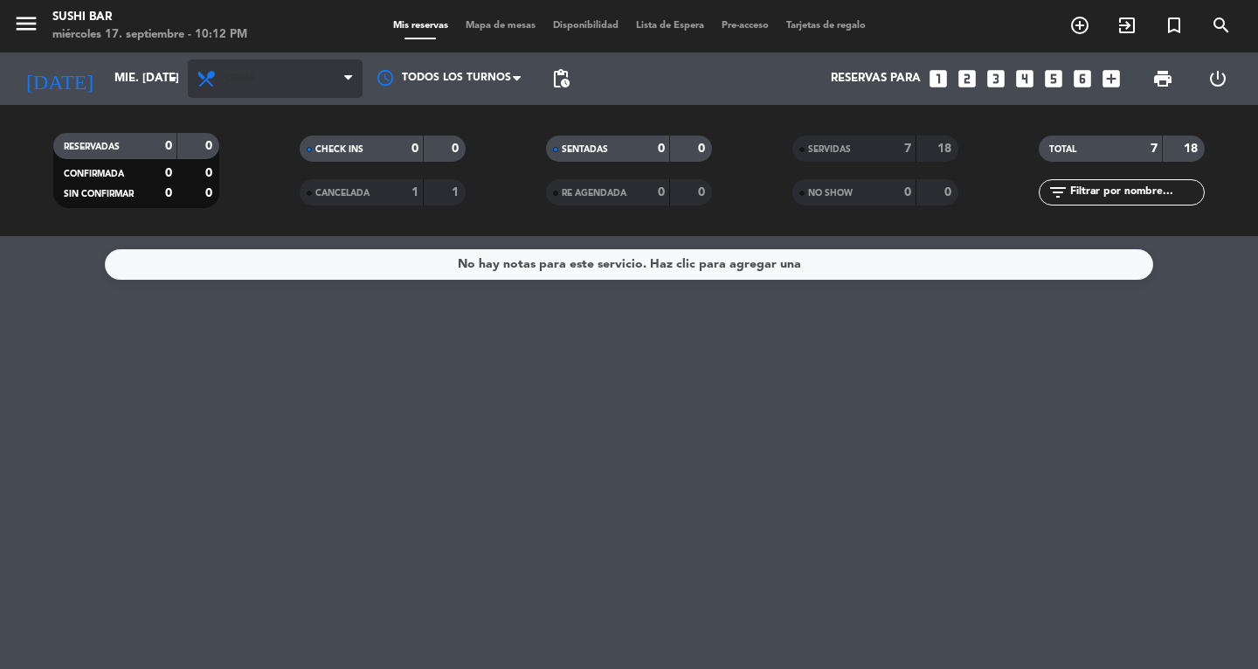
click at [266, 97] on span "Cena" at bounding box center [275, 78] width 175 height 38
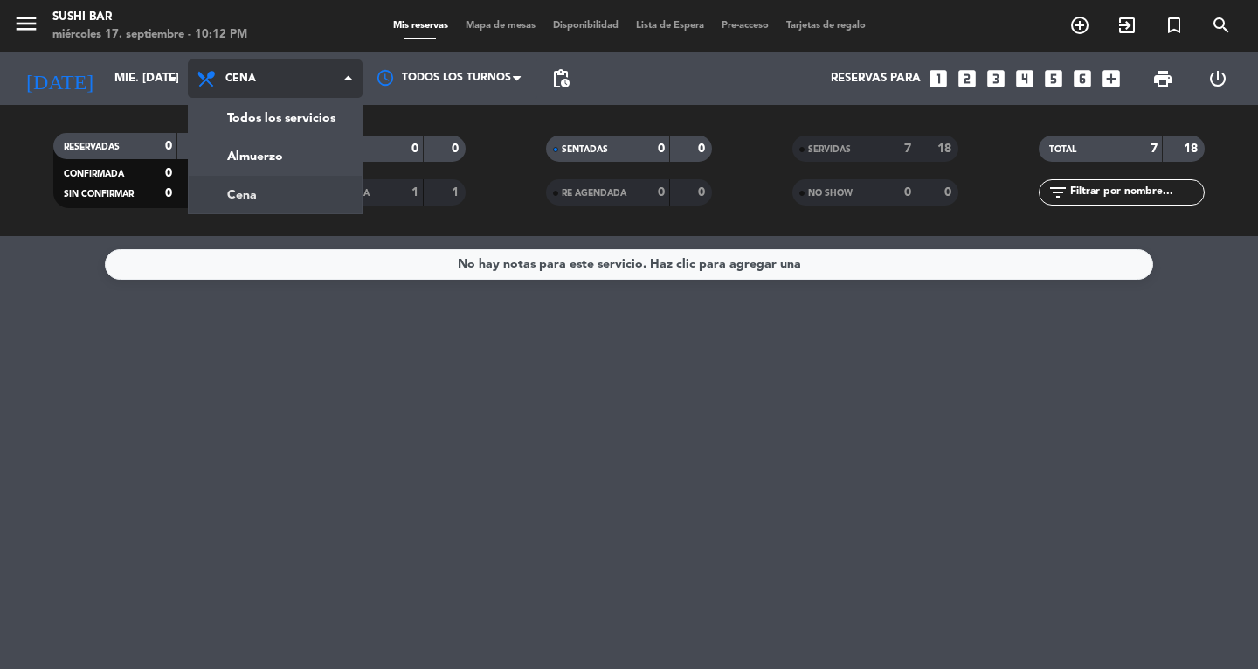
click at [290, 162] on div "menu SUSHI BAR miércoles 17. septiembre - 10:12 PM Mis reservas Mapa de mesas D…" at bounding box center [629, 118] width 1258 height 236
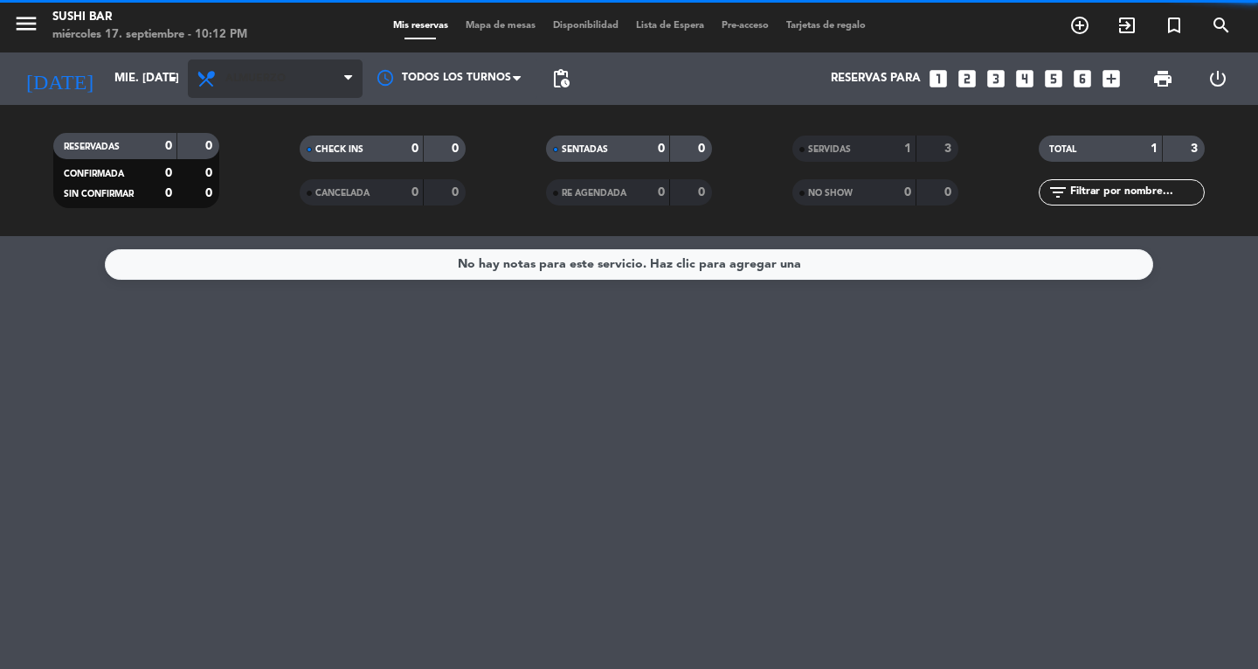
click at [337, 83] on span "Almuerzo" at bounding box center [275, 78] width 175 height 38
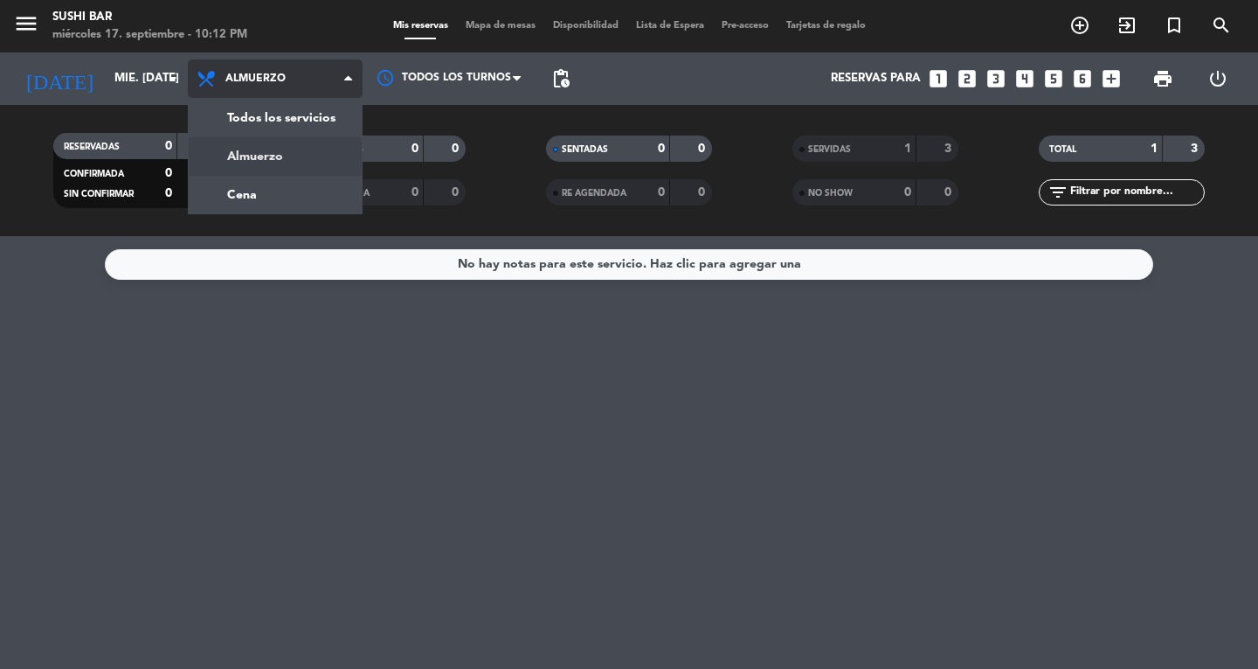
click at [328, 122] on div "menu SUSHI BAR miércoles 17. septiembre - 10:12 PM Mis reservas Mapa de mesas D…" at bounding box center [629, 118] width 1258 height 236
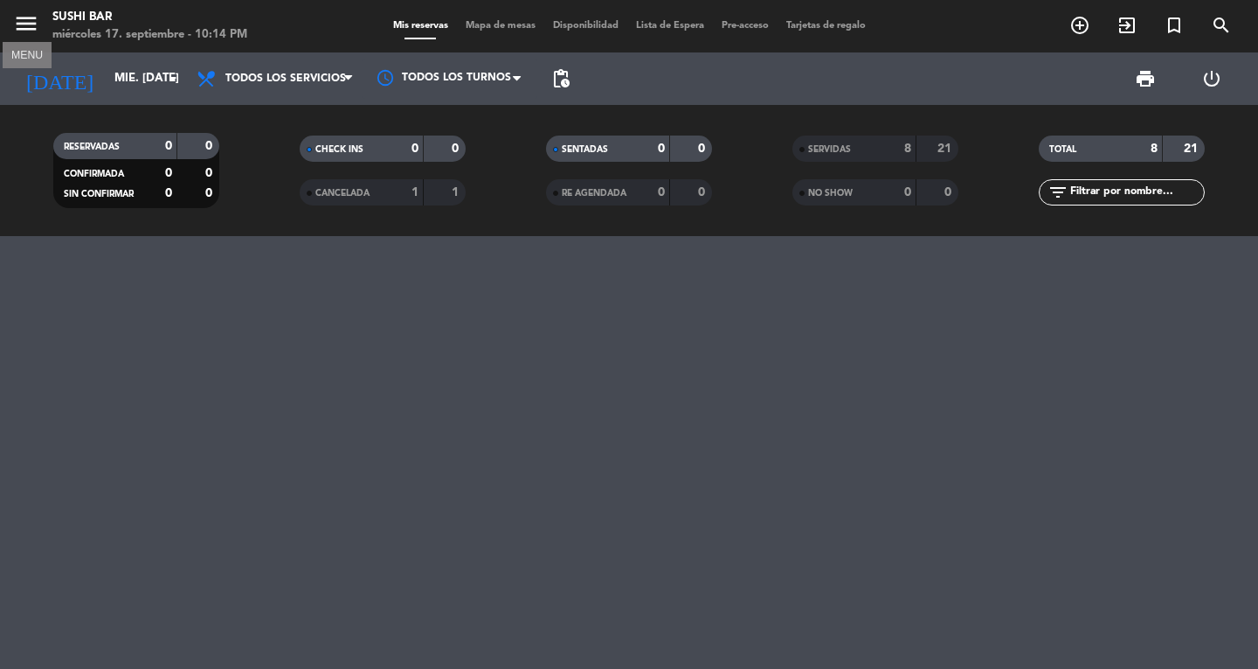
click at [32, 36] on icon "menu" at bounding box center [26, 23] width 26 height 26
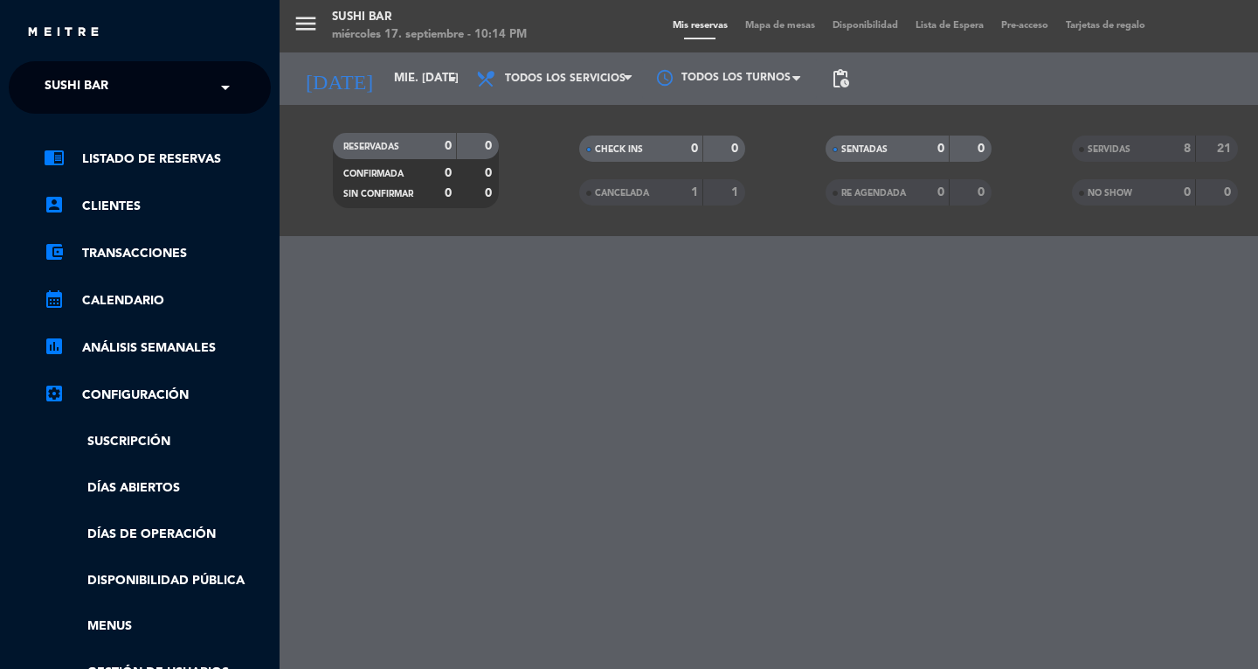
click at [47, 64] on ng-select "× SUSHI BAR ×" at bounding box center [140, 87] width 262 height 52
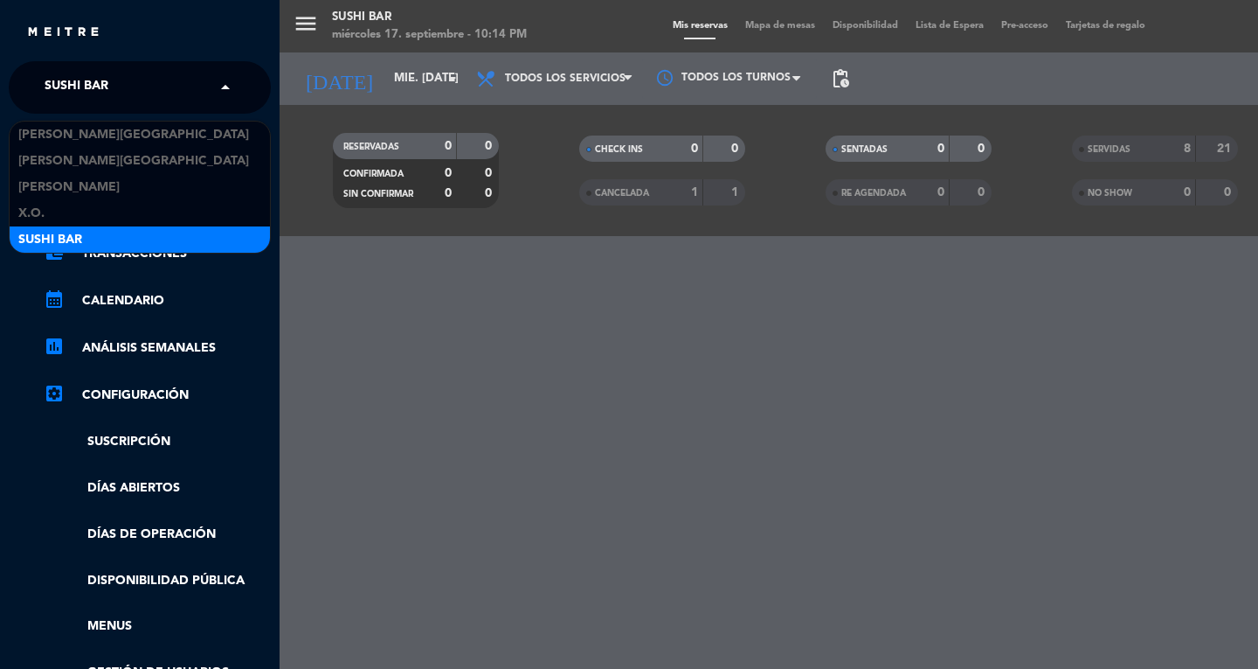
click at [59, 86] on span "SUSHI BAR" at bounding box center [77, 87] width 64 height 37
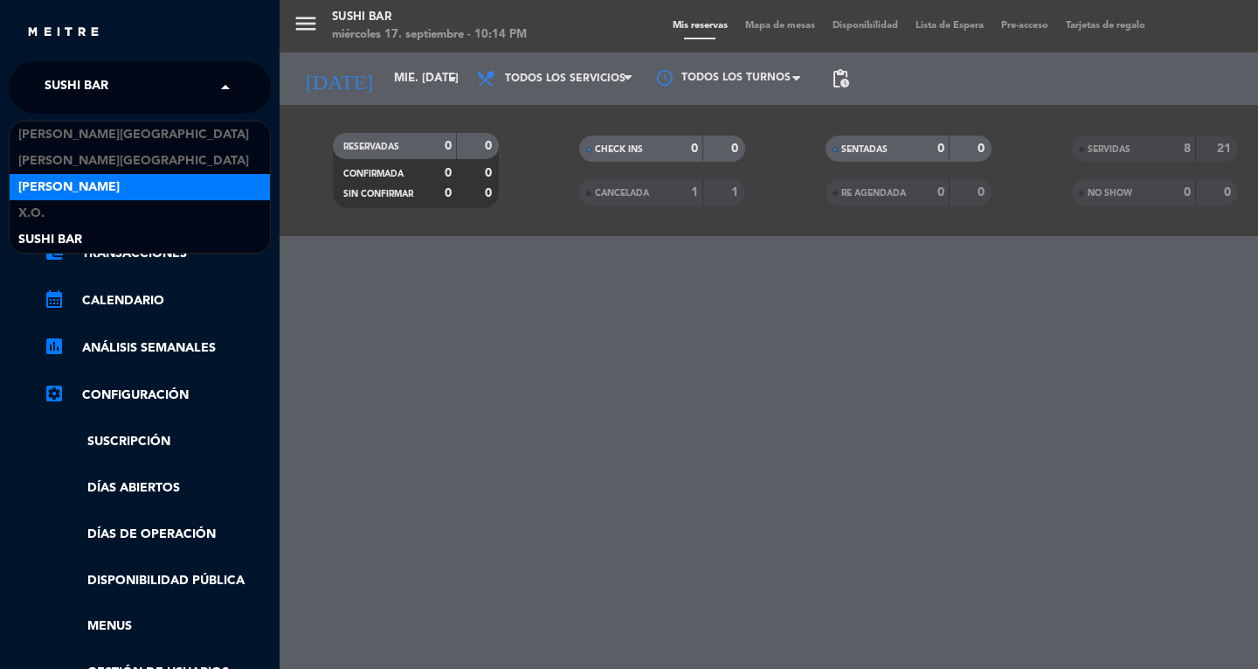
click at [96, 191] on span "[PERSON_NAME]" at bounding box center [68, 187] width 101 height 20
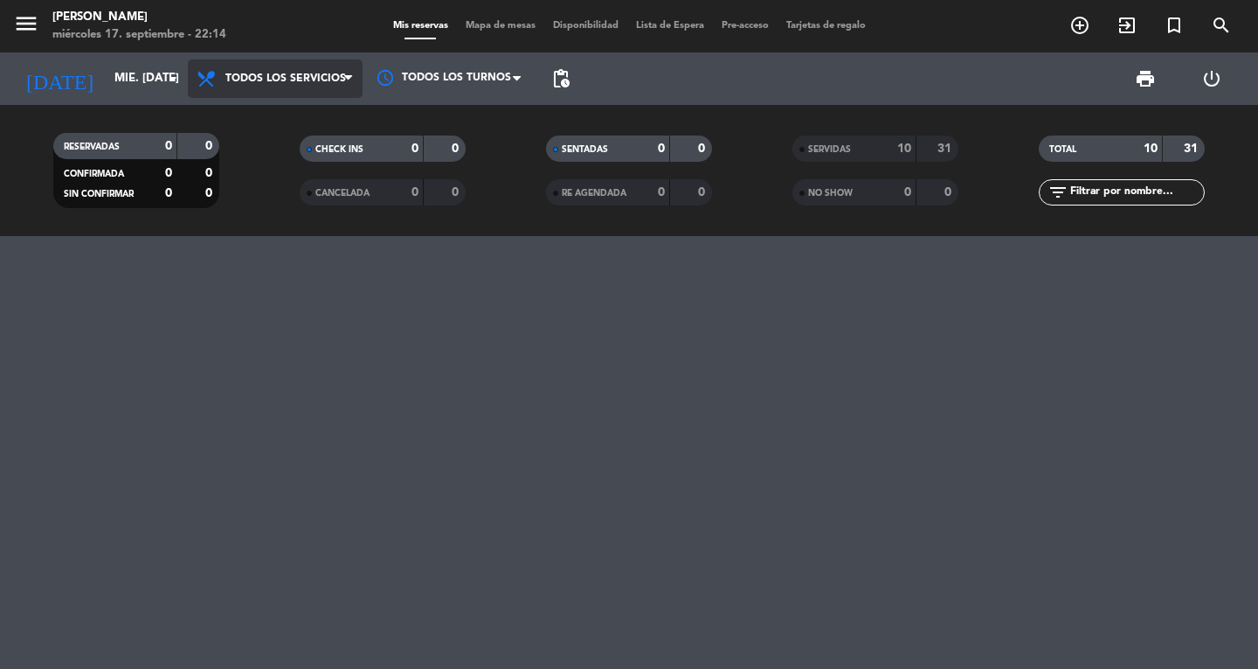
click at [337, 80] on span "Todos los servicios" at bounding box center [285, 79] width 121 height 12
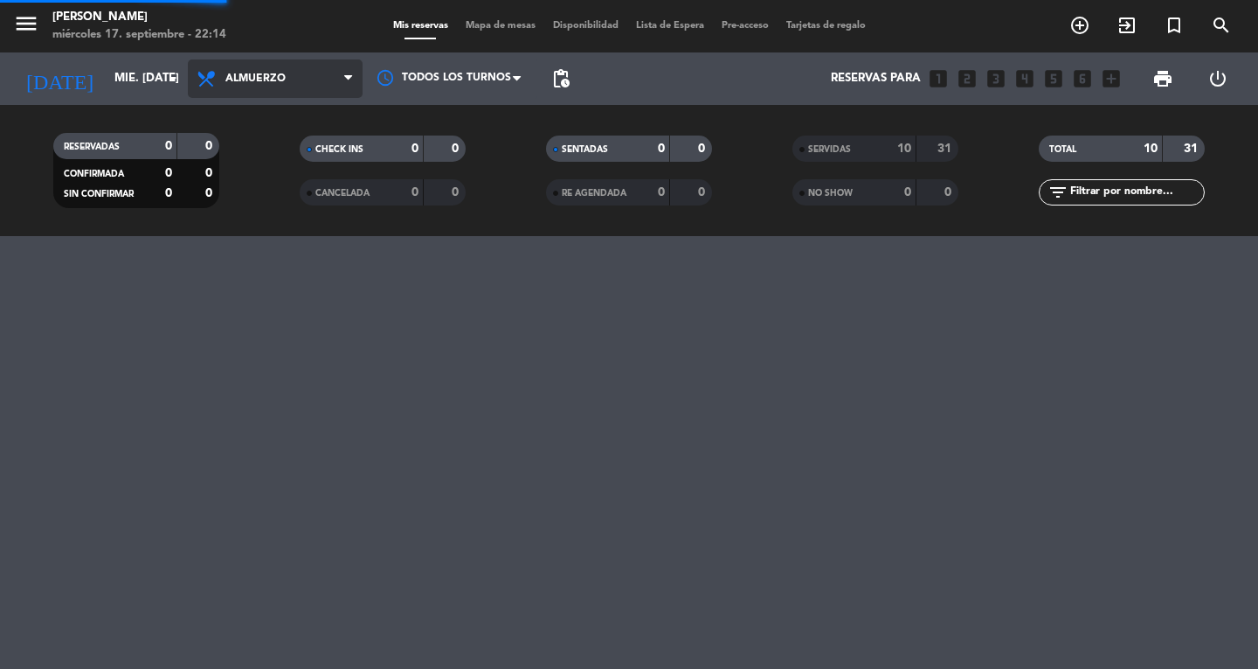
click at [329, 160] on div "menu Don Diablo miércoles 17. septiembre - 22:14 Mis reservas Mapa de mesas Dis…" at bounding box center [629, 118] width 1258 height 236
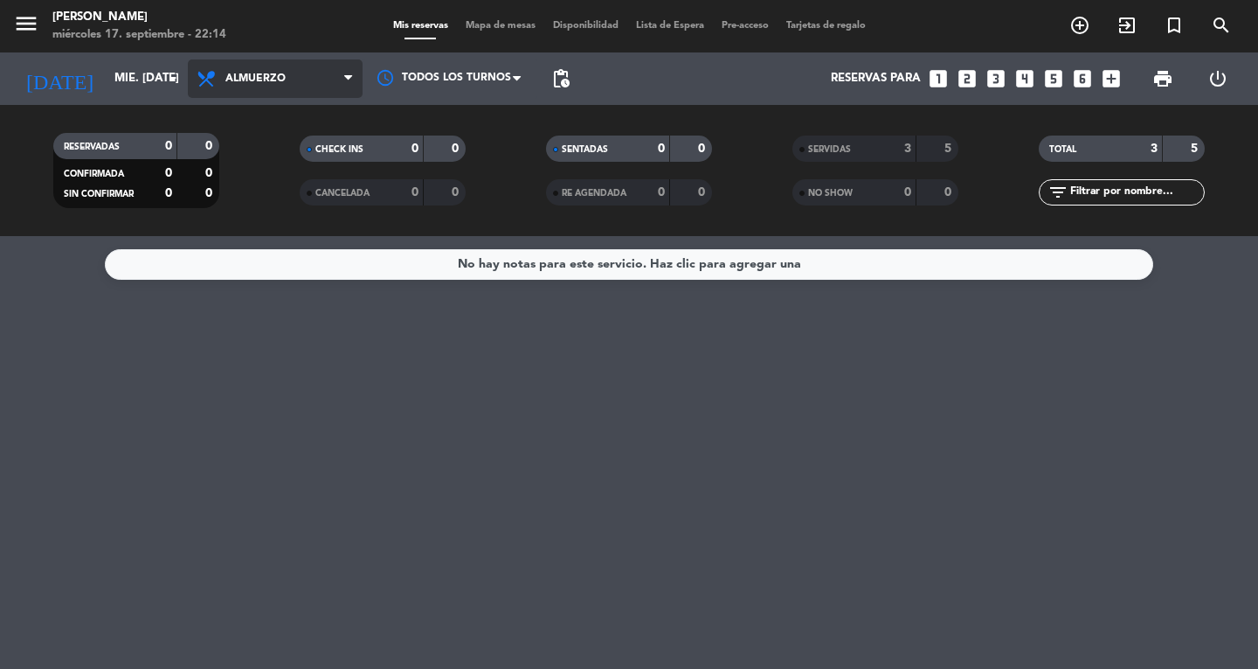
click at [278, 62] on span "Almuerzo" at bounding box center [275, 78] width 175 height 38
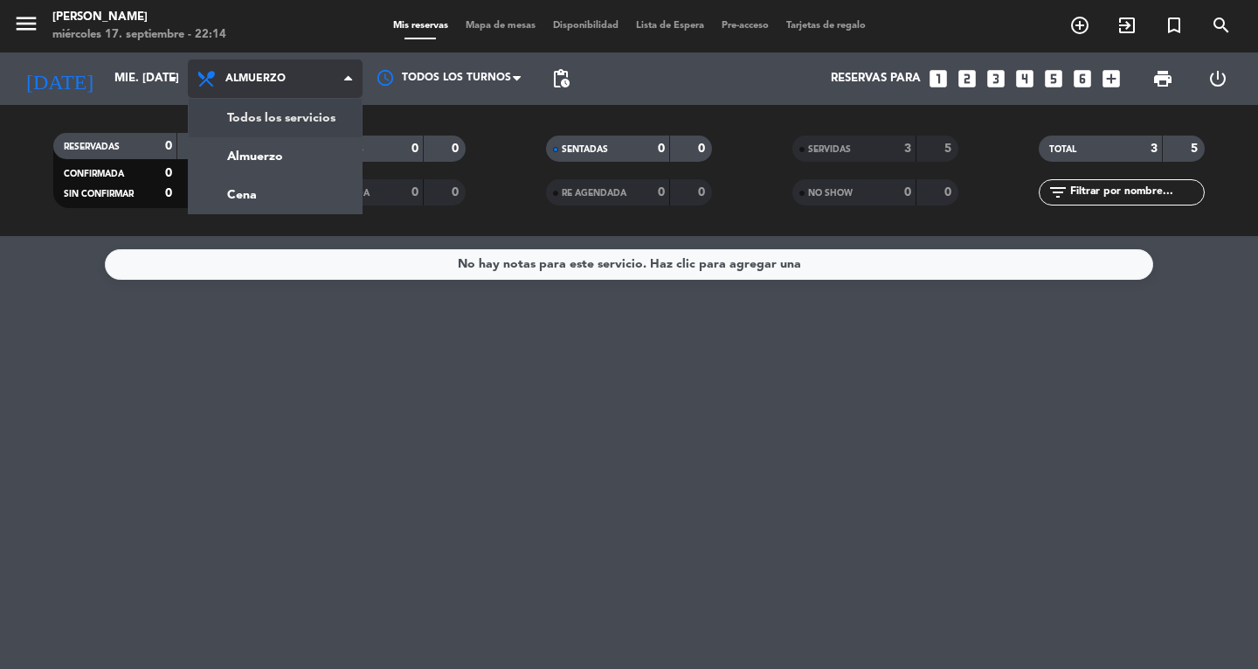
click at [283, 130] on div "menu Don Diablo miércoles 17. septiembre - 22:14 Mis reservas Mapa de mesas Dis…" at bounding box center [629, 118] width 1258 height 236
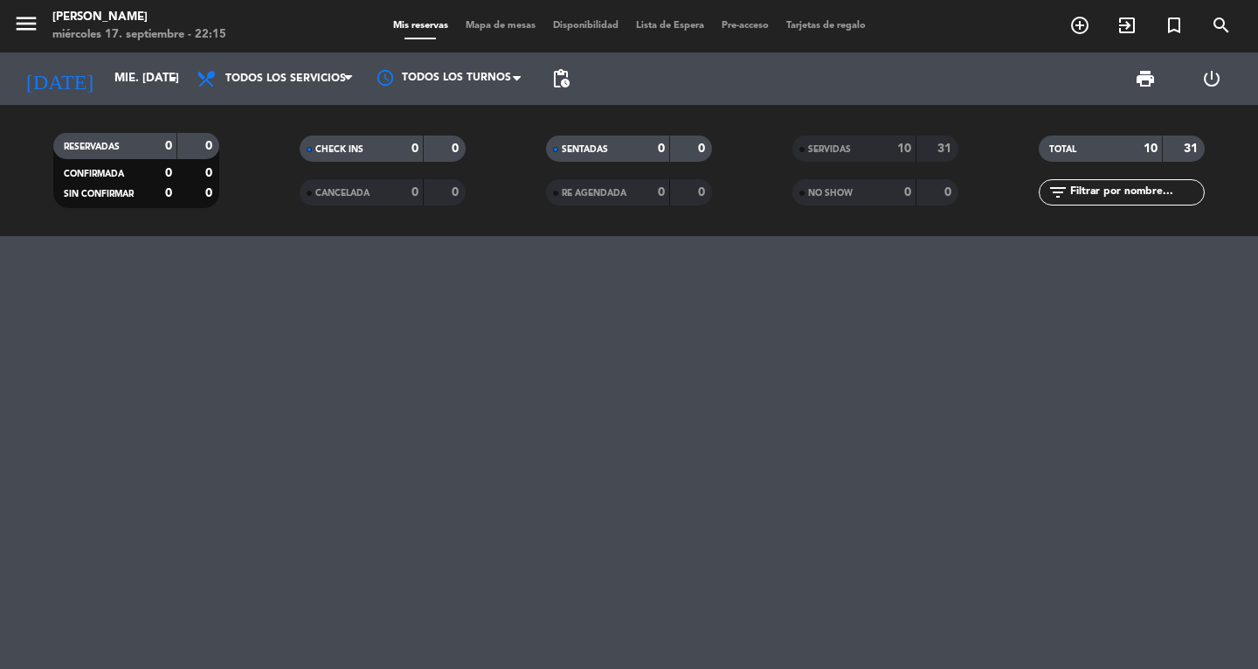
click at [23, 31] on icon "menu" at bounding box center [26, 23] width 26 height 26
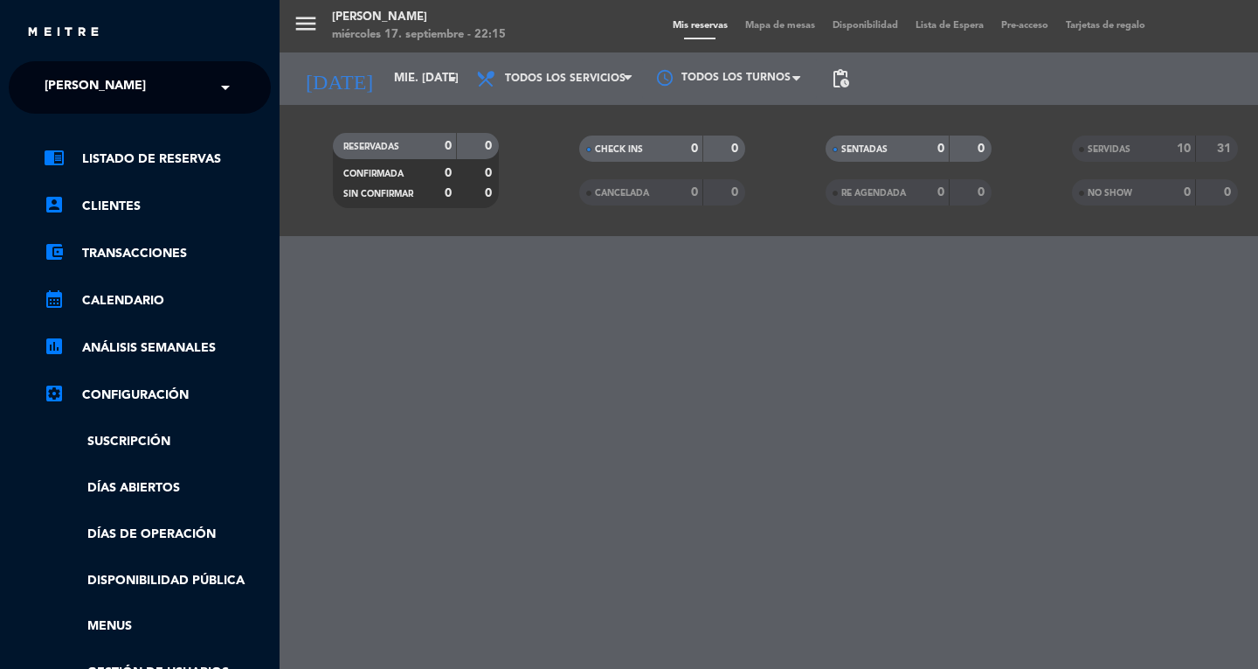
click at [16, 94] on ng-select "× [PERSON_NAME] ×" at bounding box center [140, 87] width 262 height 52
click at [91, 86] on span "[PERSON_NAME]" at bounding box center [95, 87] width 101 height 37
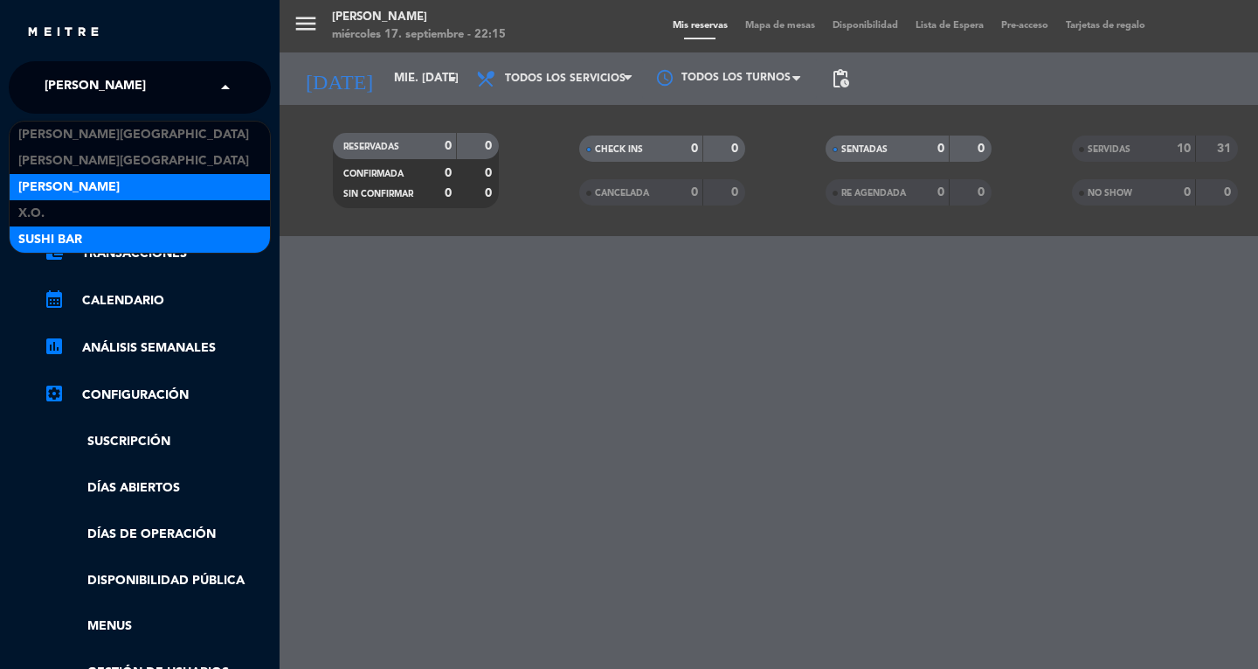
click at [84, 247] on div "SUSHI BAR" at bounding box center [140, 239] width 260 height 26
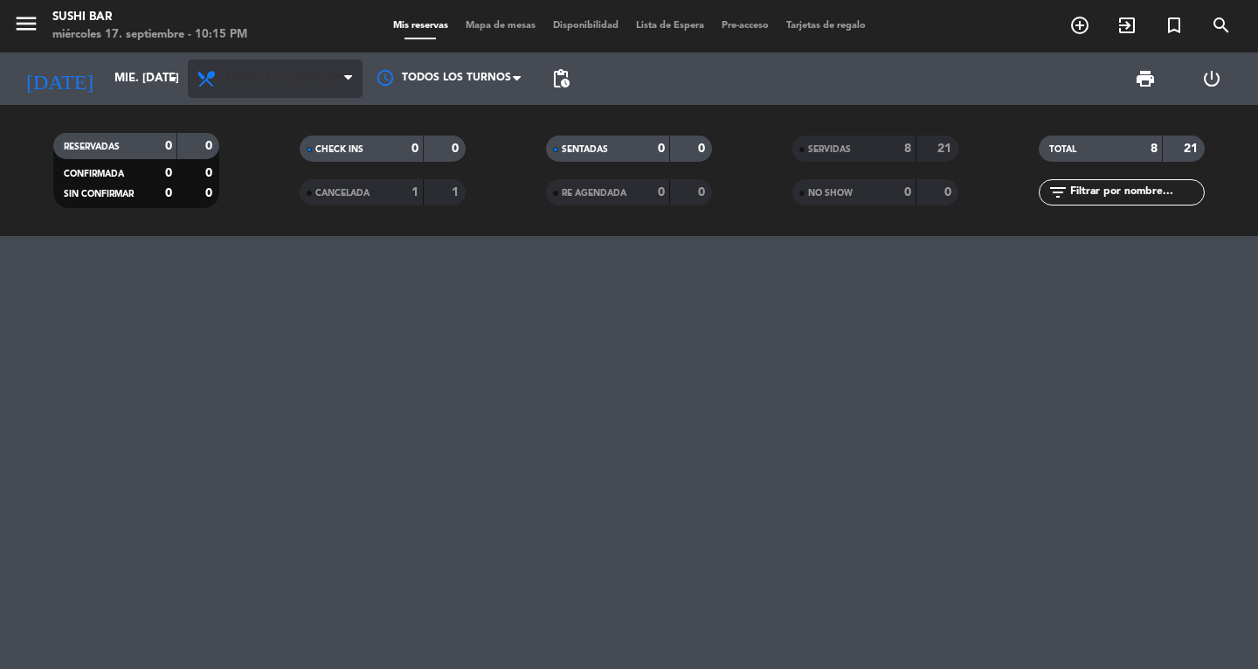
click at [218, 88] on span at bounding box center [208, 78] width 25 height 21
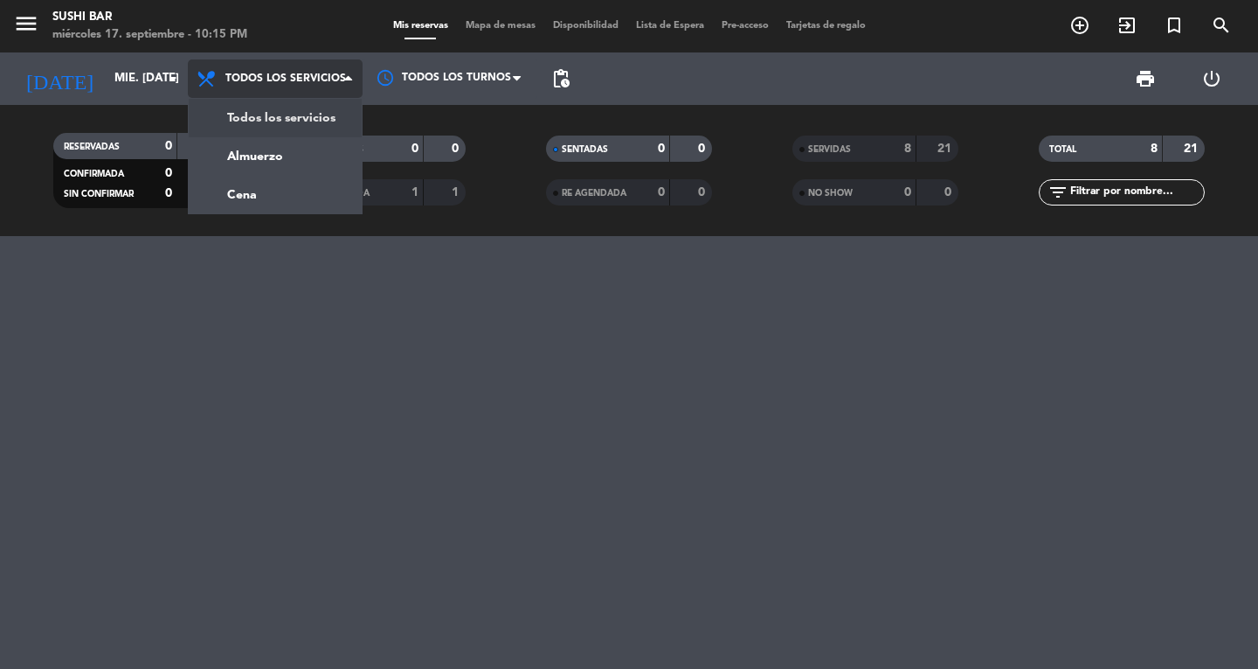
click at [260, 142] on div "menu SUSHI BAR miércoles 17. septiembre - 10:15 PM Mis reservas Mapa de mesas D…" at bounding box center [629, 118] width 1258 height 236
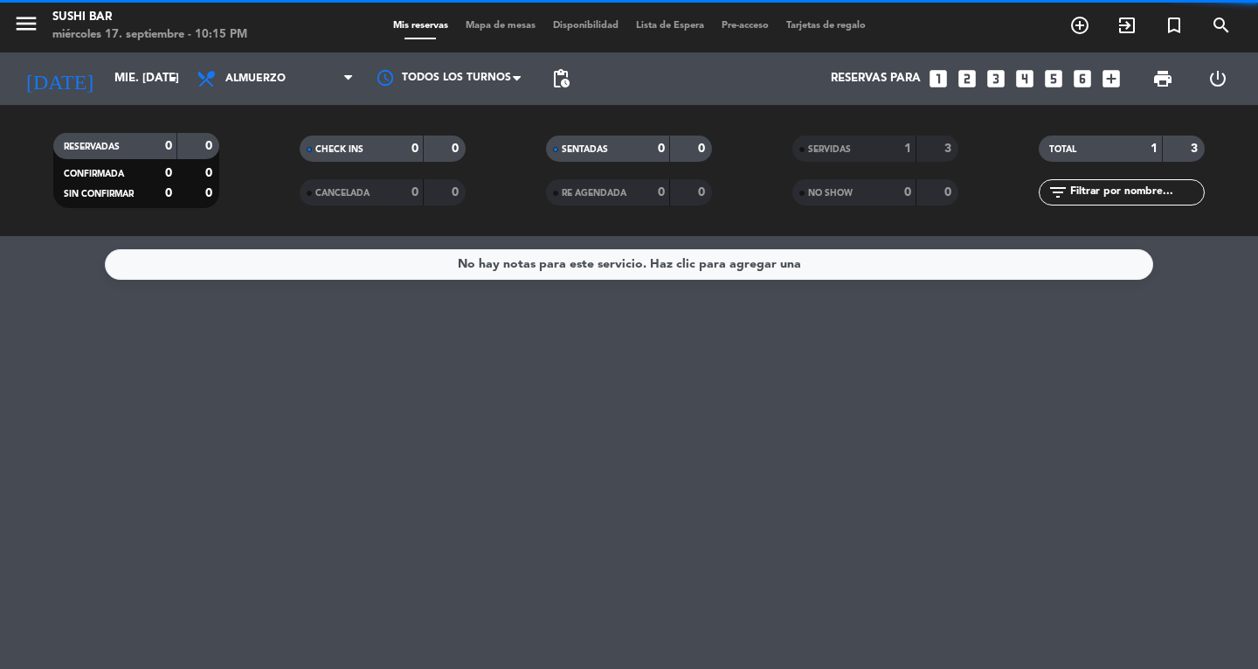
click at [0, 627] on div "No hay notas para este servicio. Haz clic para agregar una" at bounding box center [629, 452] width 1258 height 433
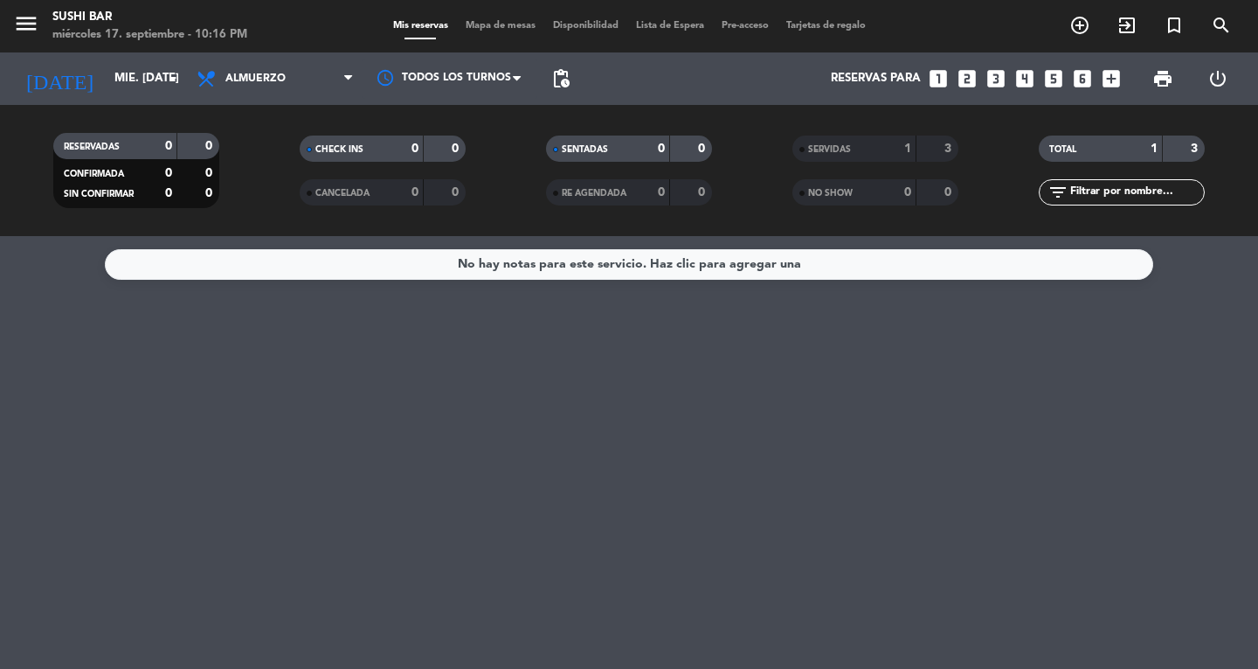
click at [237, 364] on div "No hay notas para este servicio. Haz clic para agregar una" at bounding box center [629, 452] width 1258 height 433
click at [273, 358] on div "No hay notas para este servicio. Haz clic para agregar una" at bounding box center [629, 452] width 1258 height 433
click at [251, 79] on span "Almuerzo" at bounding box center [255, 79] width 60 height 12
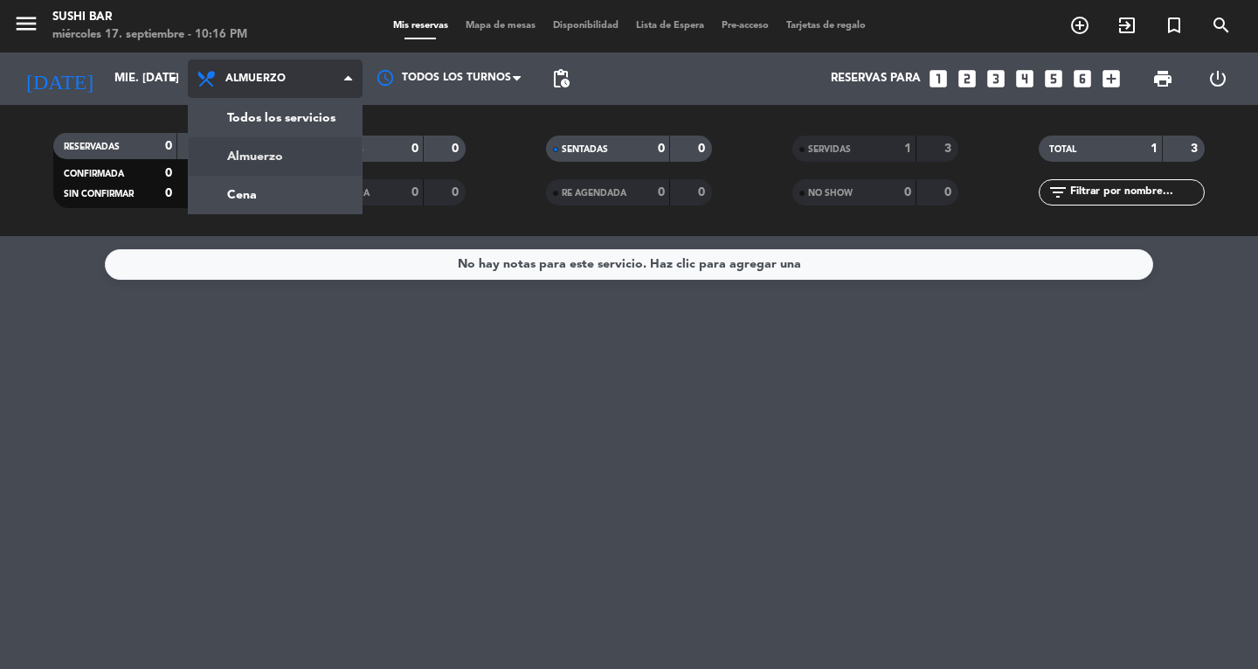
click at [239, 123] on div "menu SUSHI BAR miércoles 17. septiembre - 10:16 PM Mis reservas Mapa de mesas D…" at bounding box center [629, 118] width 1258 height 236
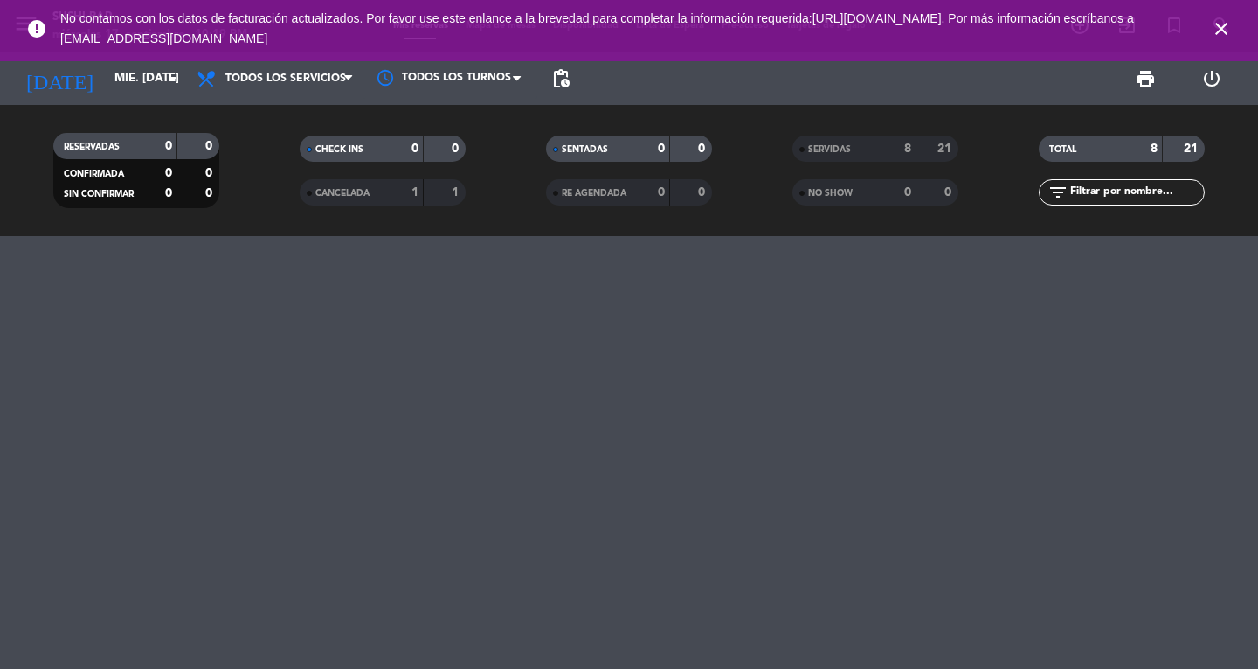
click at [181, 456] on div at bounding box center [629, 452] width 1258 height 433
click at [1134, 22] on link ". Por más información escríbanos a [EMAIL_ADDRESS][DOMAIN_NAME]" at bounding box center [597, 28] width 1074 height 34
click at [1213, 23] on icon "close" at bounding box center [1221, 28] width 21 height 21
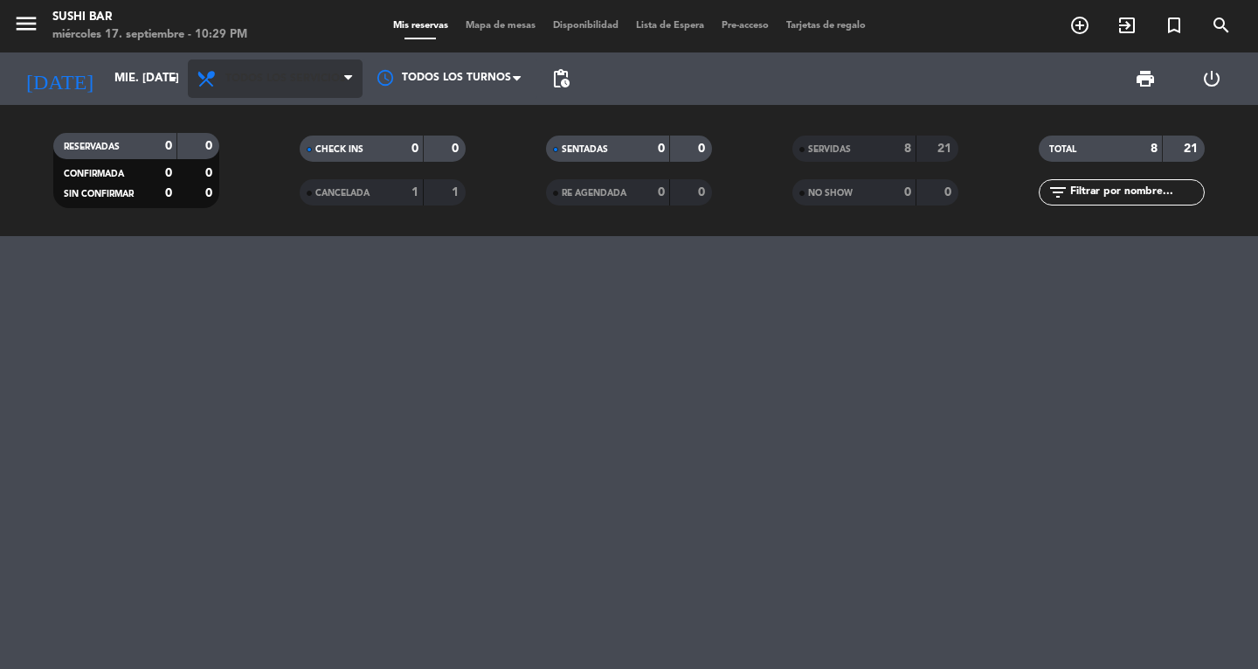
click at [309, 79] on span "Todos los servicios" at bounding box center [285, 79] width 121 height 12
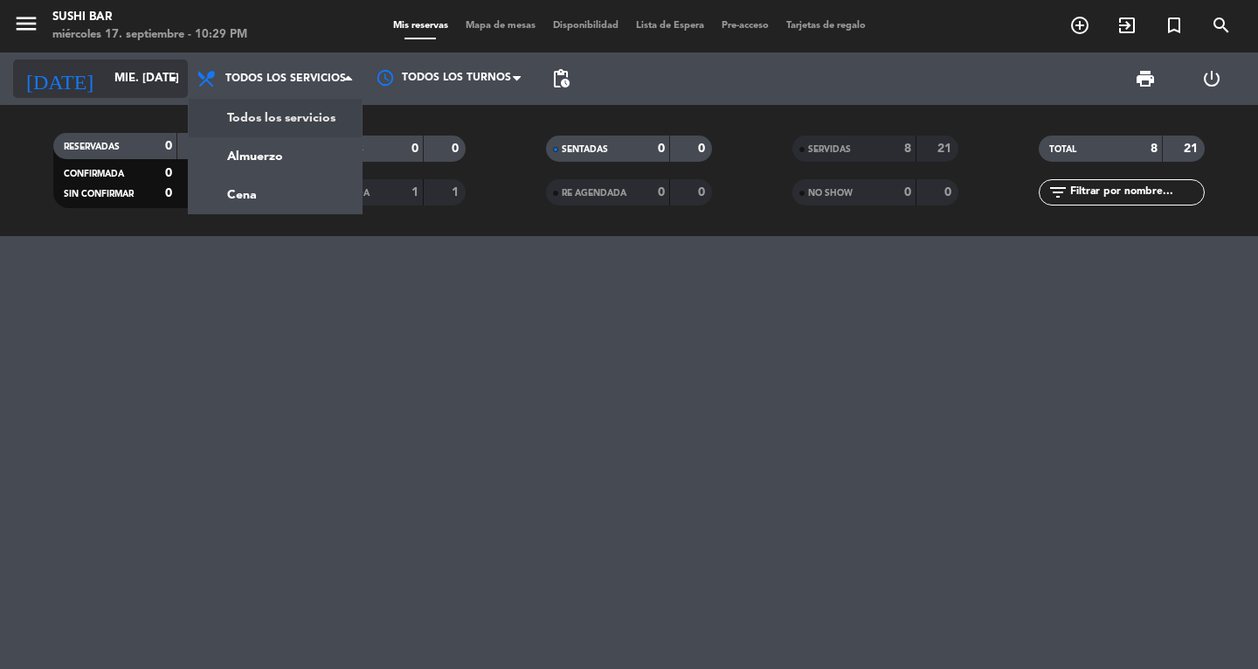
click at [131, 80] on input "mié. [DATE]" at bounding box center [183, 78] width 154 height 31
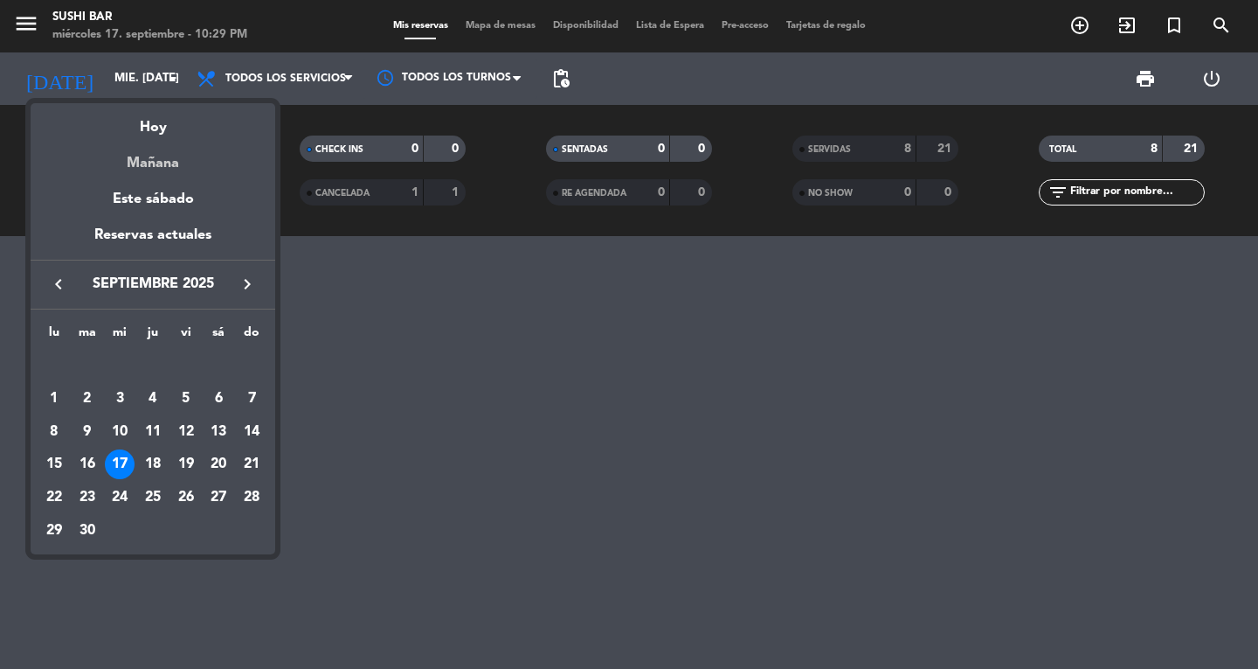
click at [183, 171] on div "Mañana" at bounding box center [153, 157] width 245 height 36
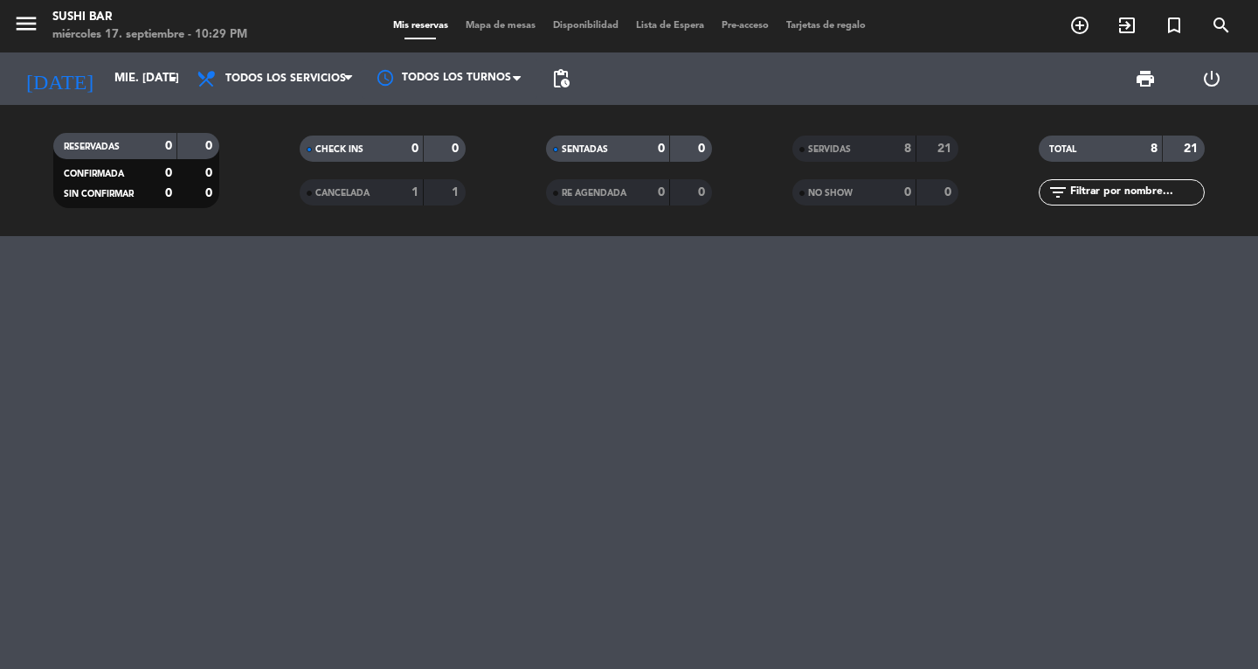
type input "[DEMOGRAPHIC_DATA] [DATE]"
click at [20, 32] on icon "menu" at bounding box center [26, 23] width 26 height 26
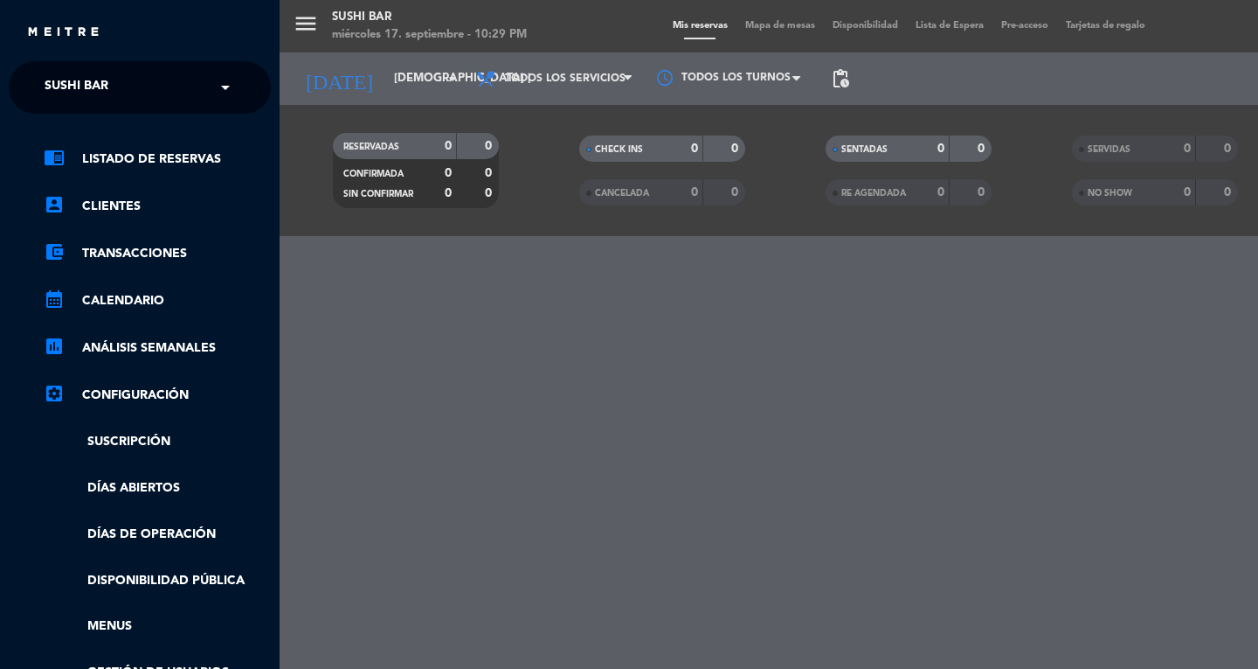
click at [86, 70] on span "SUSHI BAR" at bounding box center [77, 87] width 64 height 37
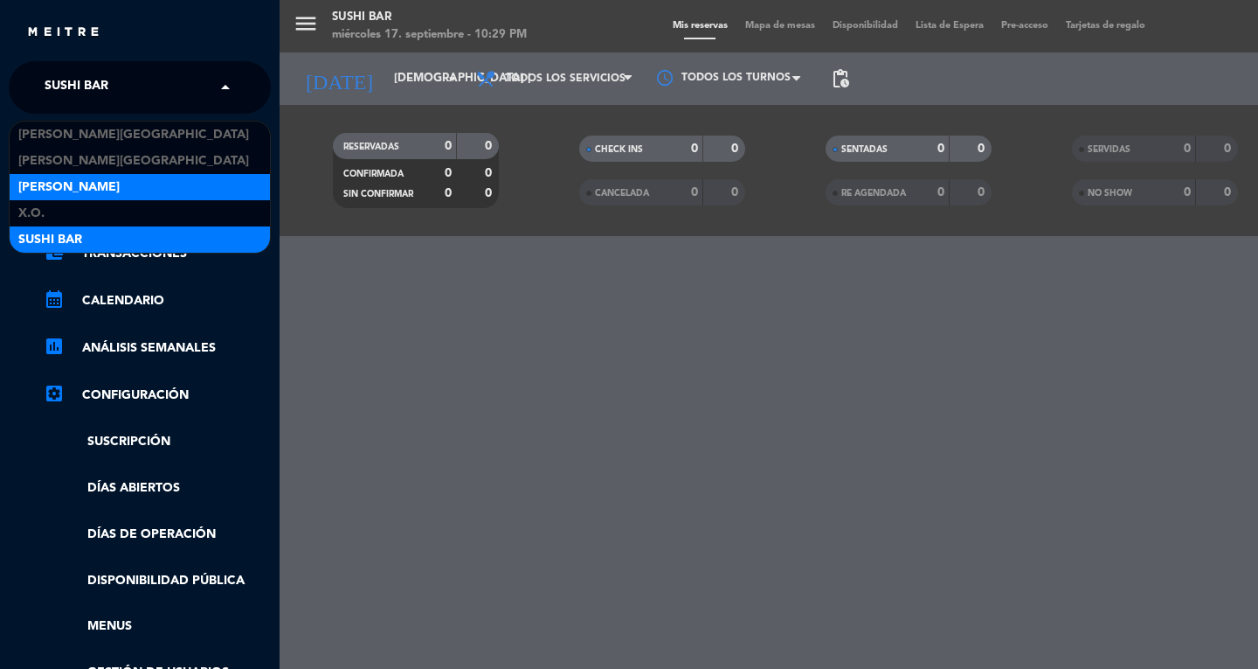
click at [138, 177] on div "[PERSON_NAME]" at bounding box center [140, 187] width 260 height 26
